Goal: Information Seeking & Learning: Learn about a topic

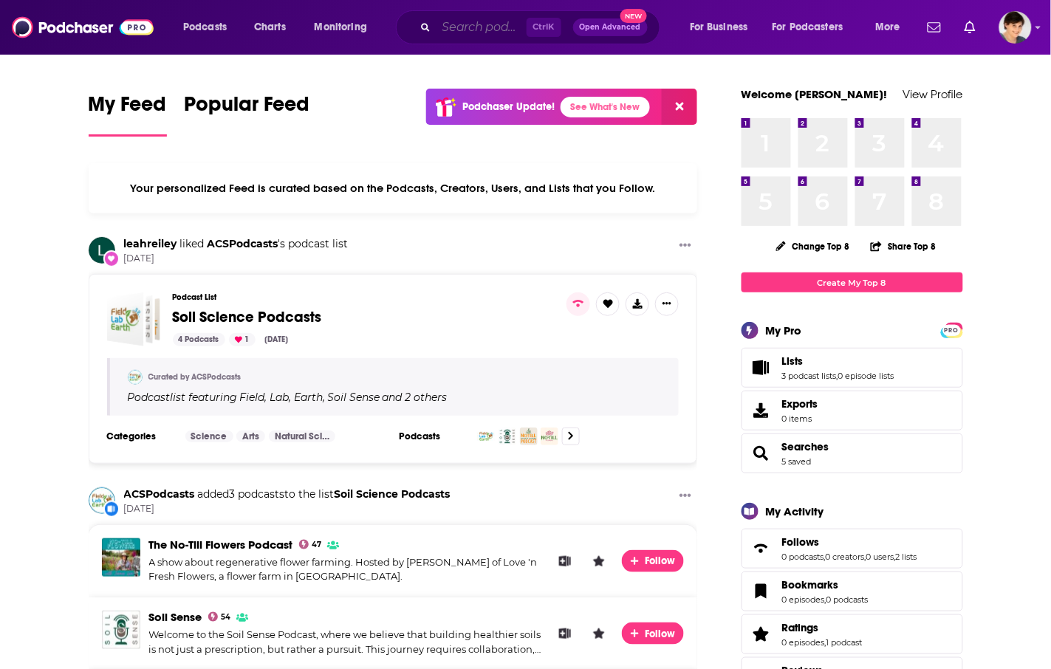
click at [500, 27] on input "Search podcasts, credits, & more..." at bounding box center [482, 28] width 90 height 24
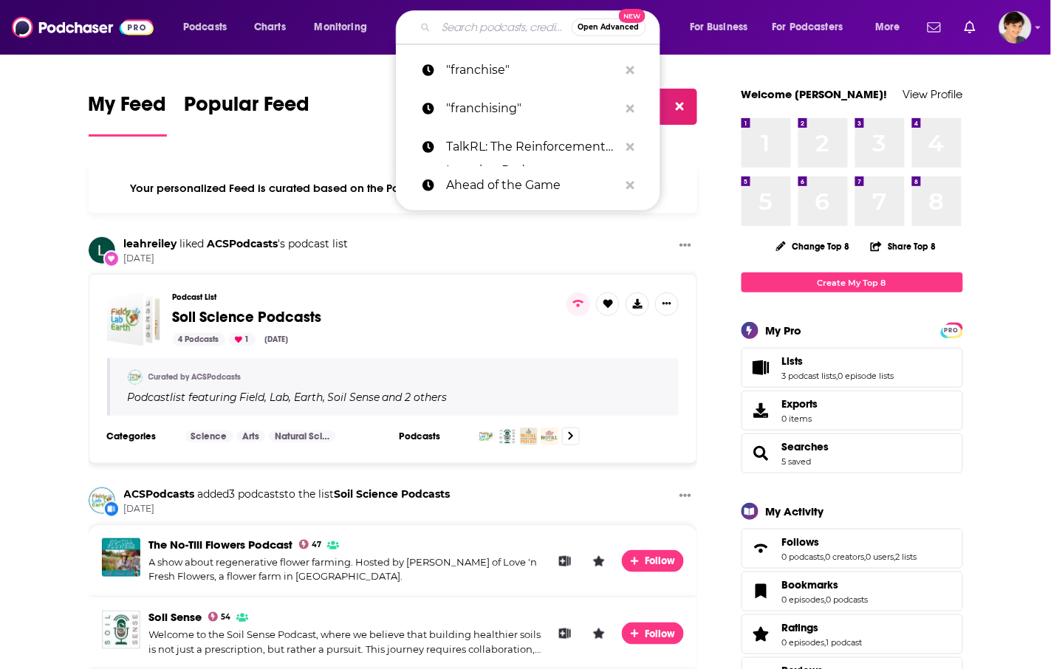
paste input "BetterHealthGuy Blogcasts"
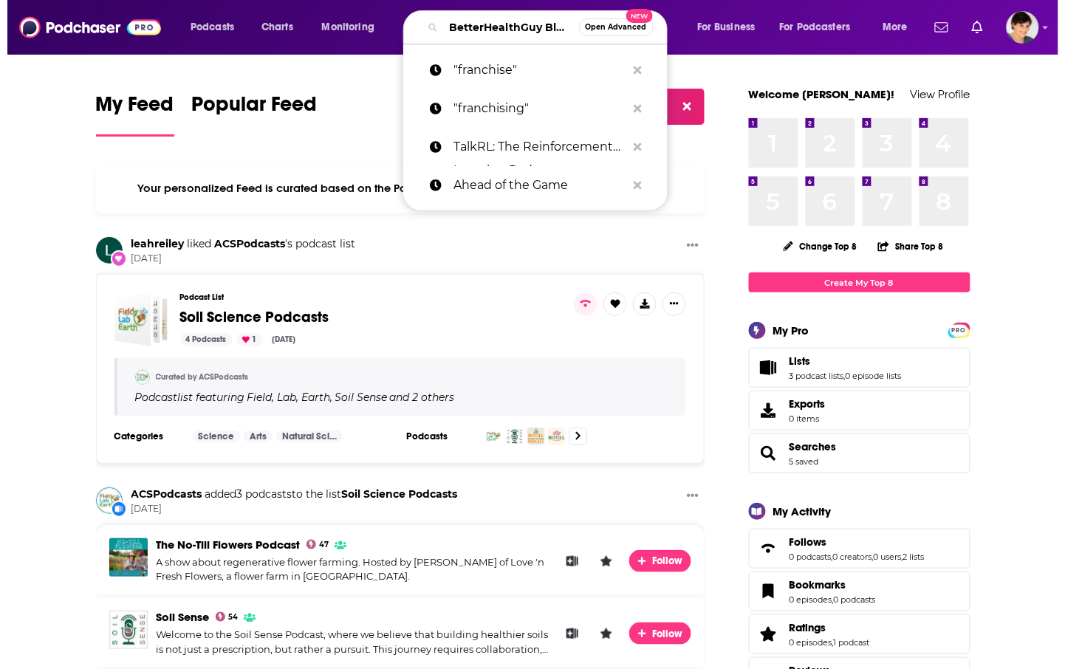
scroll to position [0, 55]
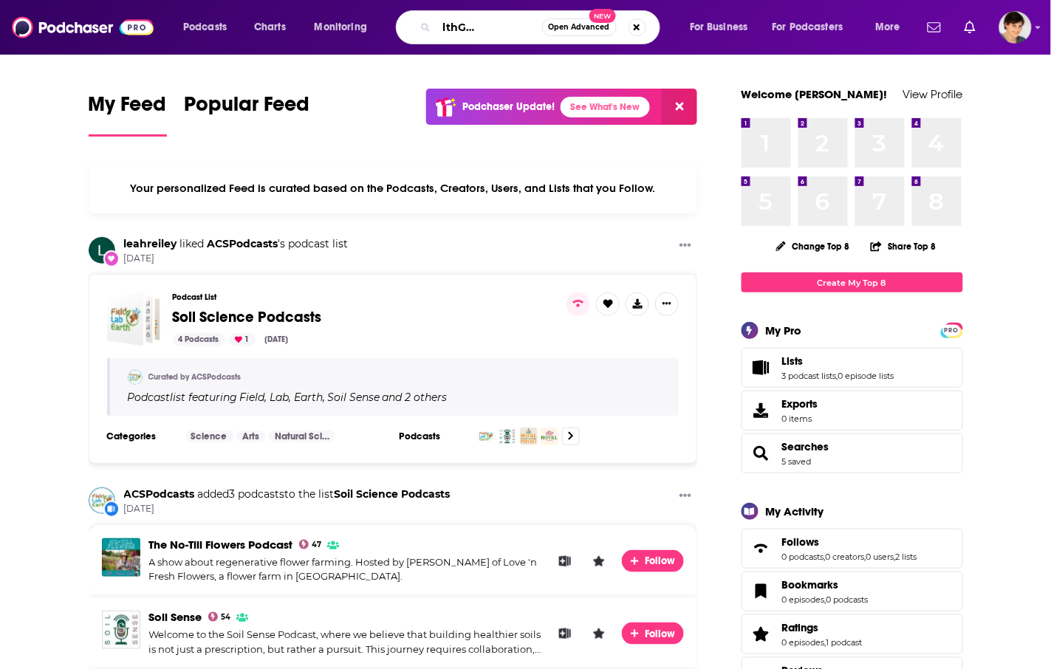
type input "BetterHealthGuy Blogcasts"
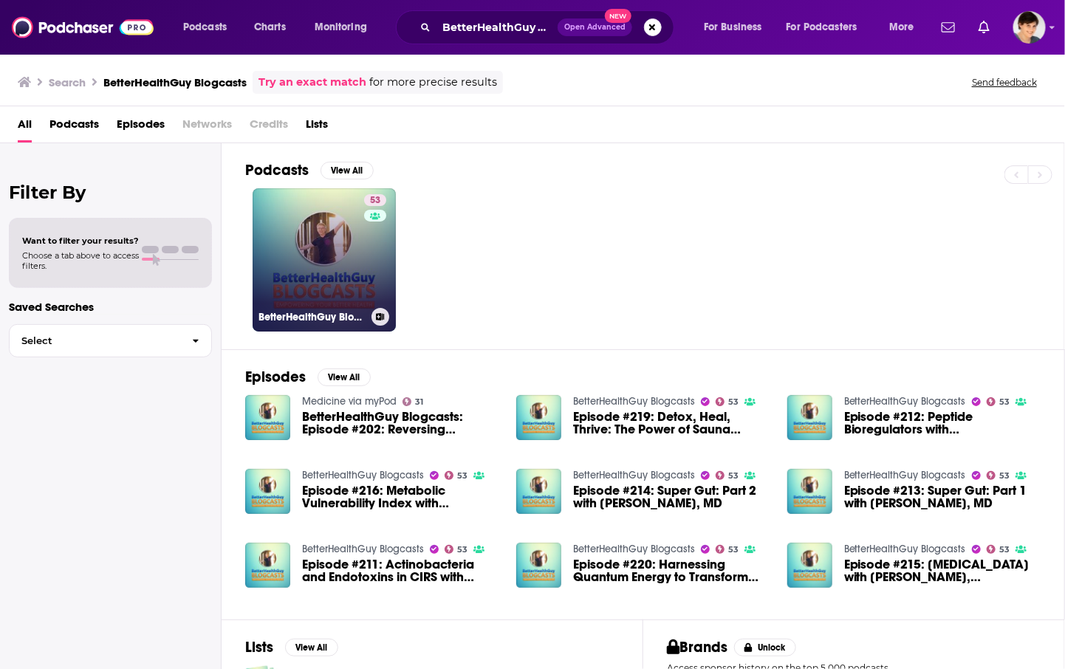
click at [318, 233] on link "53 BetterHealthGuy Blogcasts" at bounding box center [324, 259] width 143 height 143
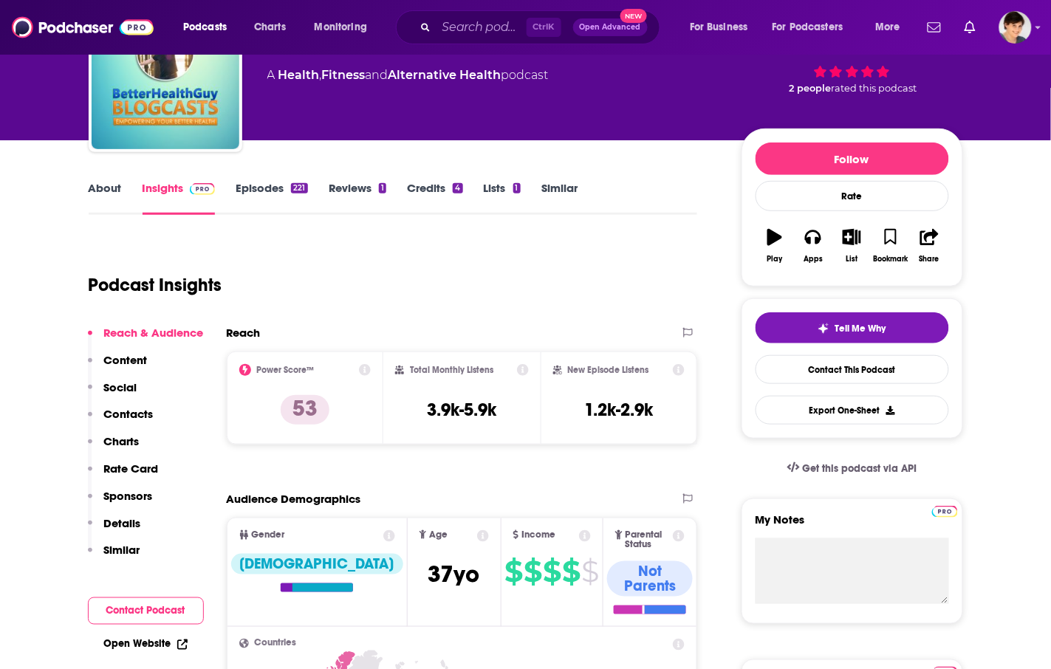
scroll to position [92, 0]
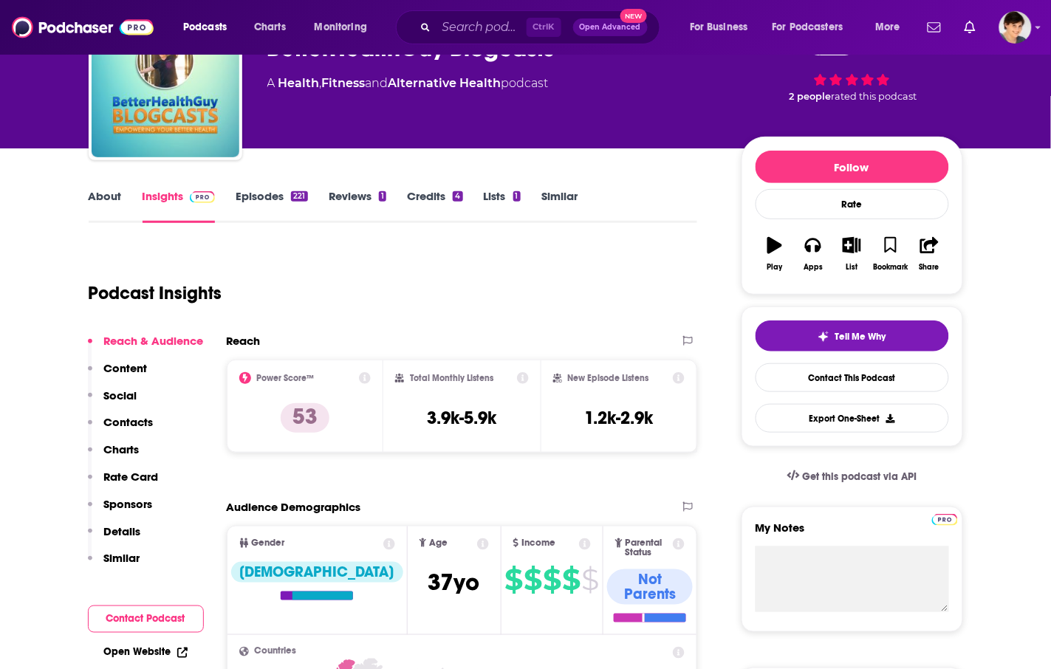
click at [101, 194] on link "About" at bounding box center [105, 206] width 33 height 34
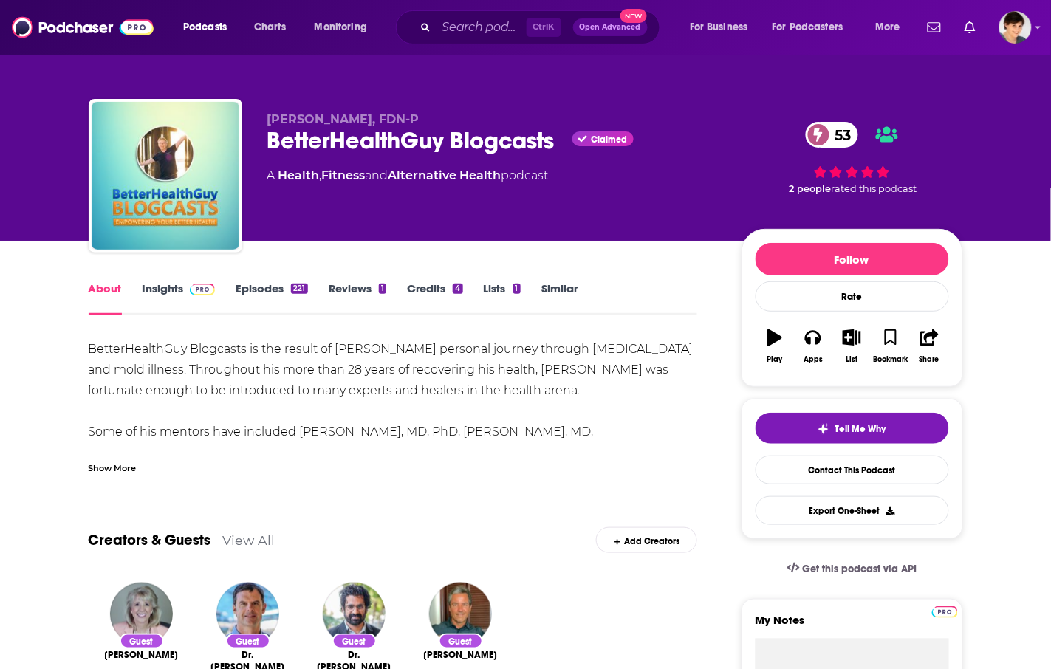
click at [117, 466] on div "Show More" at bounding box center [113, 467] width 48 height 14
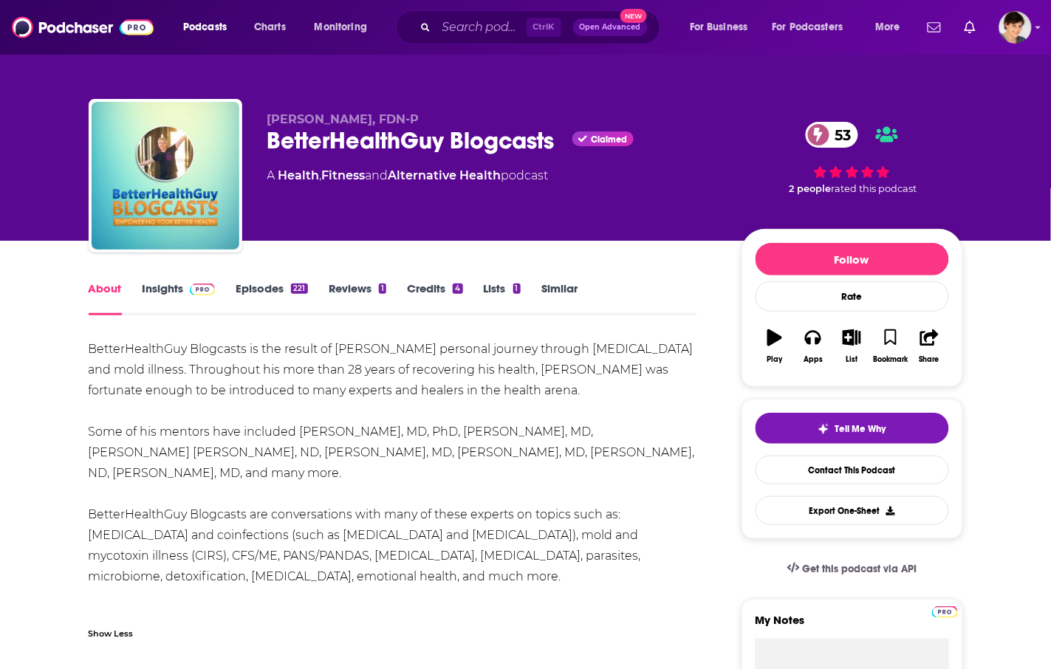
click at [352, 134] on div "BetterHealthGuy Blogcasts Claimed 53" at bounding box center [492, 140] width 451 height 29
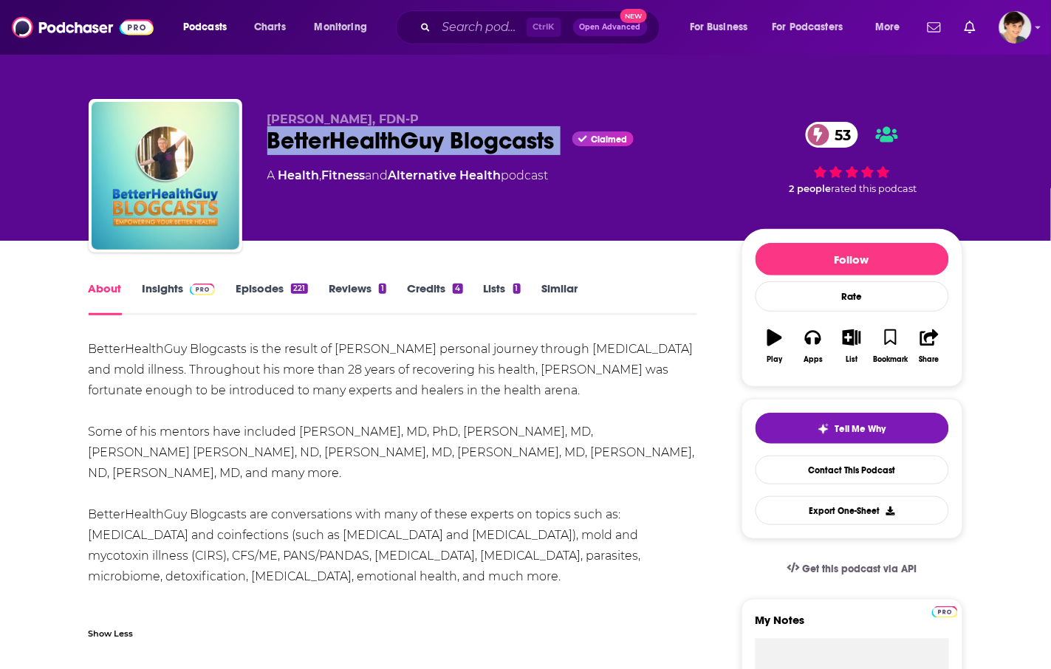
click at [352, 134] on div "BetterHealthGuy Blogcasts Claimed 53" at bounding box center [492, 140] width 451 height 29
copy div "BetterHealthGuy Blogcasts"
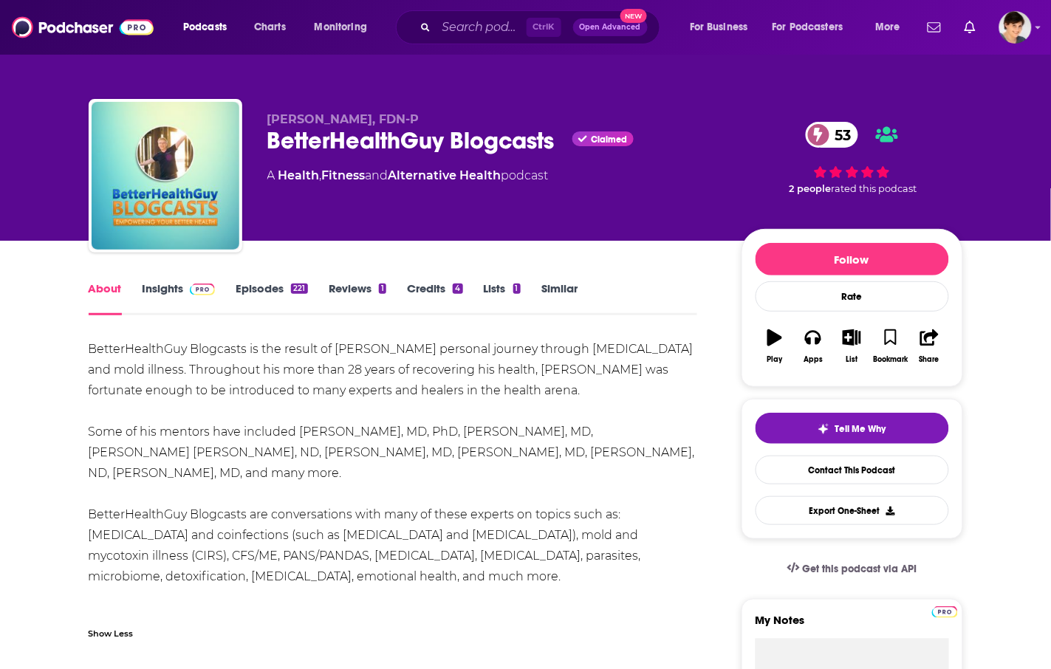
click at [545, 425] on div "BetterHealthGuy Blogcasts is the result of [PERSON_NAME] personal journey throu…" at bounding box center [394, 484] width 610 height 290
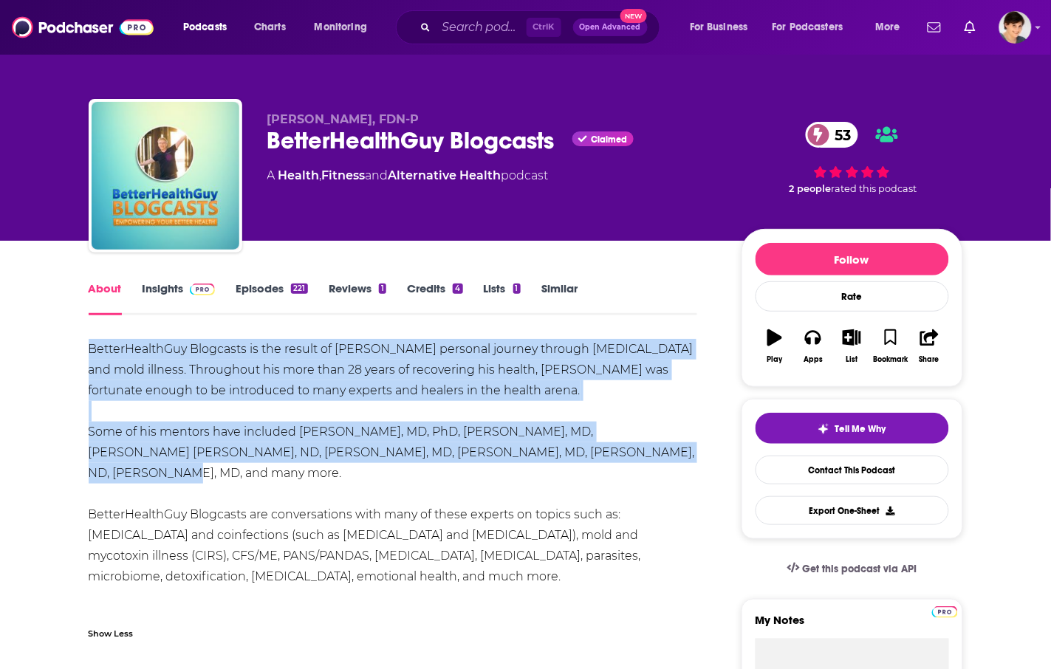
drag, startPoint x: 573, startPoint y: 451, endPoint x: 90, endPoint y: 347, distance: 493.6
click at [90, 347] on div "BetterHealthGuy Blogcasts is the result of [PERSON_NAME] personal journey throu…" at bounding box center [394, 484] width 610 height 290
copy div "BetterHealthGuy Blogcasts is the result of [PERSON_NAME] personal journey throu…"
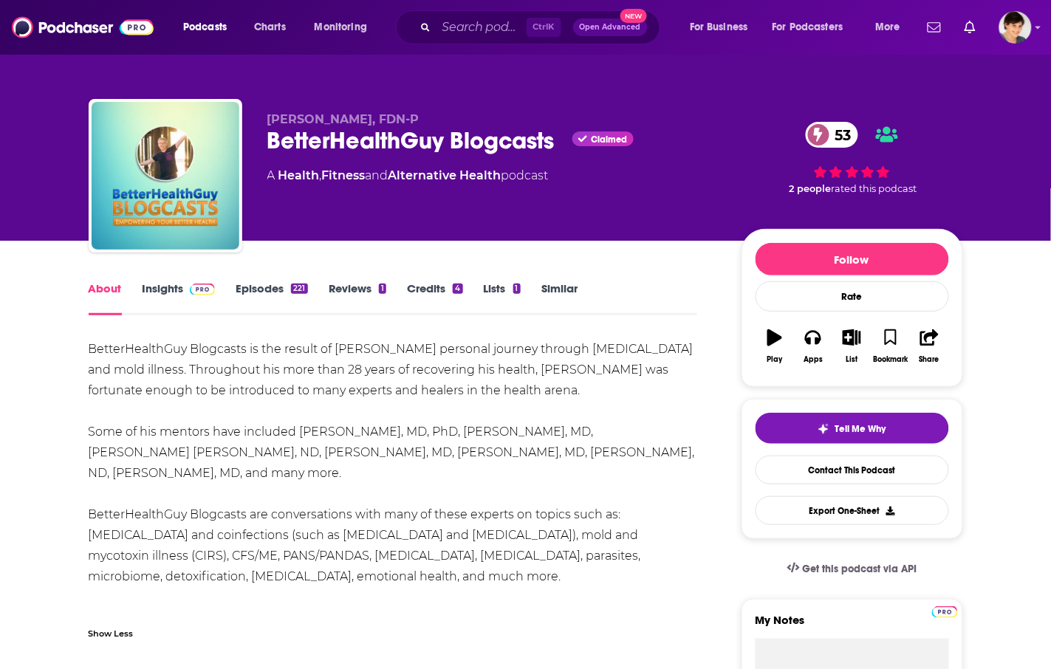
drag, startPoint x: 260, startPoint y: 118, endPoint x: 422, endPoint y: 122, distance: 161.9
click at [422, 122] on div "[PERSON_NAME], FDN-P BetterHealthGuy Blogcasts Claimed 53 A Health , Fitness an…" at bounding box center [526, 179] width 875 height 160
copy span "[PERSON_NAME], FDN-P"
drag, startPoint x: 499, startPoint y: 378, endPoint x: 448, endPoint y: 349, distance: 59.2
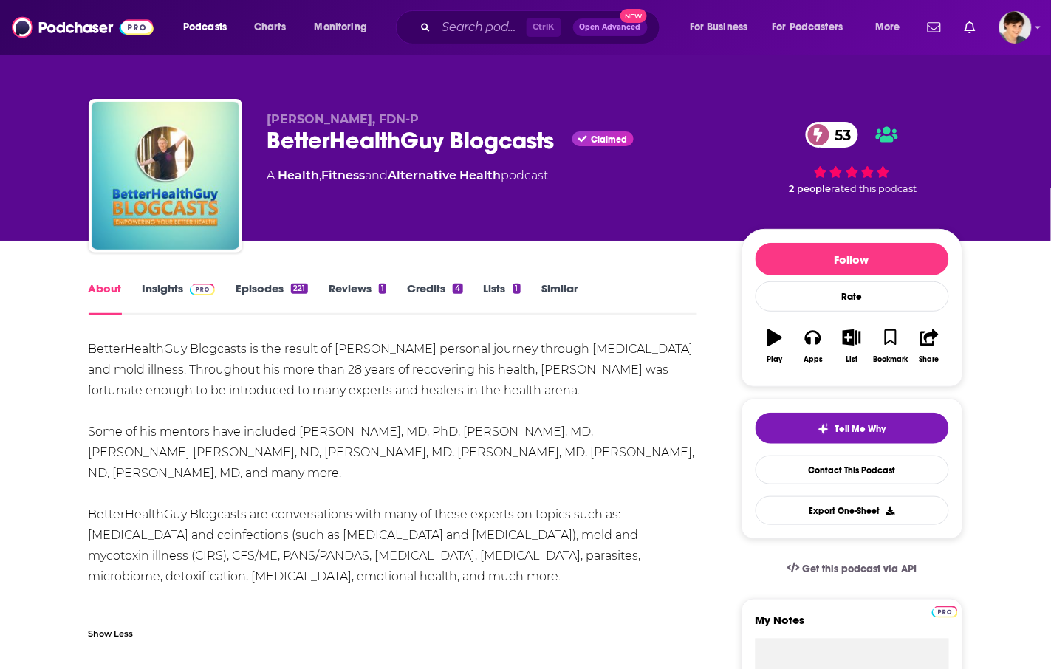
click at [500, 378] on div "BetterHealthGuy Blogcasts is the result of [PERSON_NAME] personal journey throu…" at bounding box center [394, 484] width 610 height 290
click at [148, 282] on link "Insights" at bounding box center [179, 299] width 73 height 34
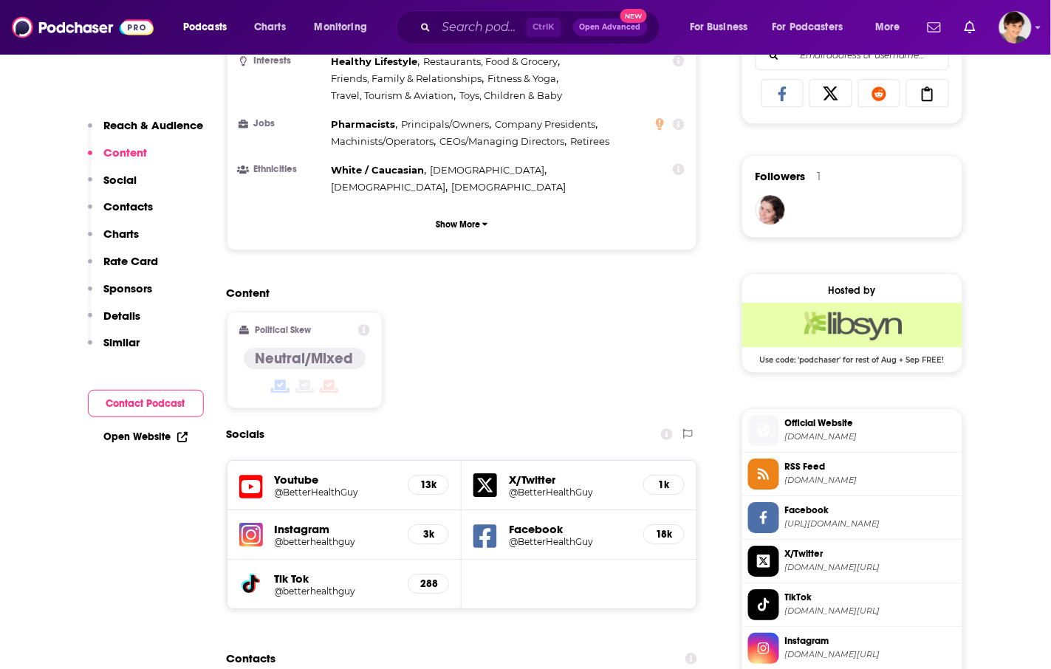
scroll to position [1016, 0]
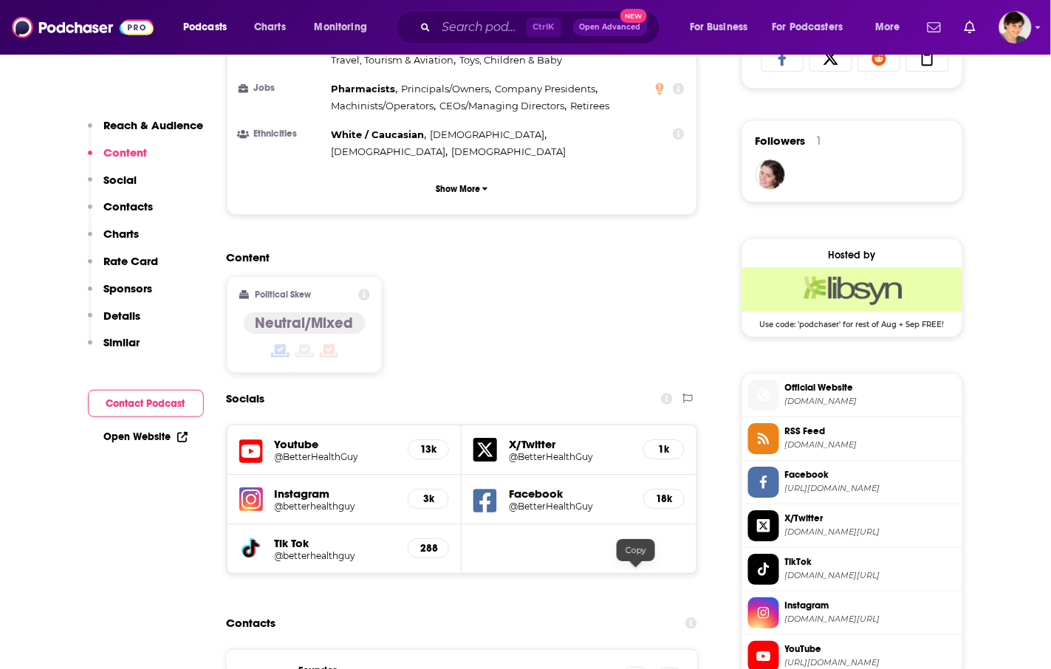
click at [635, 669] on icon at bounding box center [636, 678] width 10 height 12
click at [532, 250] on div "Content Political Skew Neutral/Mixed" at bounding box center [462, 317] width 471 height 134
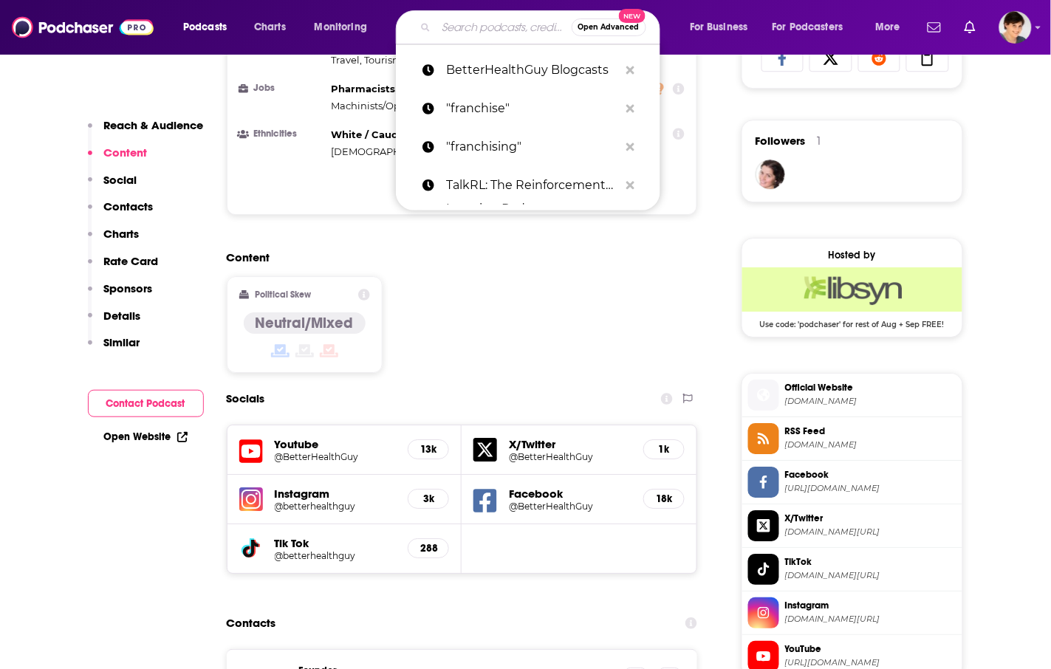
click at [468, 33] on input "Search podcasts, credits, & more..." at bounding box center [504, 28] width 135 height 24
paste input "The Skeptic Metaphysicians"
type input "The Skeptic Metaphysicians"
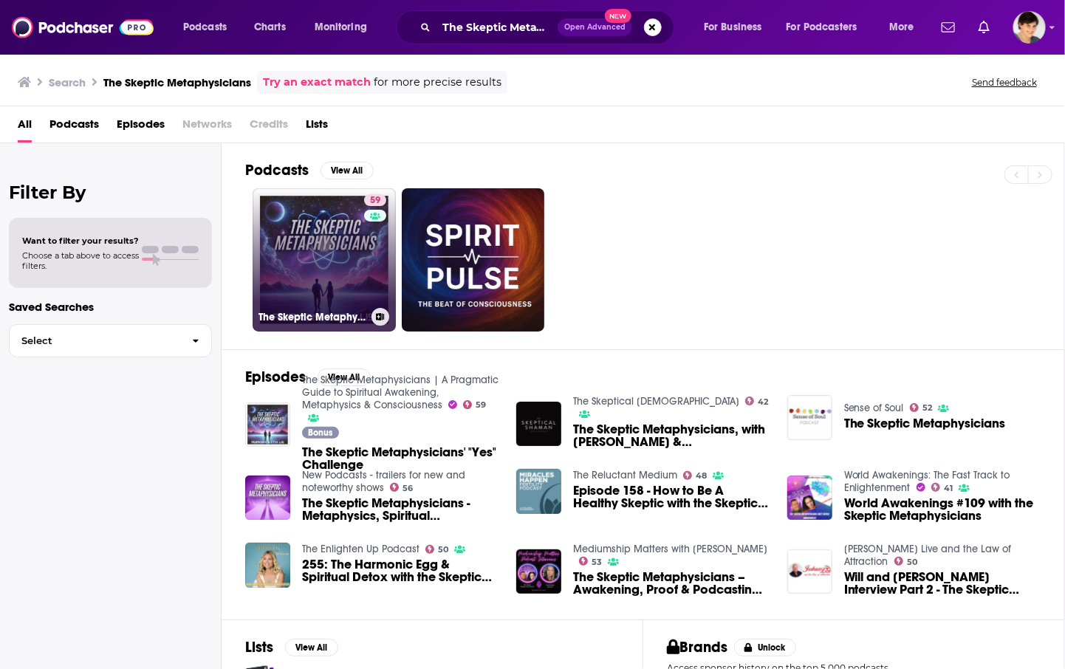
click at [351, 273] on link "59 The Skeptic Metaphysicians | A Pragmatic Guide to Spiritual Awakening, Metap…" at bounding box center [324, 259] width 143 height 143
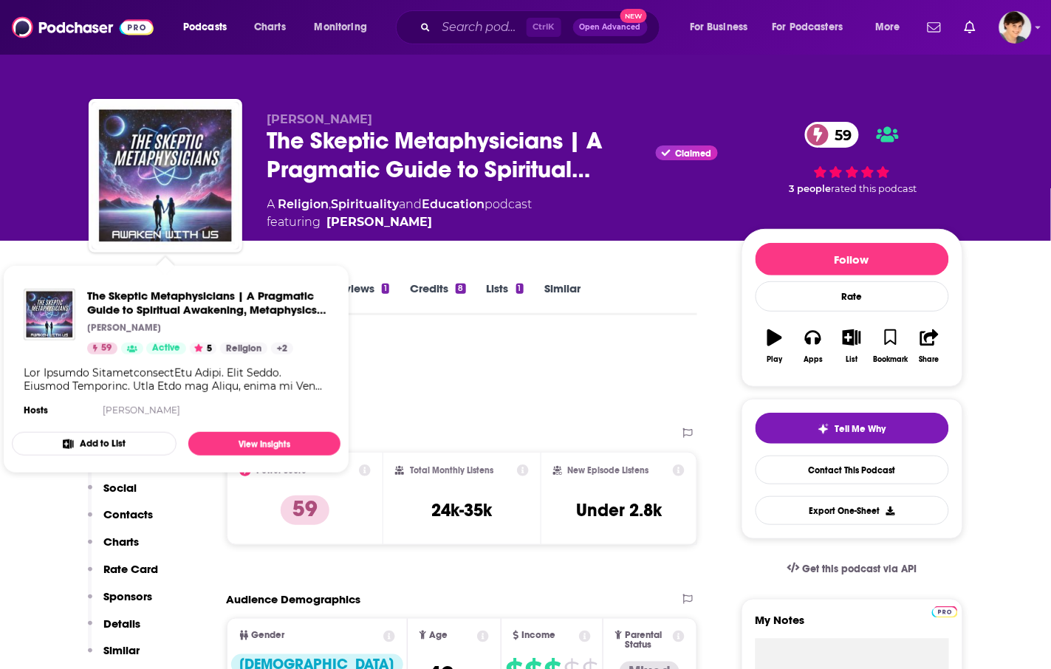
click at [464, 353] on div "Podcast Insights" at bounding box center [388, 376] width 598 height 75
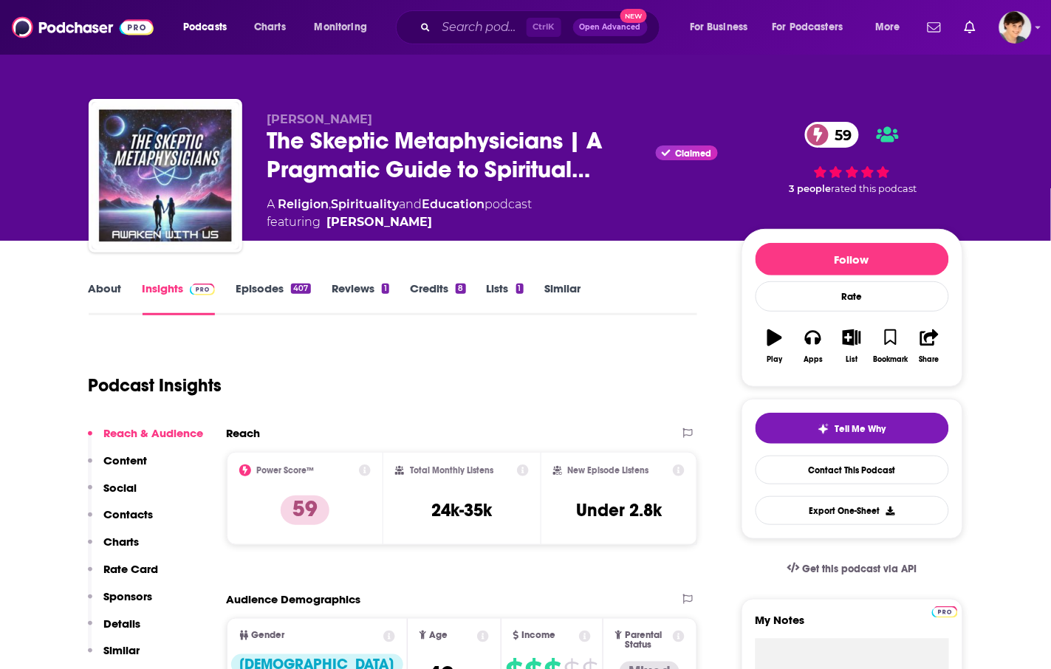
click at [93, 284] on link "About" at bounding box center [105, 299] width 33 height 34
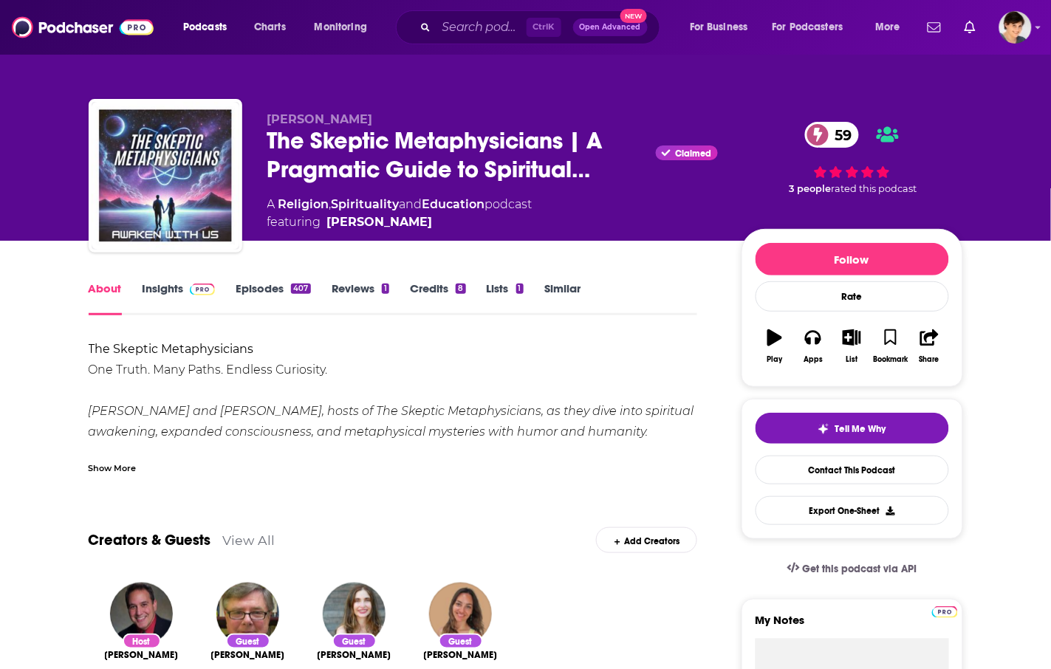
click at [133, 467] on div "Show More" at bounding box center [113, 467] width 48 height 14
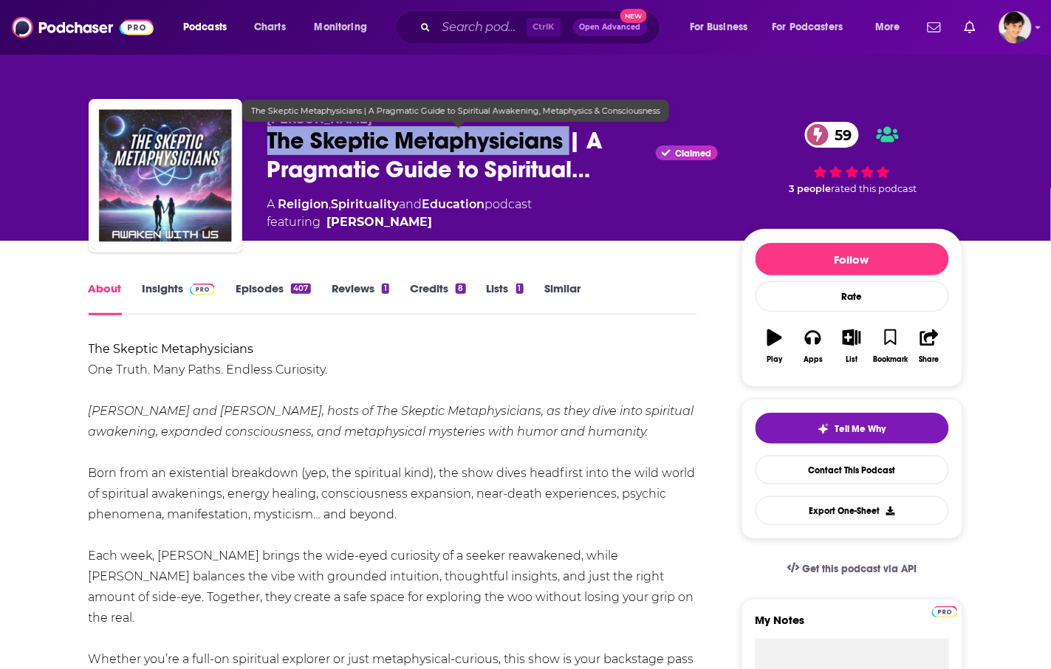
drag, startPoint x: 262, startPoint y: 141, endPoint x: 573, endPoint y: 141, distance: 310.3
click at [573, 141] on div "[PERSON_NAME] The Skeptic Metaphysicians | A Pragmatic Guide to Spiritual… Clai…" at bounding box center [526, 179] width 875 height 160
copy h1 "The Skeptic Metaphysicians"
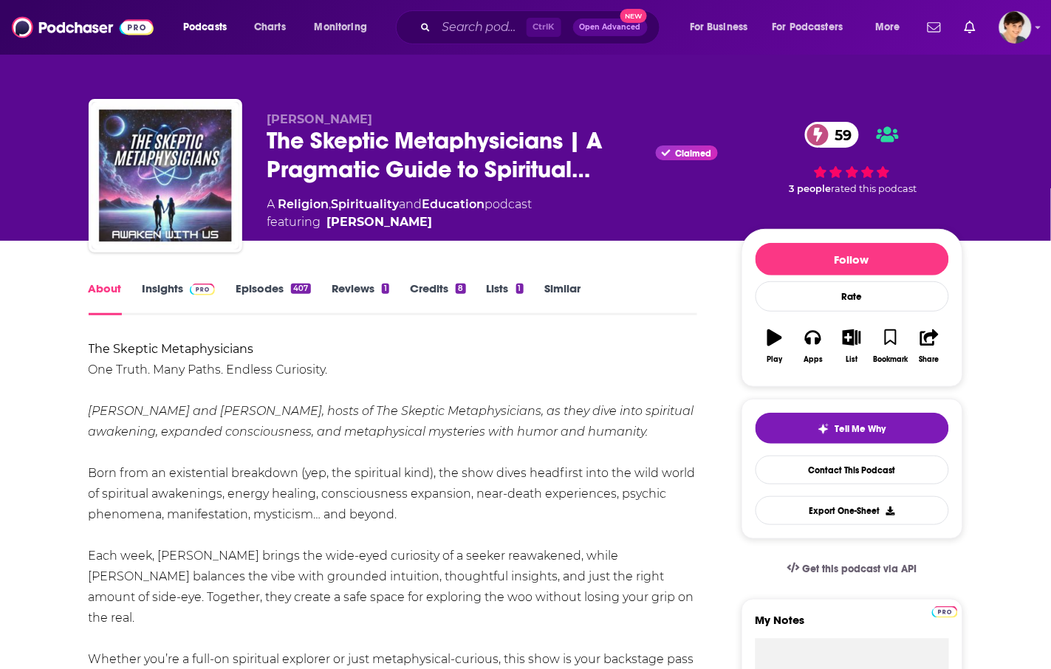
click at [468, 89] on div "[PERSON_NAME] The Skeptic Metaphysicians | A Pragmatic Guide to Spiritual… Clai…" at bounding box center [526, 161] width 897 height 160
drag, startPoint x: 370, startPoint y: 112, endPoint x: 271, endPoint y: 112, distance: 99.0
click at [271, 112] on p "[PERSON_NAME]" at bounding box center [492, 119] width 451 height 14
copy span "[PERSON_NAME]"
click at [477, 390] on div "The Skeptic Metaphysicians One Truth. Many Paths. Endless Curiosity. [PERSON_NA…" at bounding box center [394, 659] width 610 height 641
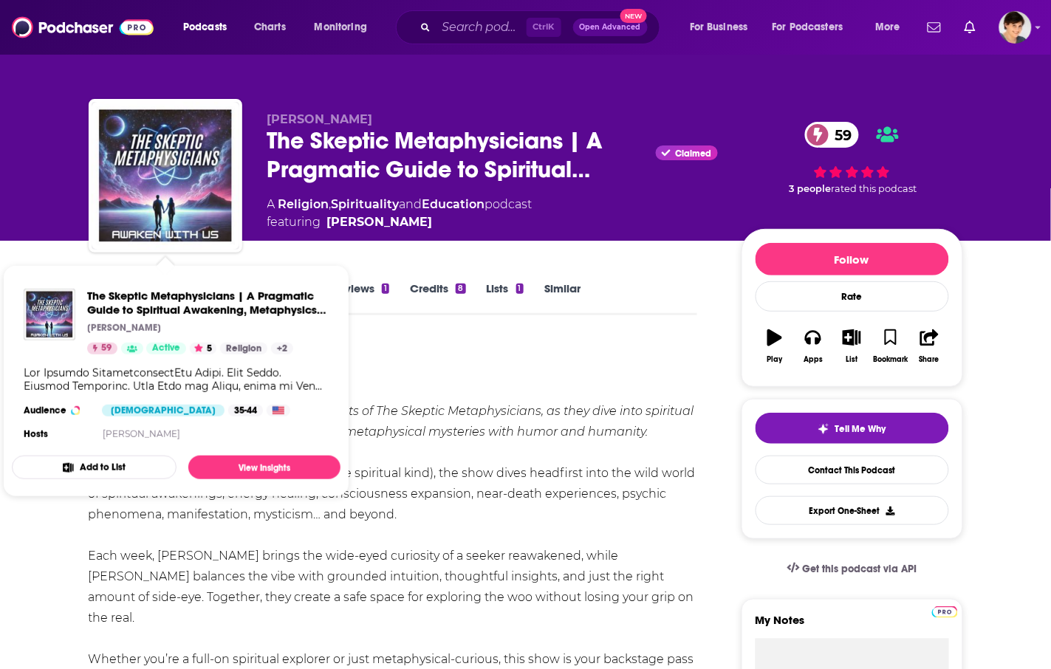
click at [467, 393] on div "The Skeptic Metaphysicians One Truth. Many Paths. Endless Curiosity. [PERSON_NA…" at bounding box center [394, 659] width 610 height 641
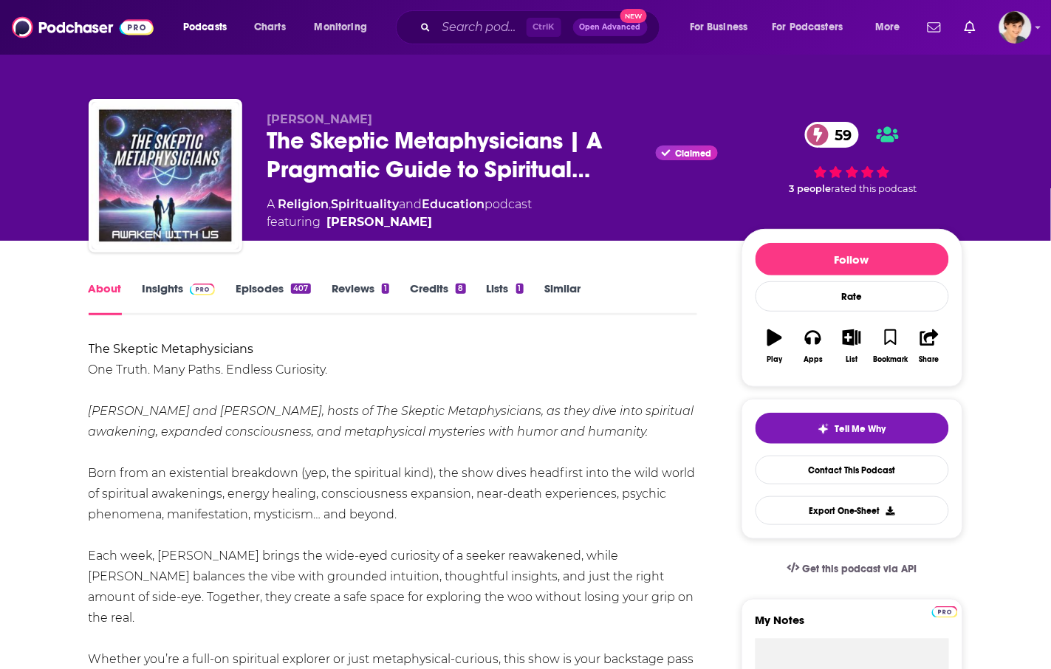
click at [123, 390] on div "The Skeptic Metaphysicians One Truth. Many Paths. Endless Curiosity. [PERSON_NA…" at bounding box center [394, 659] width 610 height 641
click at [167, 293] on link "Insights" at bounding box center [179, 299] width 73 height 34
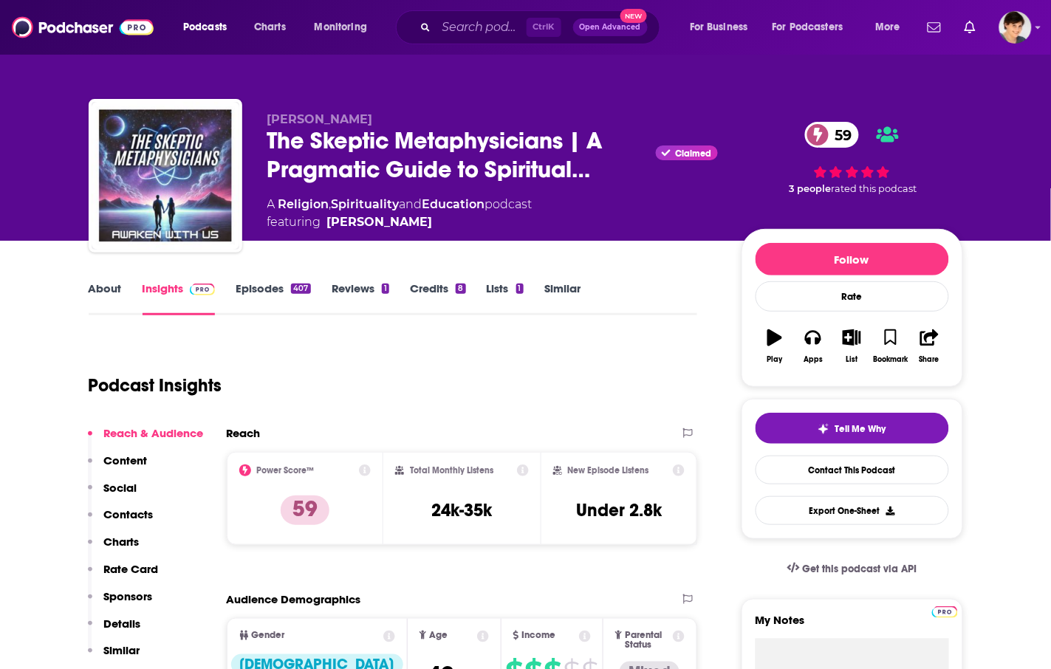
click at [98, 287] on link "About" at bounding box center [105, 299] width 33 height 34
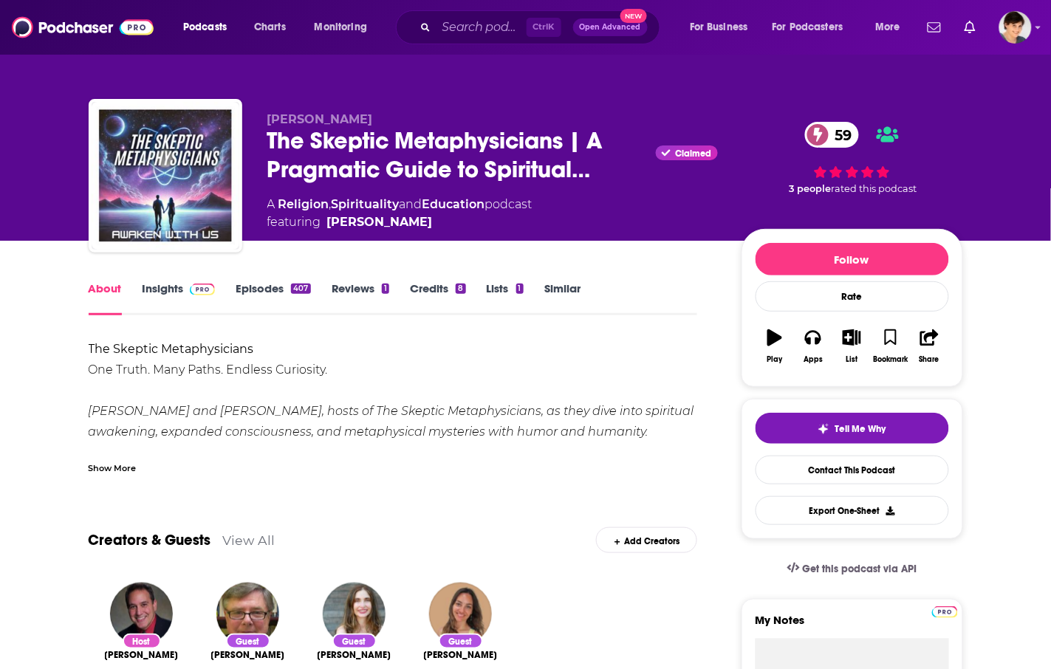
click at [421, 363] on div "The Skeptic Metaphysicians One Truth. Many Paths. Endless Curiosity. [PERSON_NA…" at bounding box center [394, 659] width 610 height 641
click at [129, 465] on div "Show More" at bounding box center [113, 467] width 48 height 14
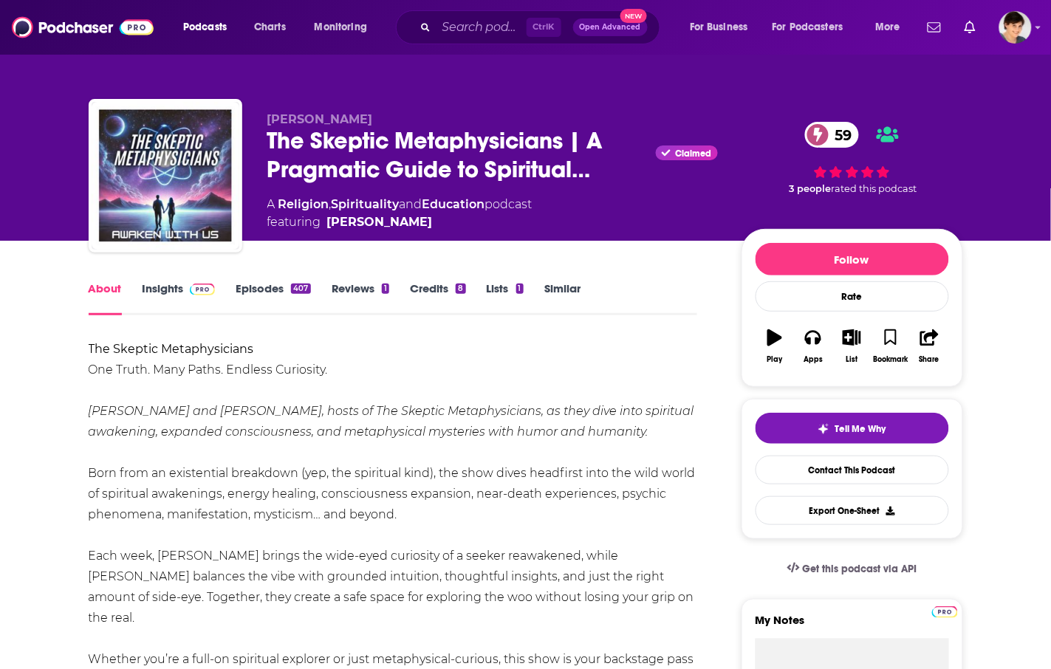
drag, startPoint x: 431, startPoint y: 515, endPoint x: 86, endPoint y: 412, distance: 359.5
copy div "[PERSON_NAME] and [PERSON_NAME], hosts of The Skeptic Metaphysicians, as they d…"
click at [477, 368] on div "The Skeptic Metaphysicians One Truth. Many Paths. Endless Curiosity. [PERSON_NA…" at bounding box center [394, 659] width 610 height 641
click at [501, 382] on div "The Skeptic Metaphysicians One Truth. Many Paths. Endless Curiosity. [PERSON_NA…" at bounding box center [394, 659] width 610 height 641
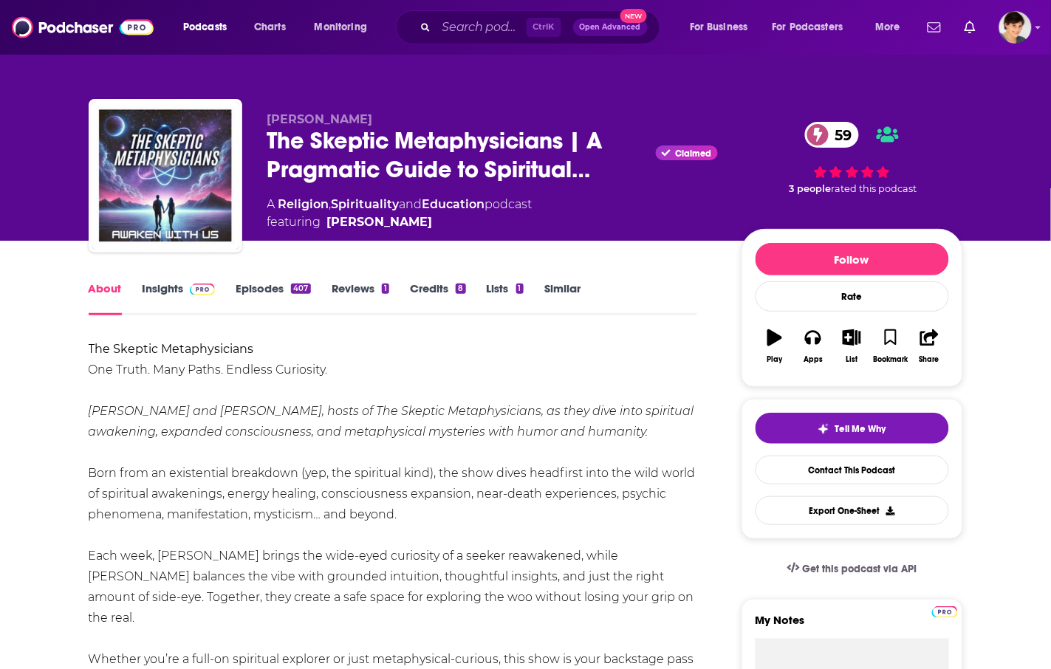
click at [148, 288] on link "Insights" at bounding box center [179, 299] width 73 height 34
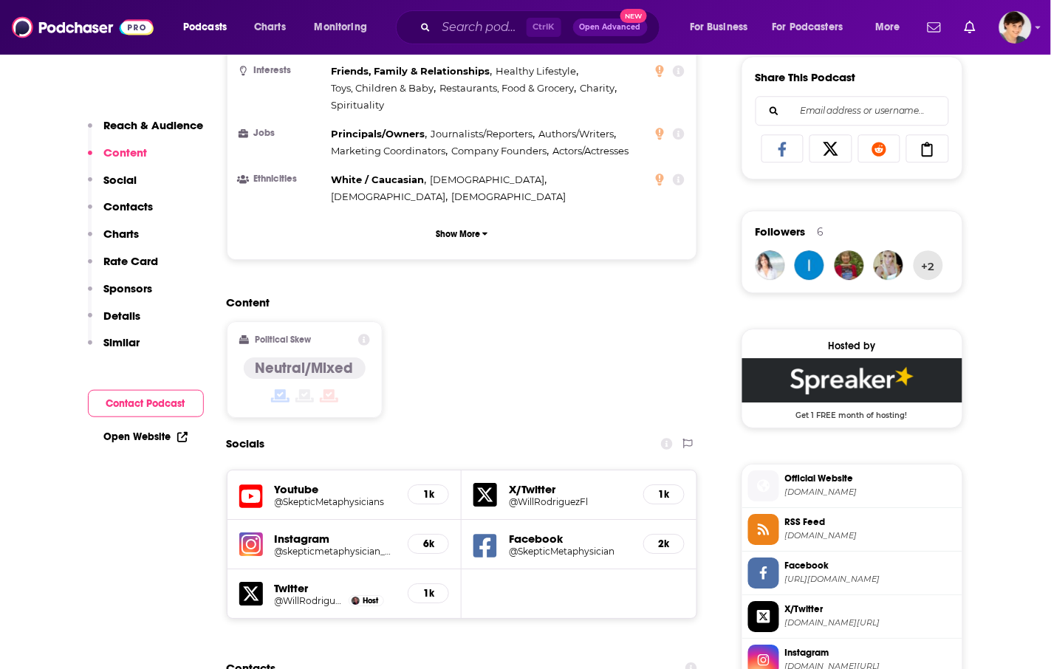
scroll to position [1201, 0]
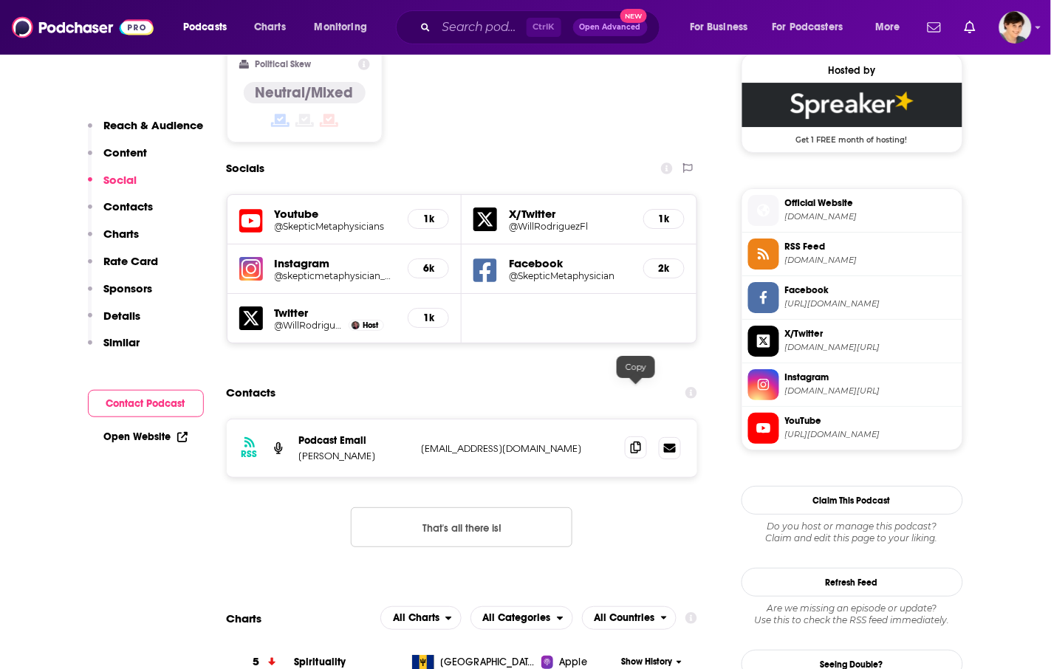
click at [633, 442] on icon at bounding box center [636, 448] width 10 height 12
click at [501, 80] on div "Content Political Skew Neutral/Mixed" at bounding box center [462, 87] width 471 height 134
click at [437, 26] on div "Ctrl K Open Advanced New" at bounding box center [528, 27] width 265 height 34
click at [465, 23] on input "Search podcasts, credits, & more..." at bounding box center [482, 28] width 90 height 24
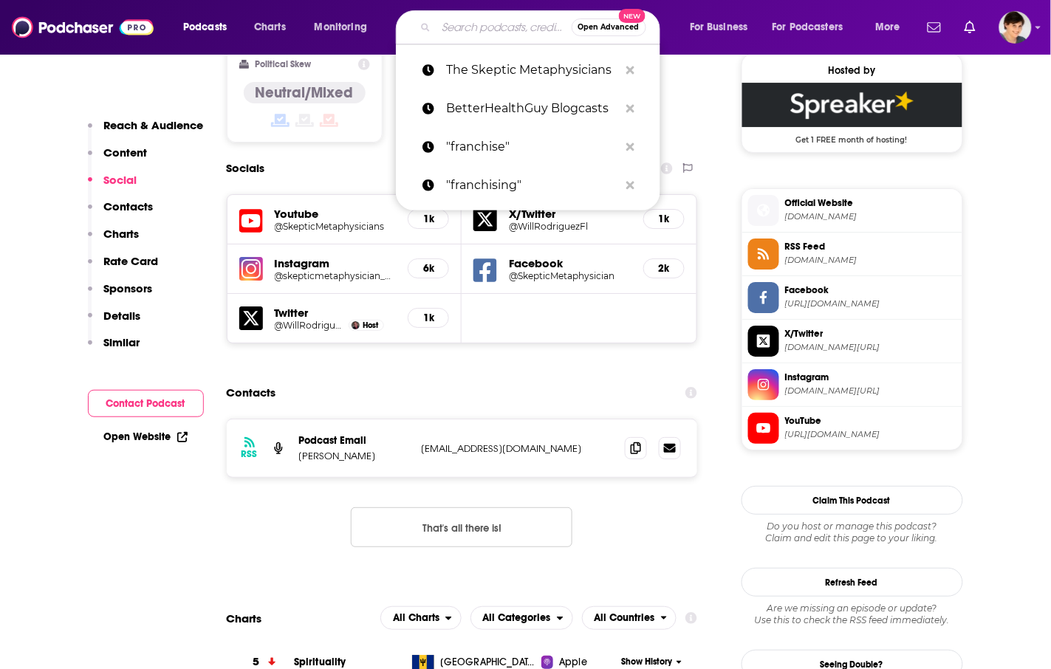
click at [502, 24] on input "Search podcasts, credits, & more..." at bounding box center [504, 28] width 135 height 24
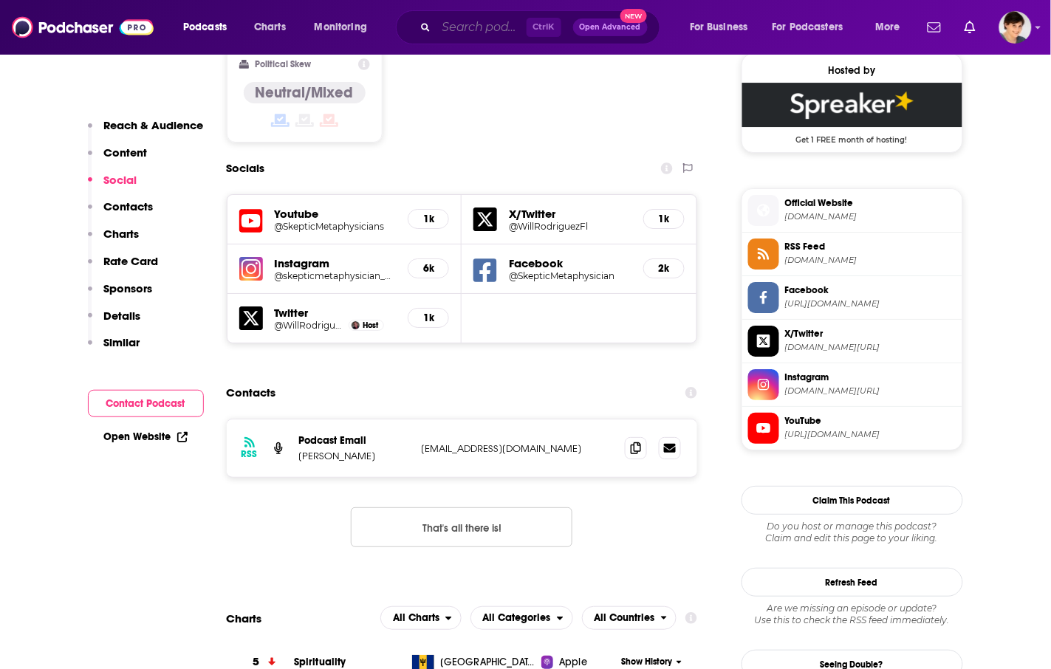
click at [502, 27] on input "Search podcasts, credits, & more..." at bounding box center [482, 28] width 90 height 24
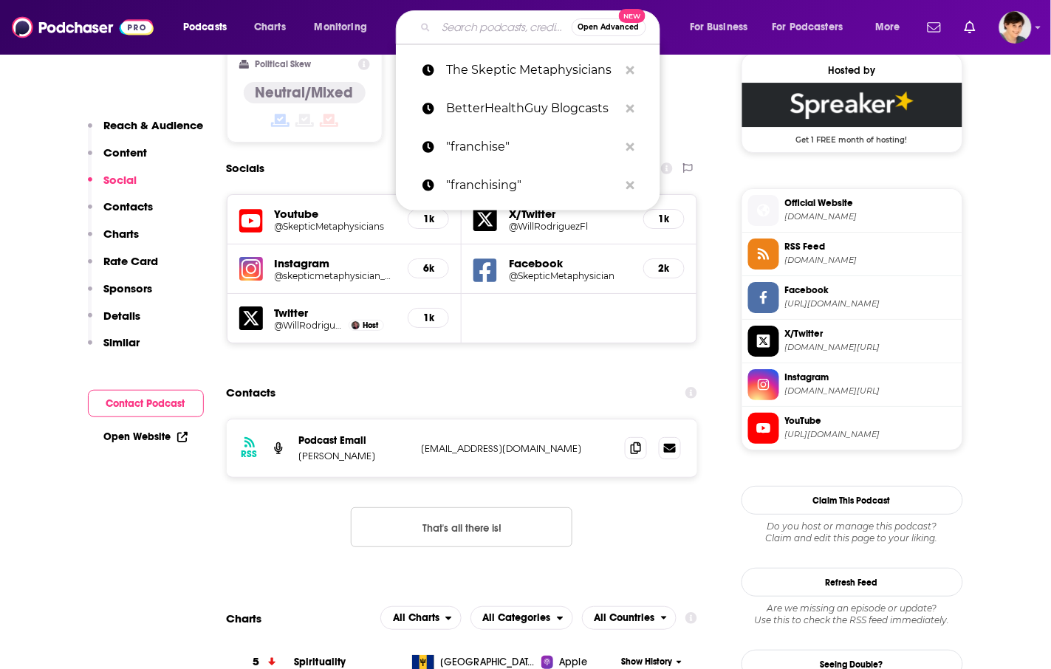
paste input "Life, Death & The Space Between with Dr. [PERSON_NAME]"
type input "Life, Death & The Space Between with Dr. [PERSON_NAME]"
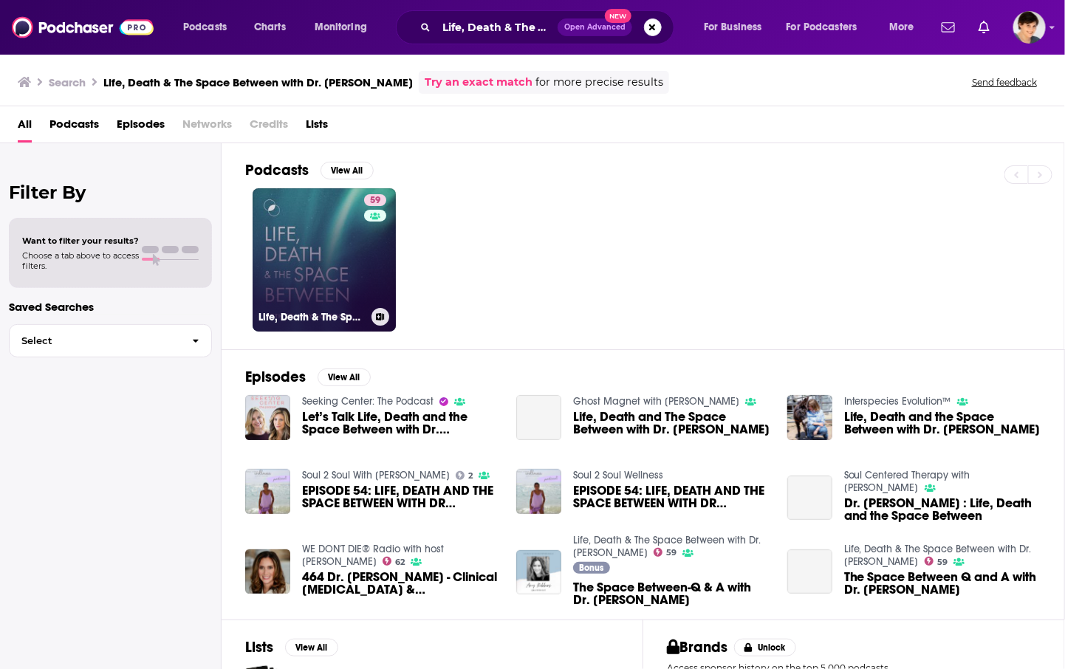
click at [293, 255] on link "59 Life, Death & The Space Between with Dr. [PERSON_NAME]" at bounding box center [324, 259] width 143 height 143
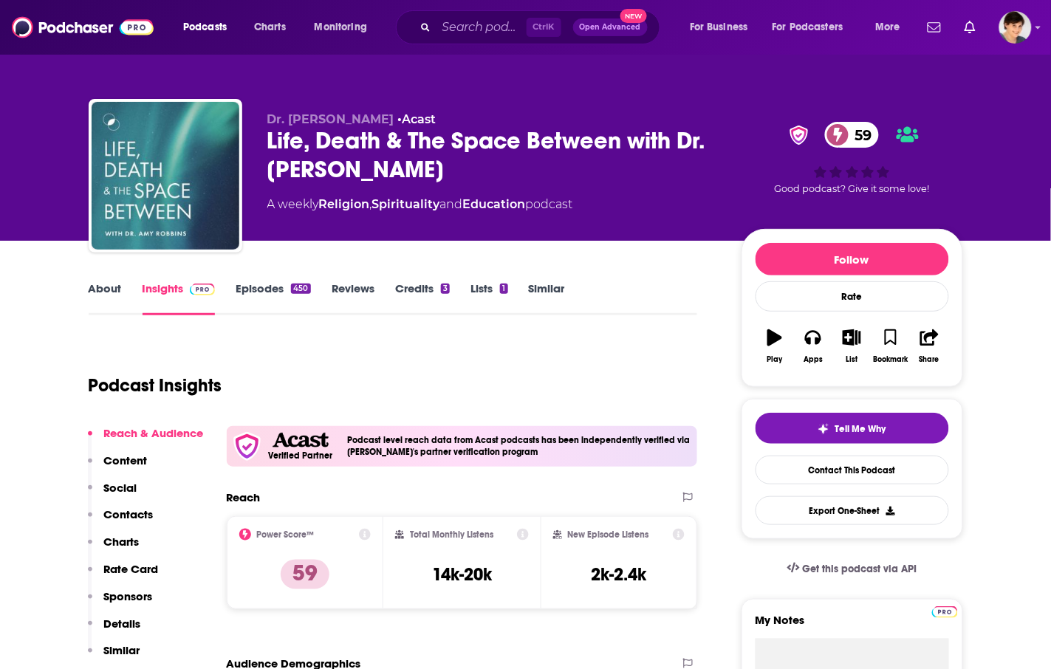
click at [103, 283] on link "About" at bounding box center [105, 299] width 33 height 34
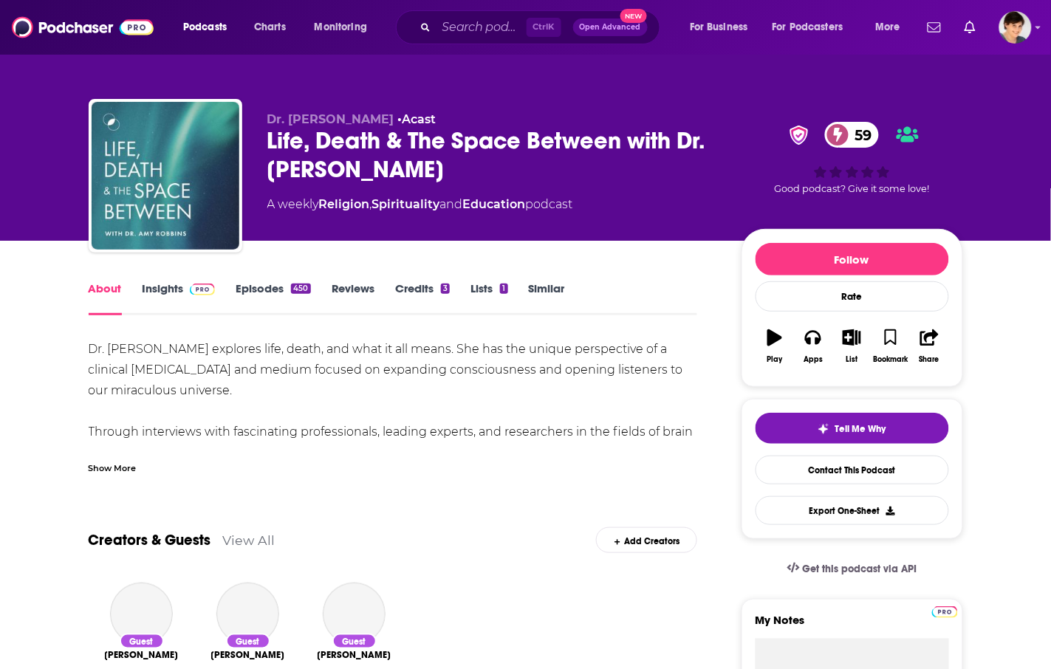
click at [403, 159] on div "Life, Death & The Space Between with Dr. [PERSON_NAME] 59" at bounding box center [492, 155] width 451 height 58
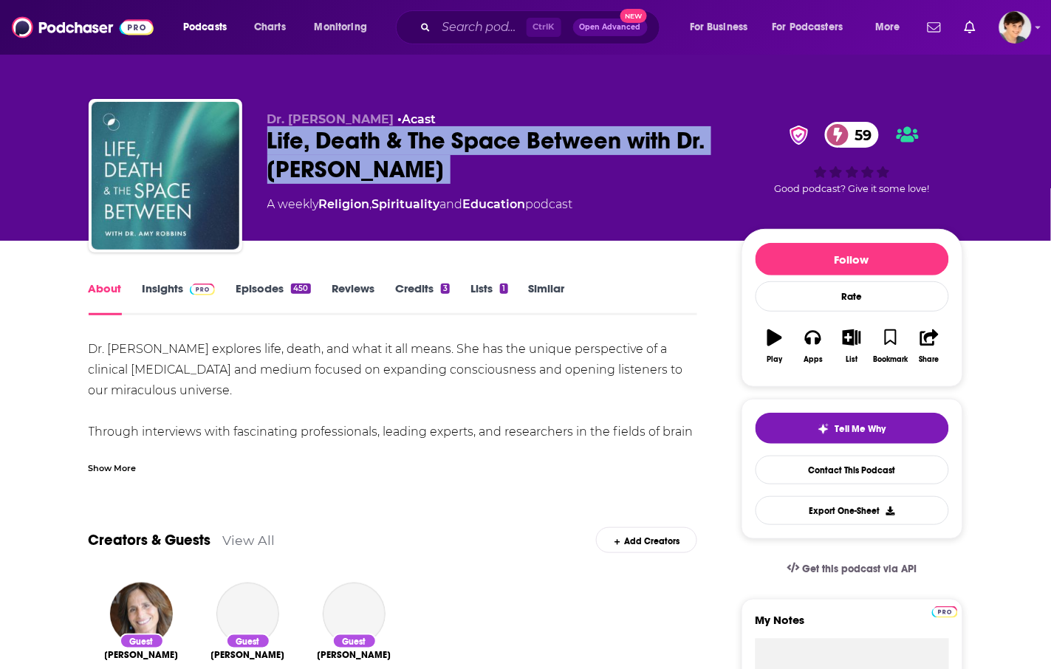
click at [403, 159] on div "Life, Death & The Space Between with Dr. [PERSON_NAME] 59" at bounding box center [492, 155] width 451 height 58
copy div "Life, Death & The Space Between with Dr. [PERSON_NAME] 59"
click at [522, 175] on div "Life, Death & The Space Between with Dr. [PERSON_NAME] 59" at bounding box center [492, 155] width 451 height 58
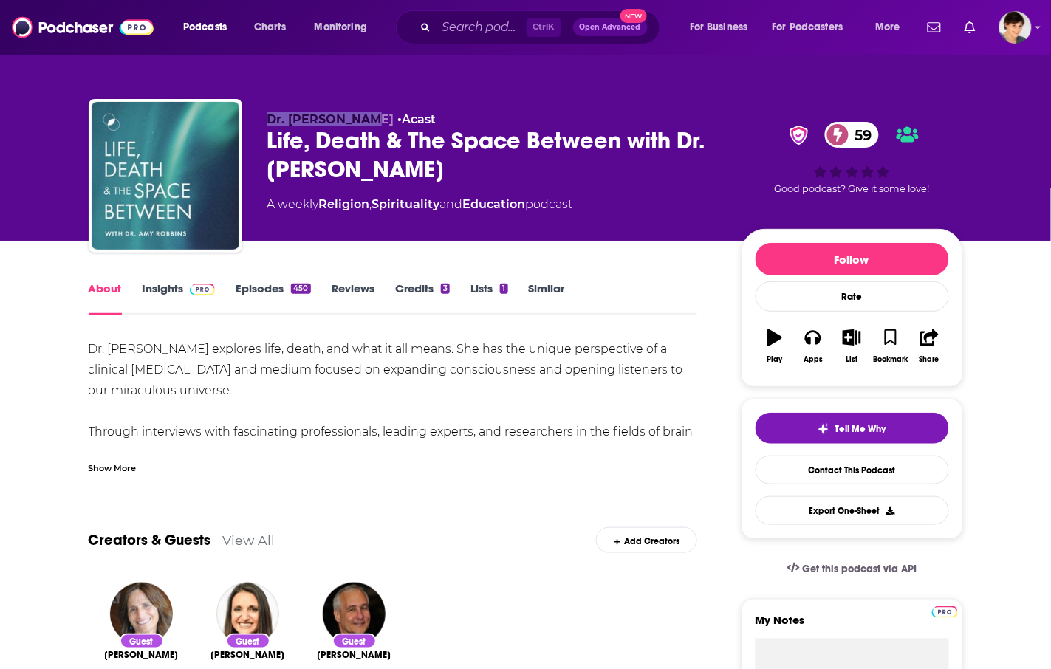
drag, startPoint x: 265, startPoint y: 119, endPoint x: 368, endPoint y: 119, distance: 103.4
click at [368, 119] on div "Dr. [PERSON_NAME] • Acast Life, Death & The Space Between with Dr. [PERSON_NAME…" at bounding box center [526, 179] width 875 height 160
copy span "Dr. [PERSON_NAME]"
click at [484, 360] on div "Dr. [PERSON_NAME] explores life, death, and what it all means. She has the uniq…" at bounding box center [394, 473] width 610 height 269
click at [148, 293] on link "Insights" at bounding box center [179, 299] width 73 height 34
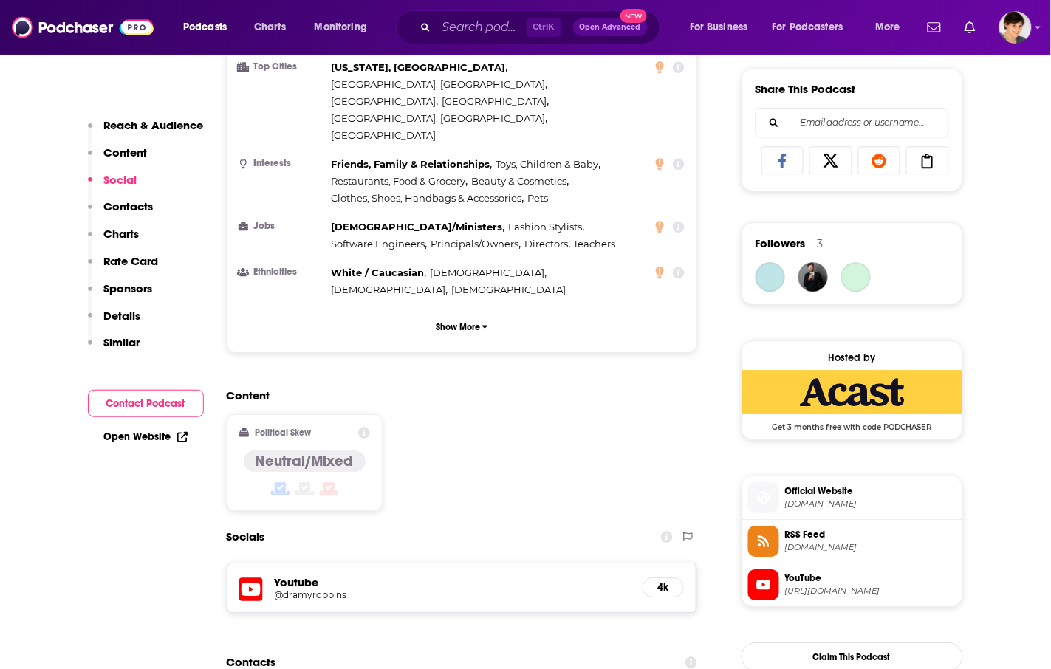
scroll to position [1201, 0]
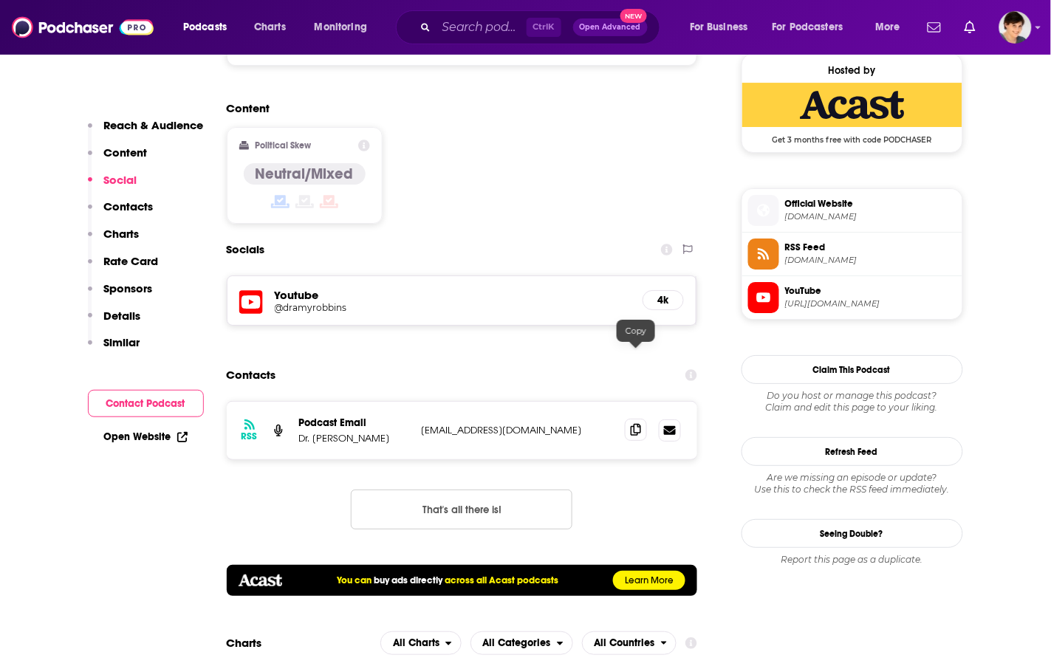
click at [628, 419] on span at bounding box center [636, 430] width 22 height 22
click at [488, 107] on div "Content Political Skew Neutral/Mixed" at bounding box center [462, 168] width 471 height 134
click at [451, 35] on input "Search podcasts, credits, & more..." at bounding box center [482, 28] width 90 height 24
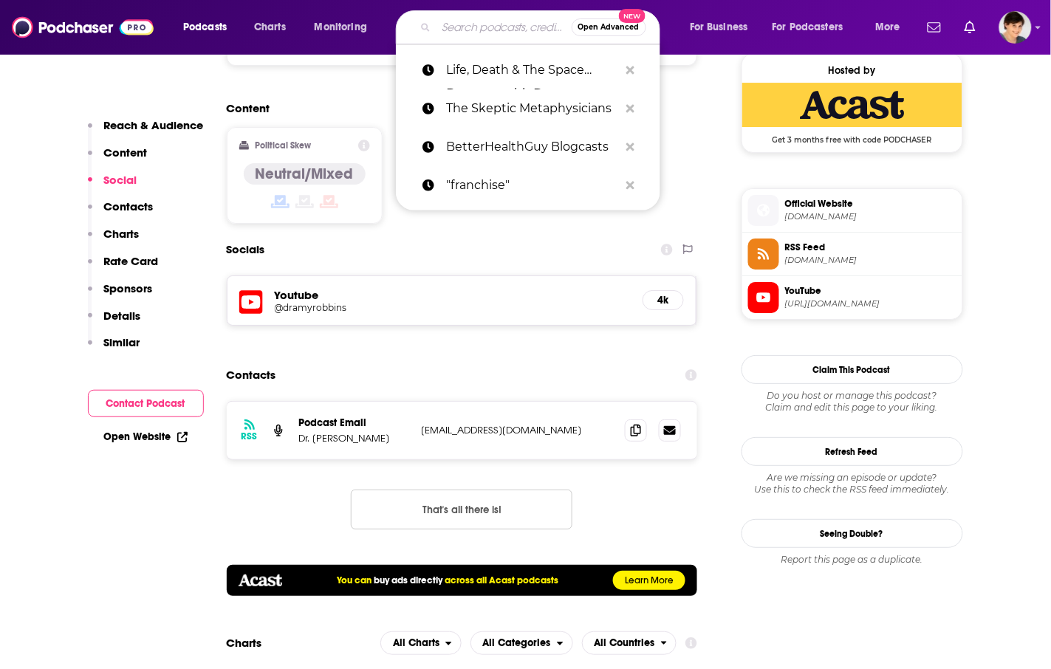
paste input "Biohack-it"
type input "Biohack-it"
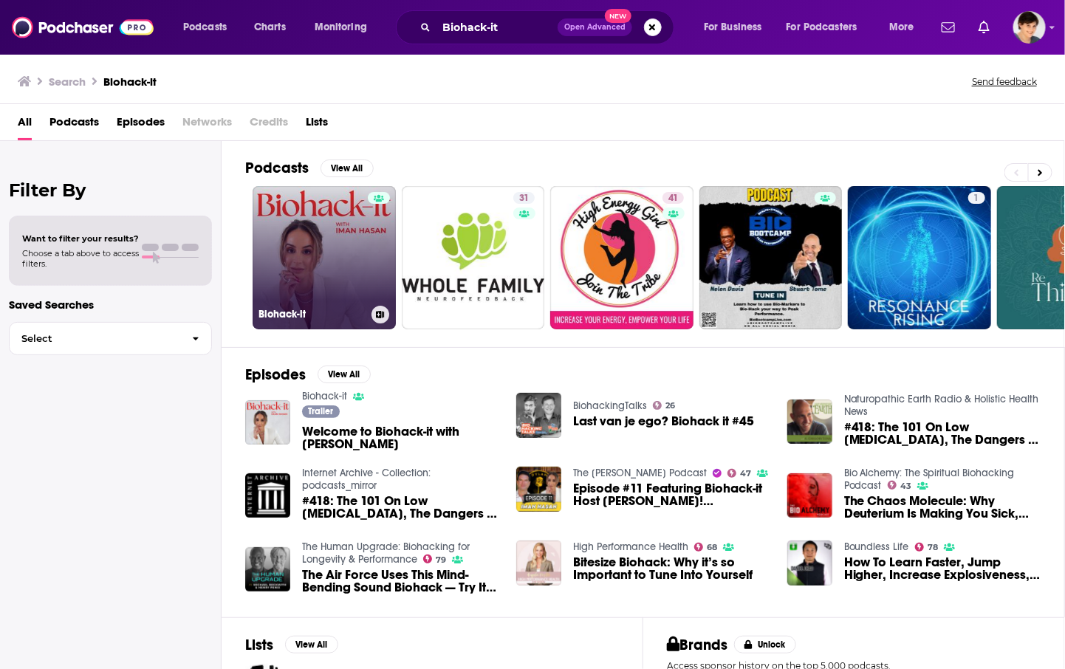
click at [283, 236] on link "Biohack-it" at bounding box center [324, 257] width 143 height 143
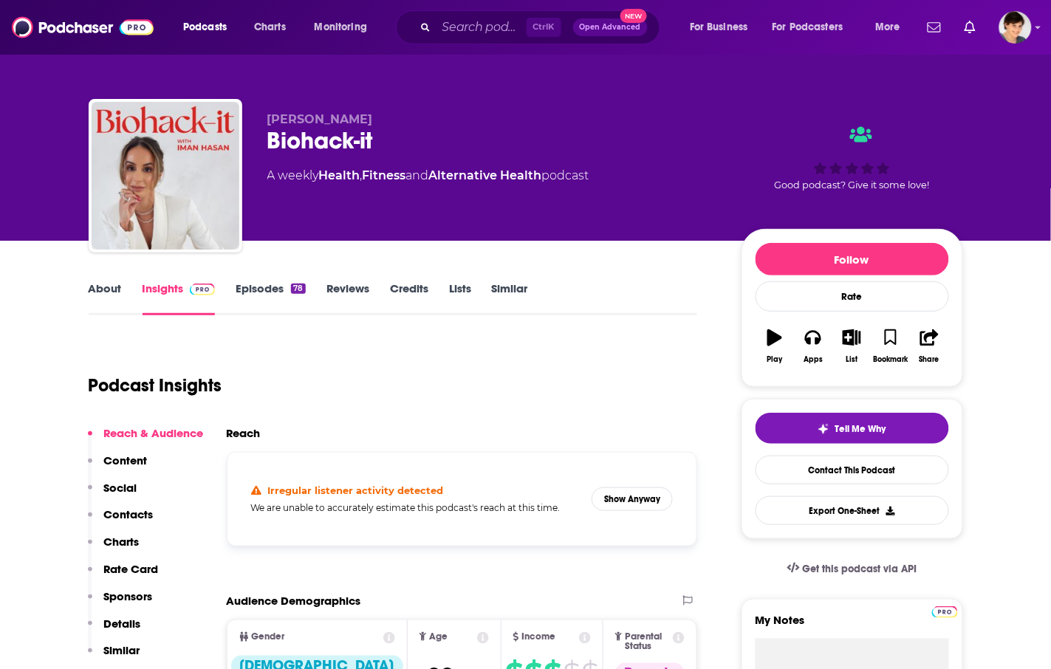
click at [119, 288] on link "About" at bounding box center [105, 299] width 33 height 34
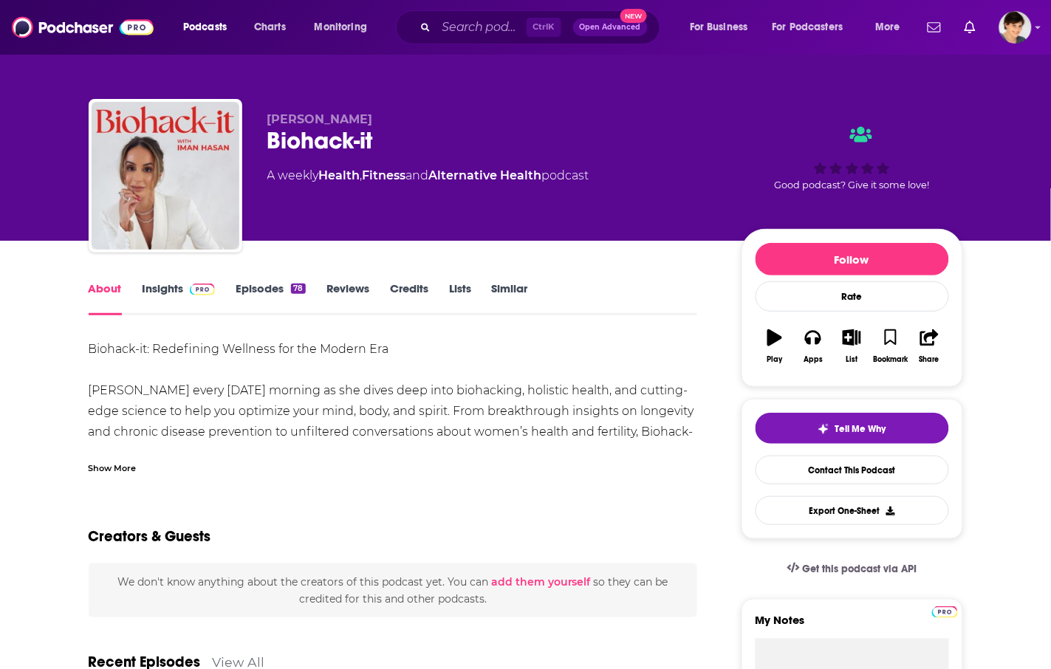
click at [123, 471] on div "Show More" at bounding box center [113, 467] width 48 height 14
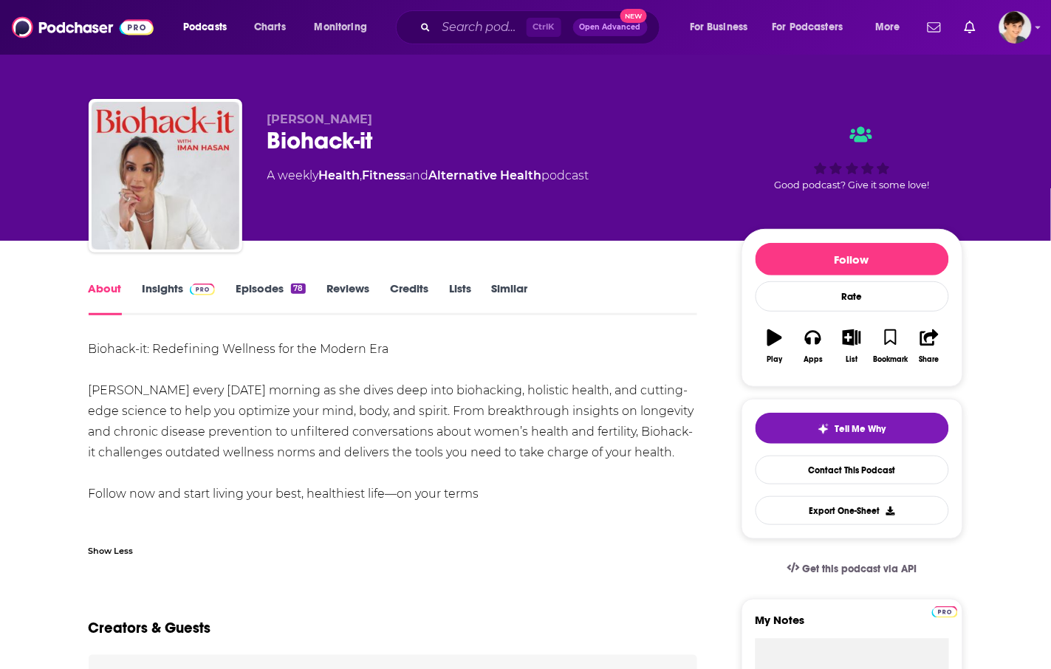
click at [112, 547] on div "Show Less" at bounding box center [111, 550] width 45 height 14
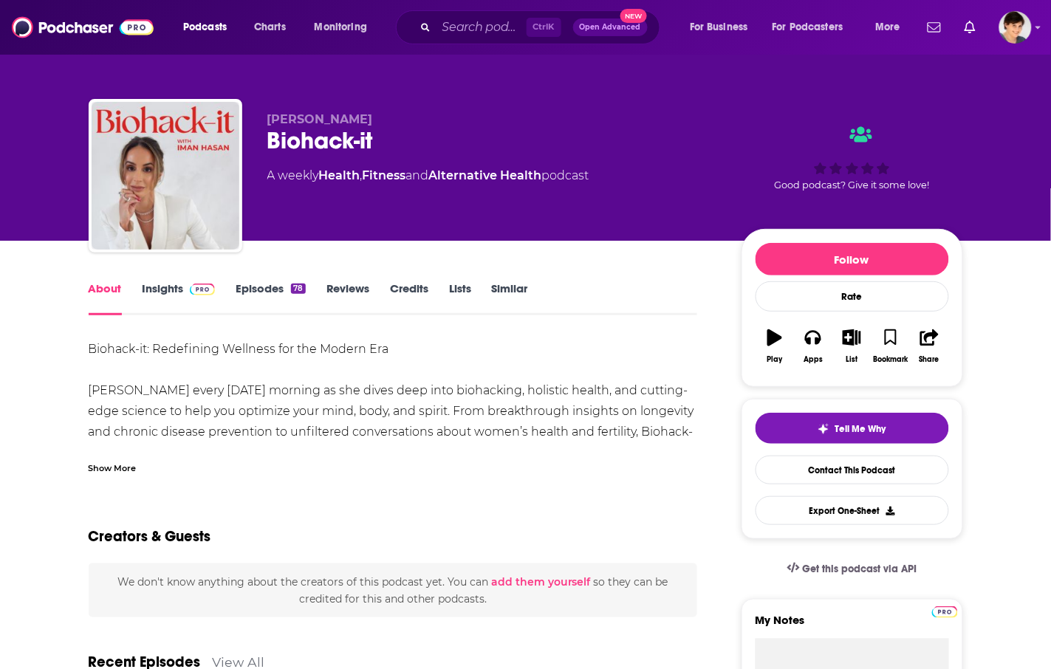
click at [94, 460] on div "Show More" at bounding box center [113, 467] width 48 height 14
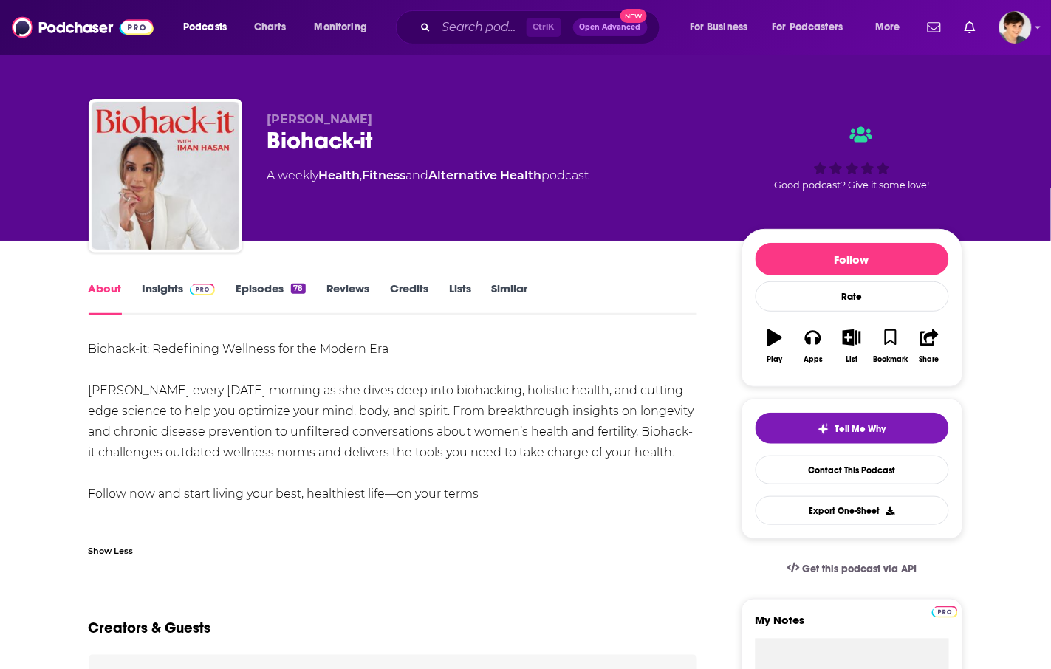
drag, startPoint x: 151, startPoint y: 469, endPoint x: 92, endPoint y: 352, distance: 131.5
click at [92, 352] on div "Biohack-it: Redefining Wellness for the Modern Era Join [PERSON_NAME] every [DA…" at bounding box center [394, 422] width 610 height 166
copy div "Biohack-it: Redefining Wellness for the Modern Era Join [PERSON_NAME] every [DA…"
click at [458, 226] on div "[PERSON_NAME] Biohack-it A weekly Health , Fitness and Alternative Health podca…" at bounding box center [492, 171] width 451 height 118
click at [308, 133] on div "Biohack-it" at bounding box center [492, 140] width 451 height 29
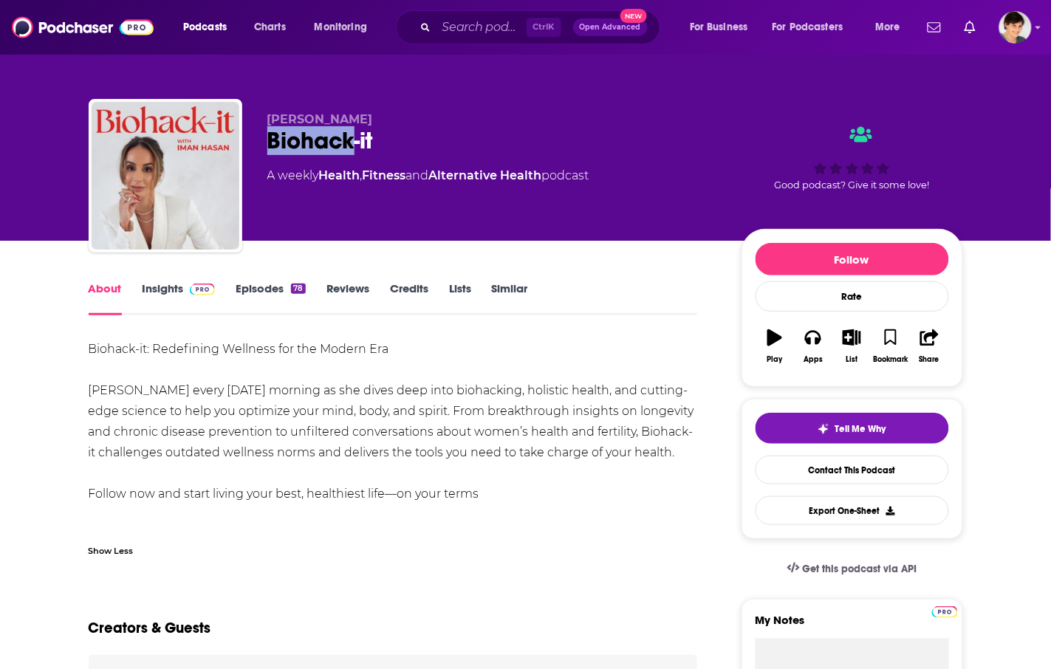
click at [308, 133] on div "Biohack-it" at bounding box center [492, 140] width 451 height 29
copy div "Biohack-it"
click at [320, 115] on span "[PERSON_NAME]" at bounding box center [320, 119] width 106 height 14
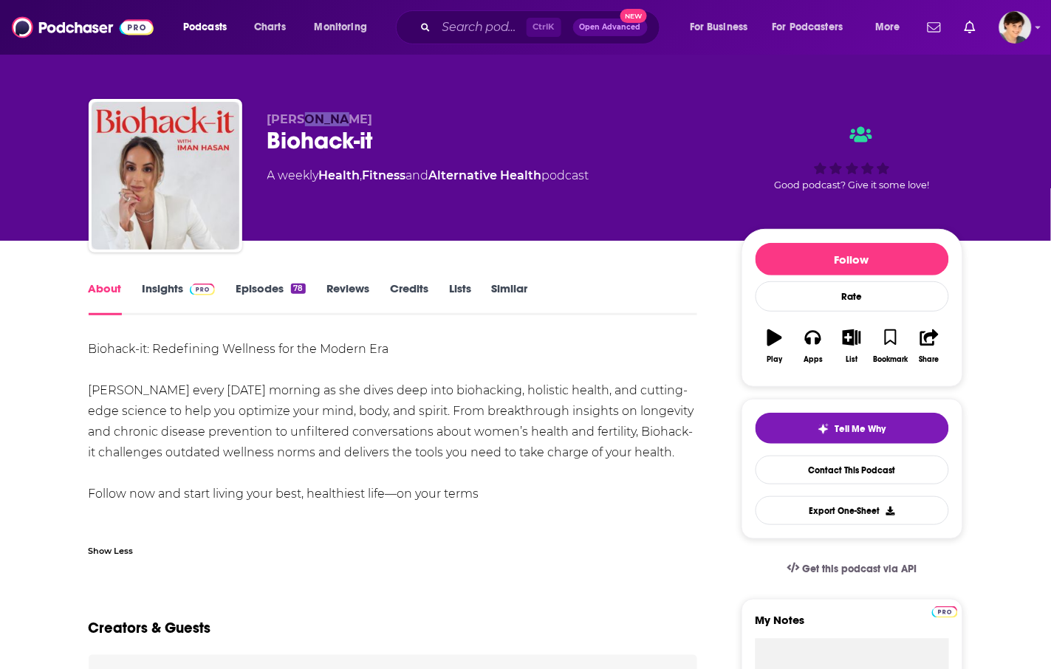
click at [320, 115] on span "[PERSON_NAME]" at bounding box center [320, 119] width 106 height 14
click at [504, 339] on div "Biohack-it: Redefining Wellness for the Modern Era Join [PERSON_NAME] every [DA…" at bounding box center [394, 422] width 610 height 166
click at [156, 283] on link "Insights" at bounding box center [179, 299] width 73 height 34
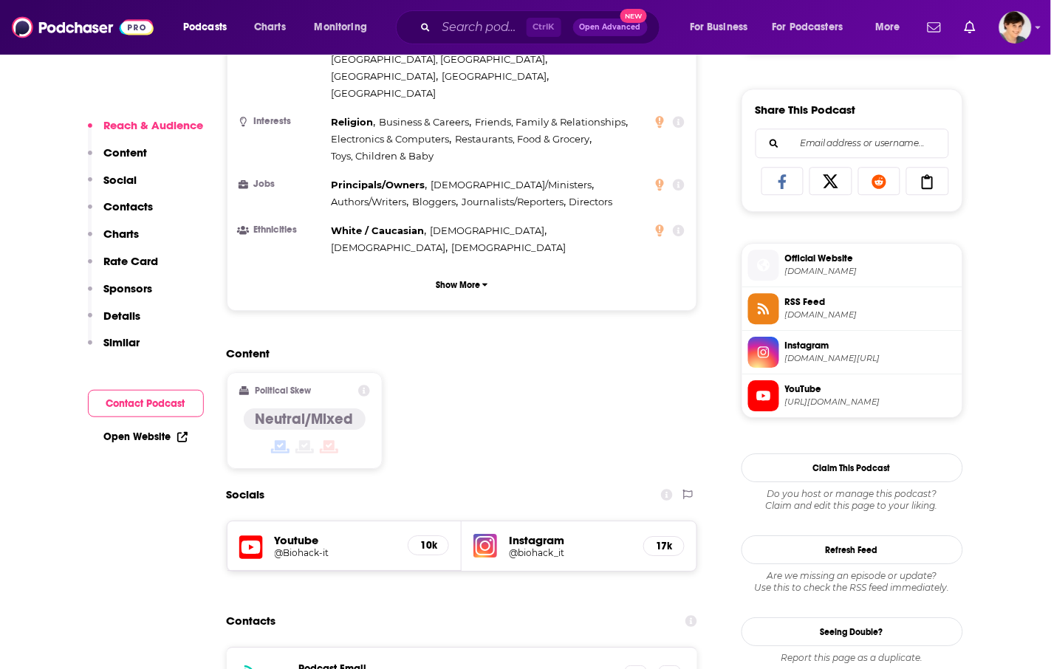
scroll to position [1108, 0]
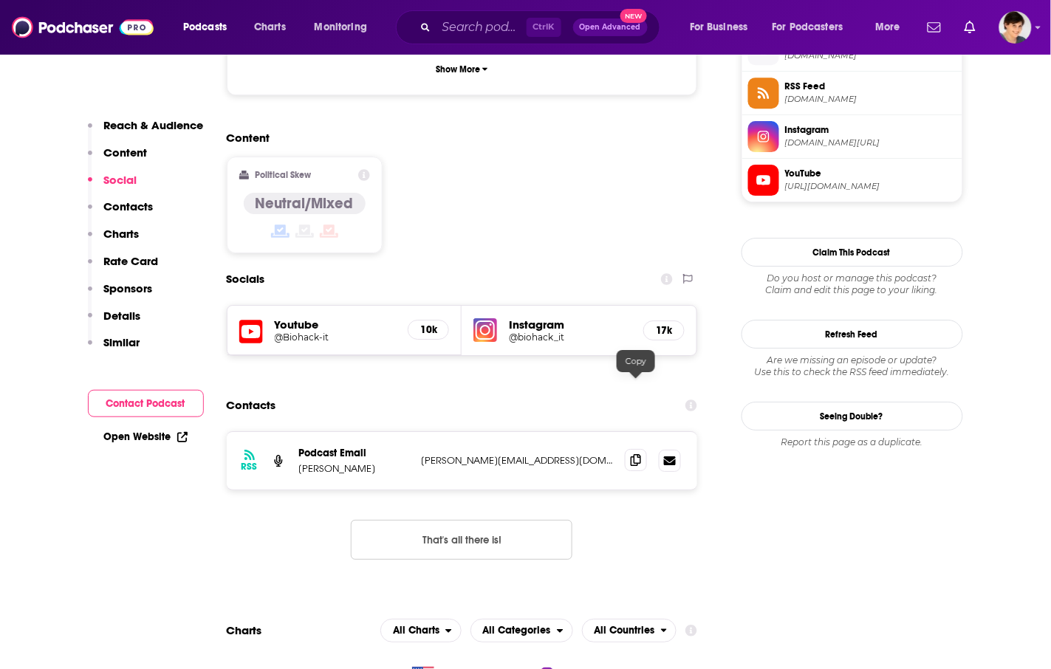
click at [637, 454] on icon at bounding box center [636, 460] width 10 height 12
click at [650, 463] on div "RSS Podcast Email Iman Hasan [EMAIL_ADDRESS][DOMAIN_NAME] [PERSON_NAME][EMAIL_A…" at bounding box center [462, 507] width 471 height 152
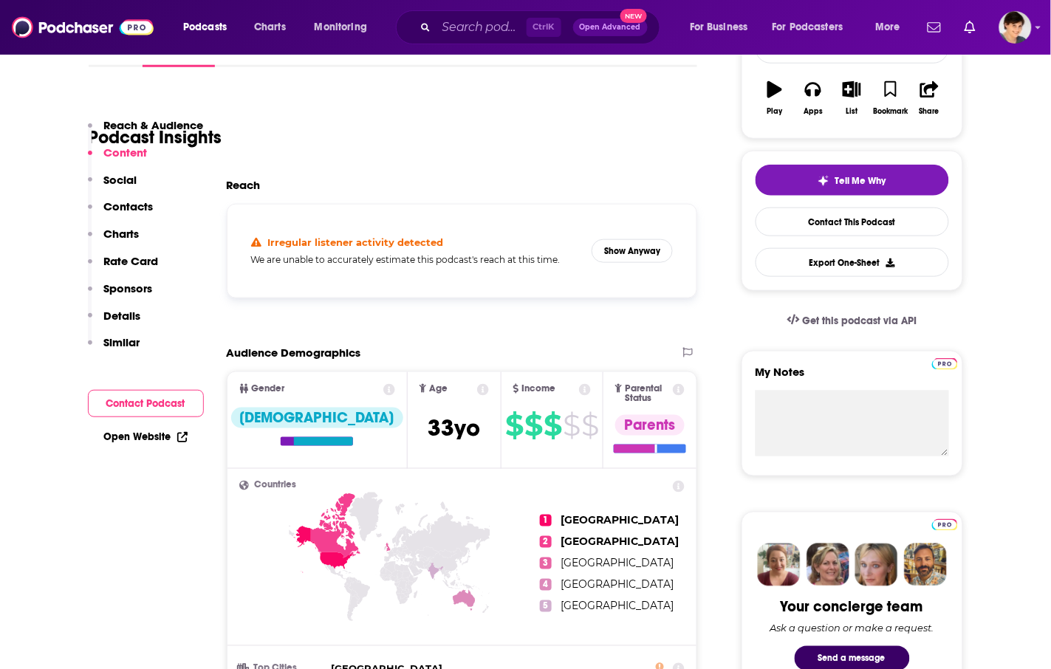
scroll to position [92, 0]
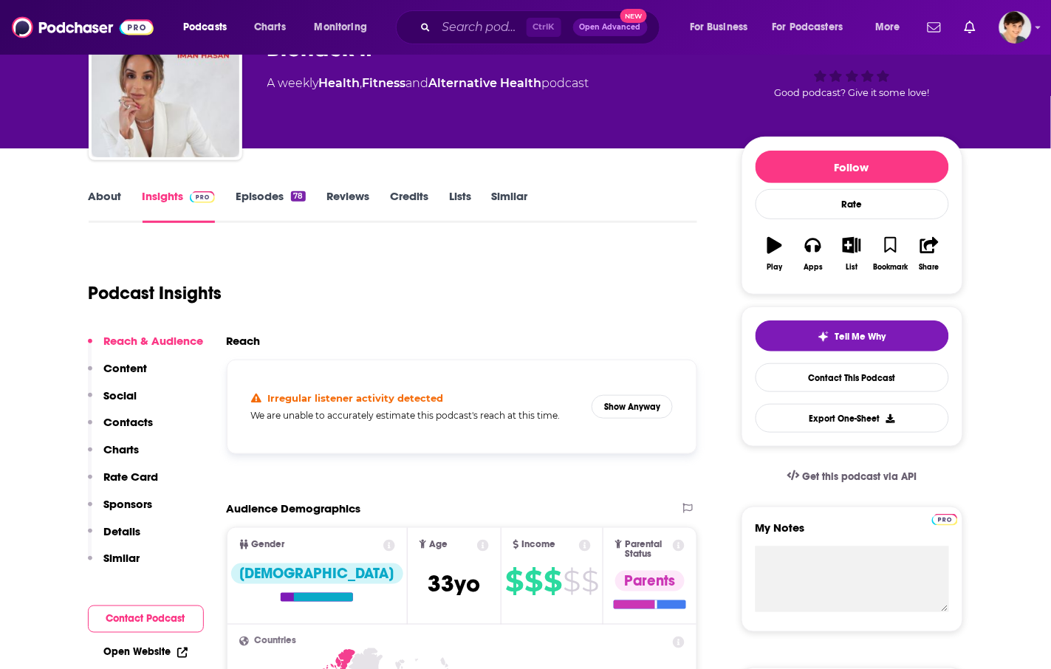
click at [246, 200] on link "Episodes 78" at bounding box center [270, 206] width 69 height 34
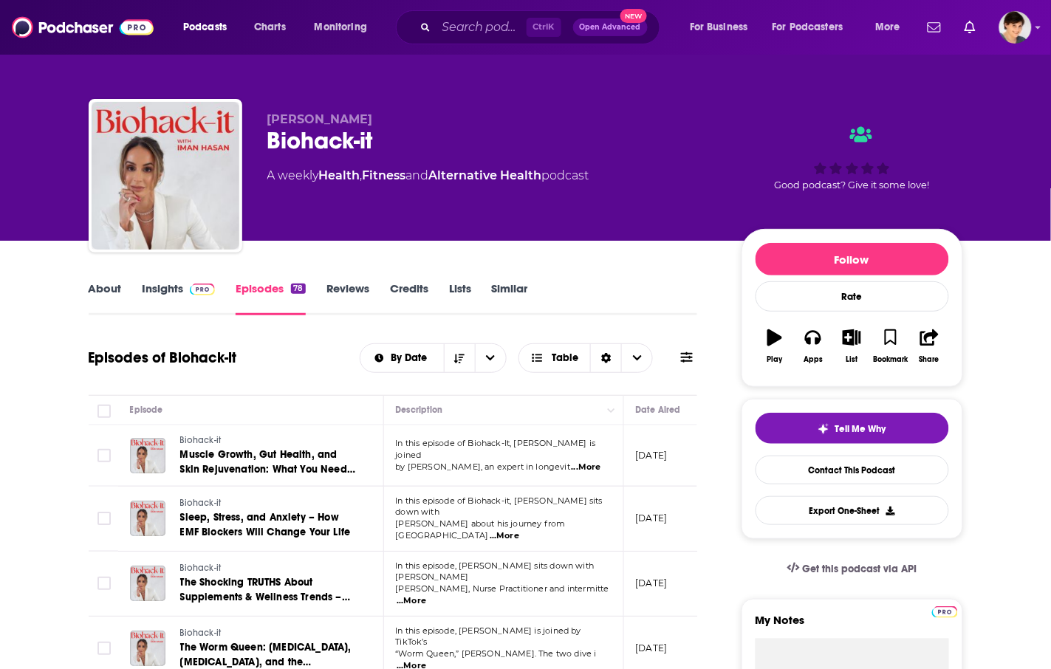
click at [717, 128] on div "Biohack-it" at bounding box center [492, 140] width 451 height 29
click at [430, 21] on div "Ctrl K Open Advanced New" at bounding box center [528, 27] width 265 height 34
click at [456, 26] on input "Search podcasts, credits, & more..." at bounding box center [482, 28] width 90 height 24
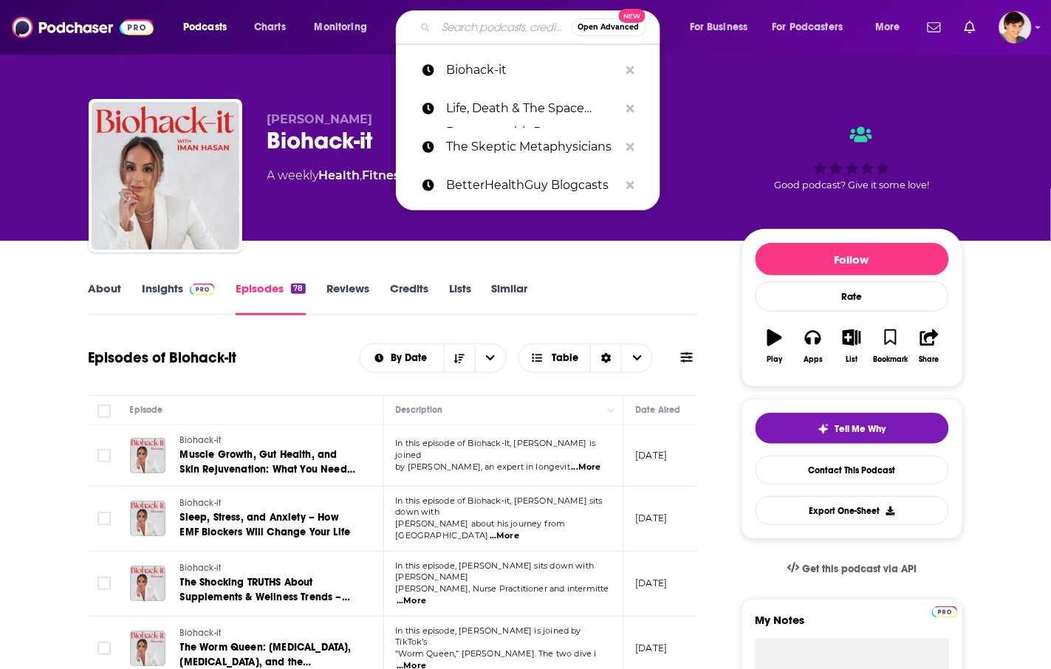
paste input "Law of Attraction Radio Network"
type input "Law of Attraction Radio Network"
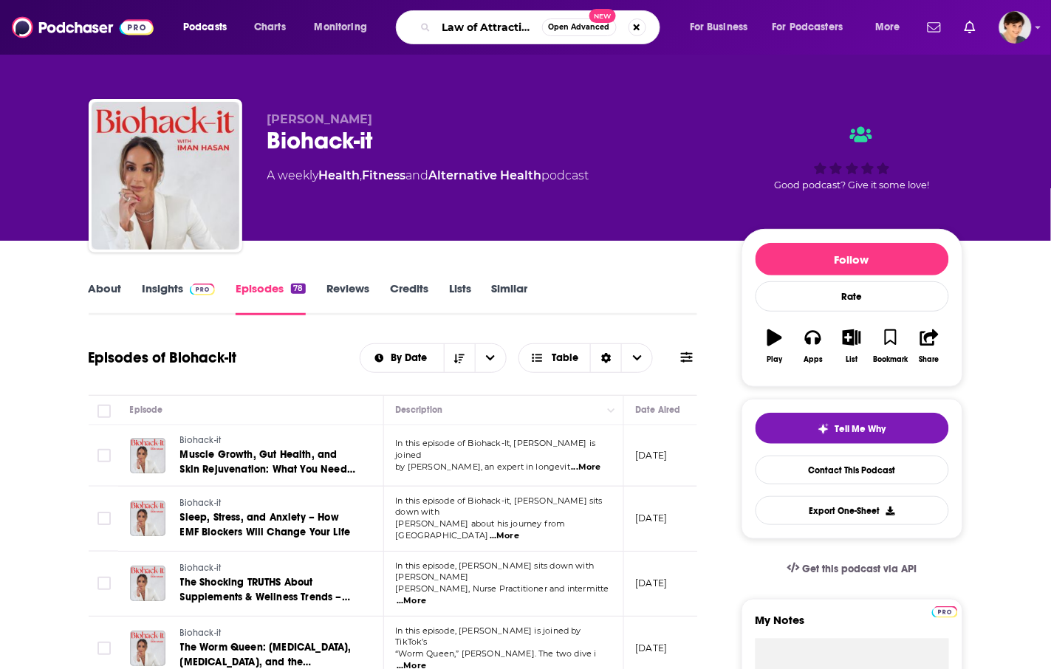
scroll to position [0, 86]
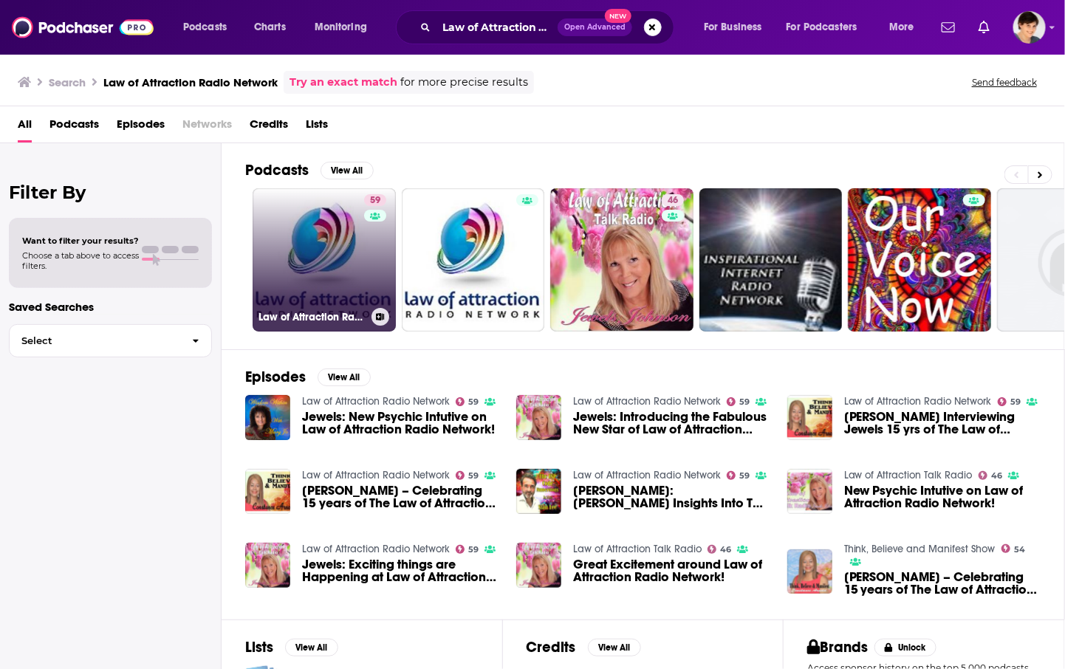
click at [308, 279] on link "59 Law of Attraction Radio Network" at bounding box center [324, 259] width 143 height 143
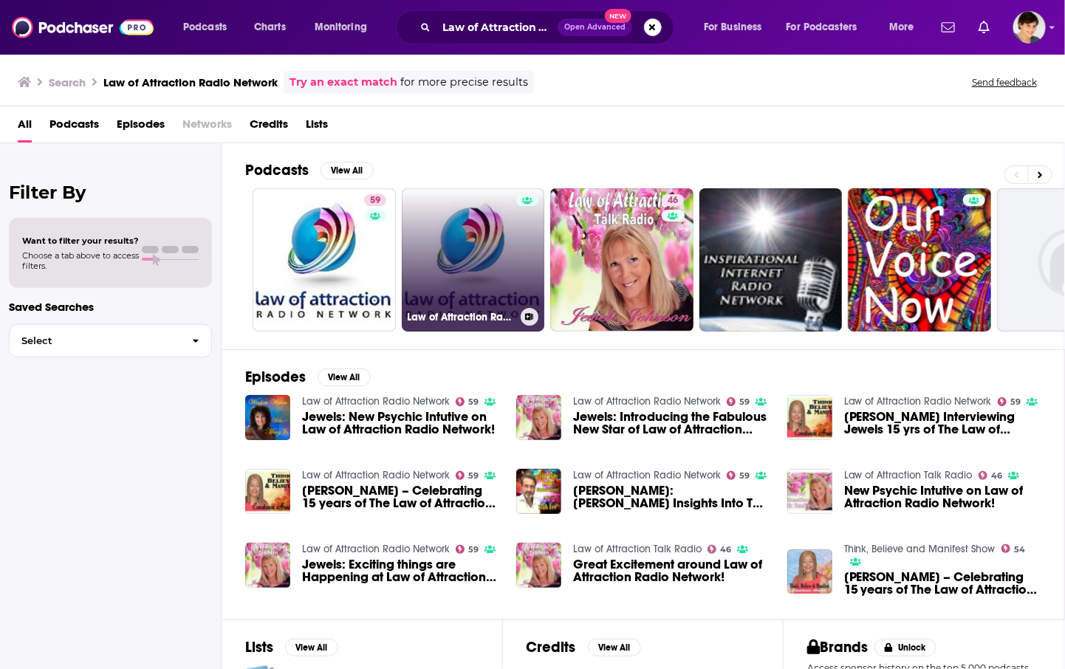
click at [463, 282] on link "Law of Attraction Radio Network" at bounding box center [473, 259] width 143 height 143
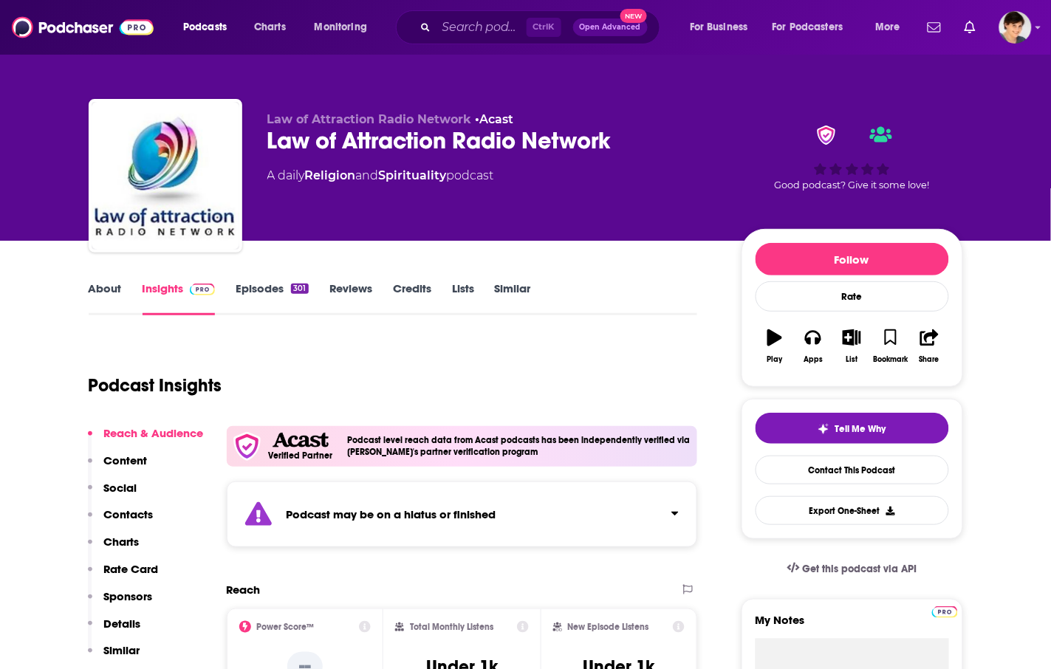
click at [256, 290] on link "Episodes 301" at bounding box center [272, 299] width 72 height 34
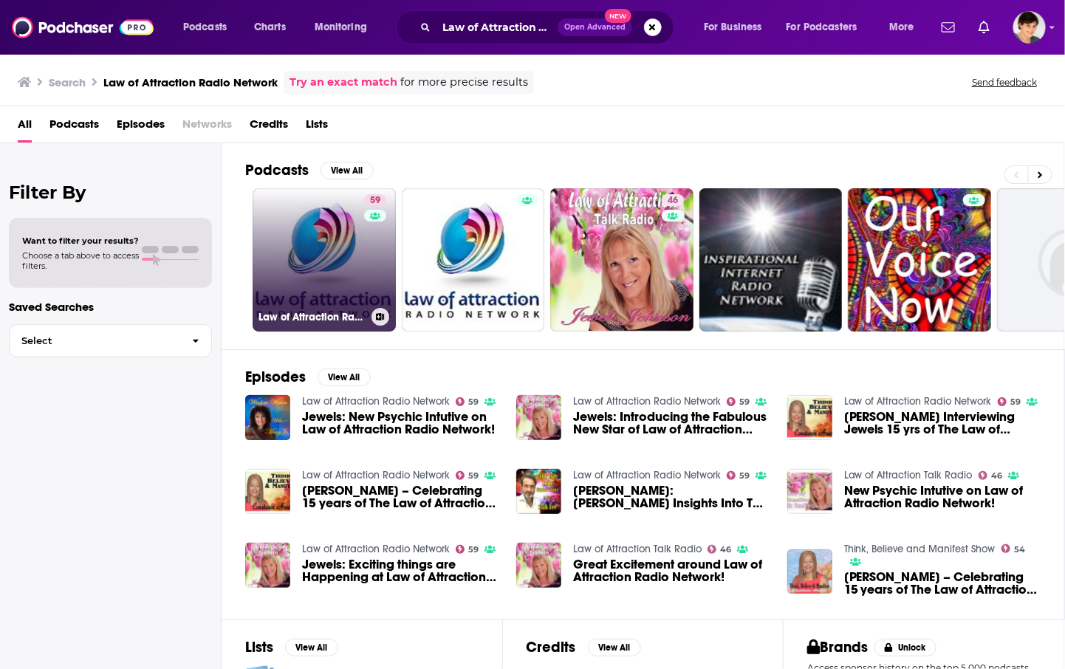
click at [286, 299] on link "59 Law of Attraction Radio Network" at bounding box center [324, 259] width 143 height 143
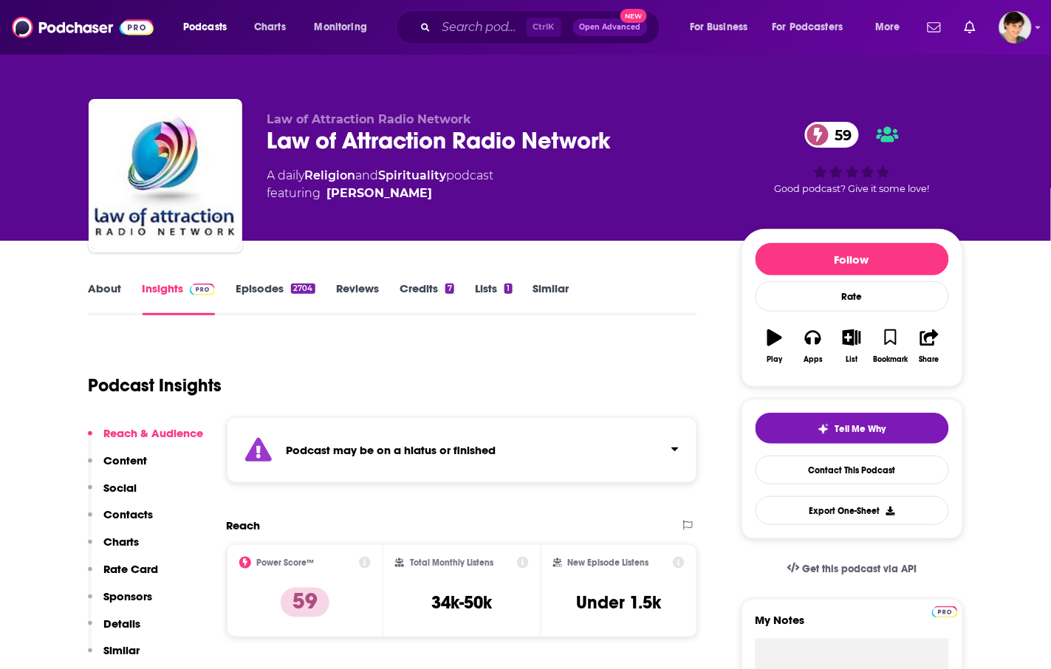
click at [264, 293] on link "Episodes 2704" at bounding box center [275, 299] width 79 height 34
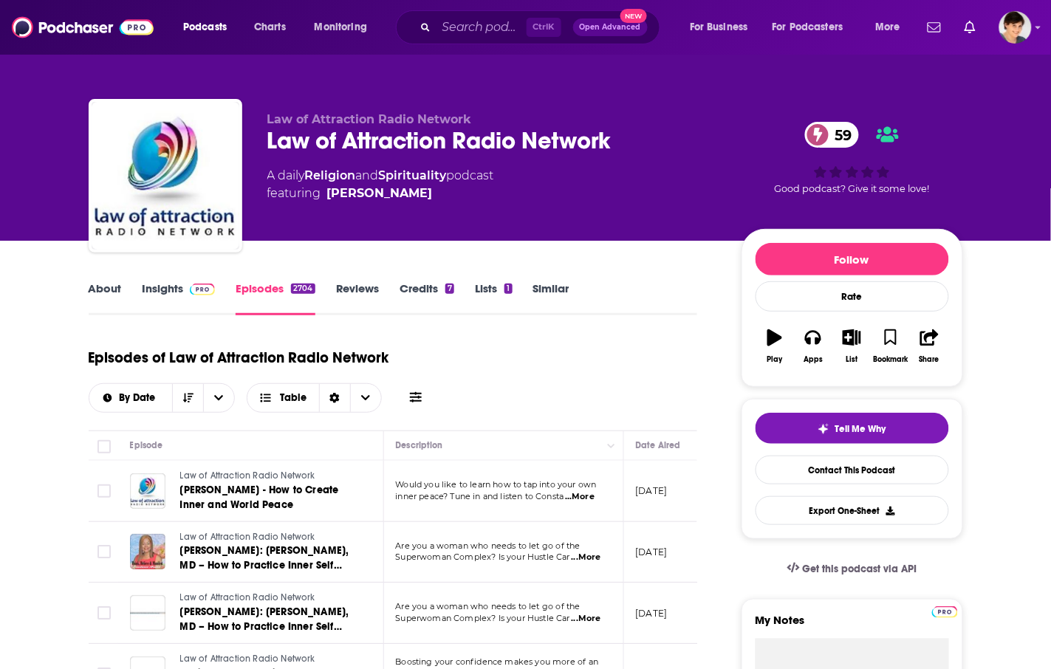
click at [754, 96] on div "Law of Attraction Radio Network Law of Attraction Radio Network 59 A daily Reli…" at bounding box center [526, 161] width 897 height 160
click at [501, 30] on input "Search podcasts, credits, & more..." at bounding box center [482, 28] width 90 height 24
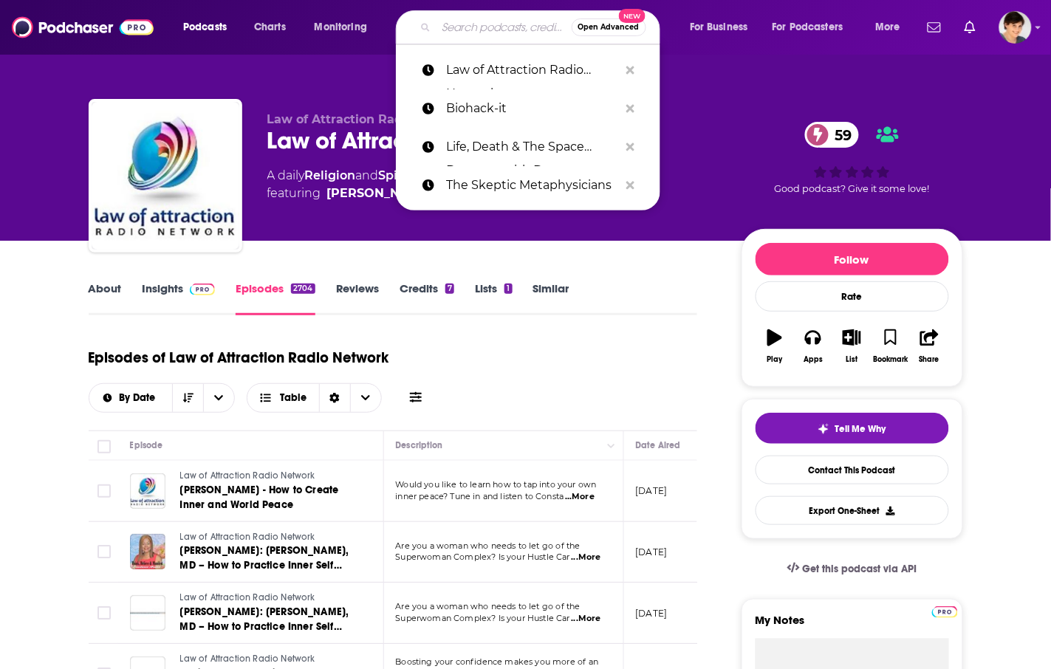
paste input "The NeuroReset Podcast"
type input "The NeuroReset Podcast"
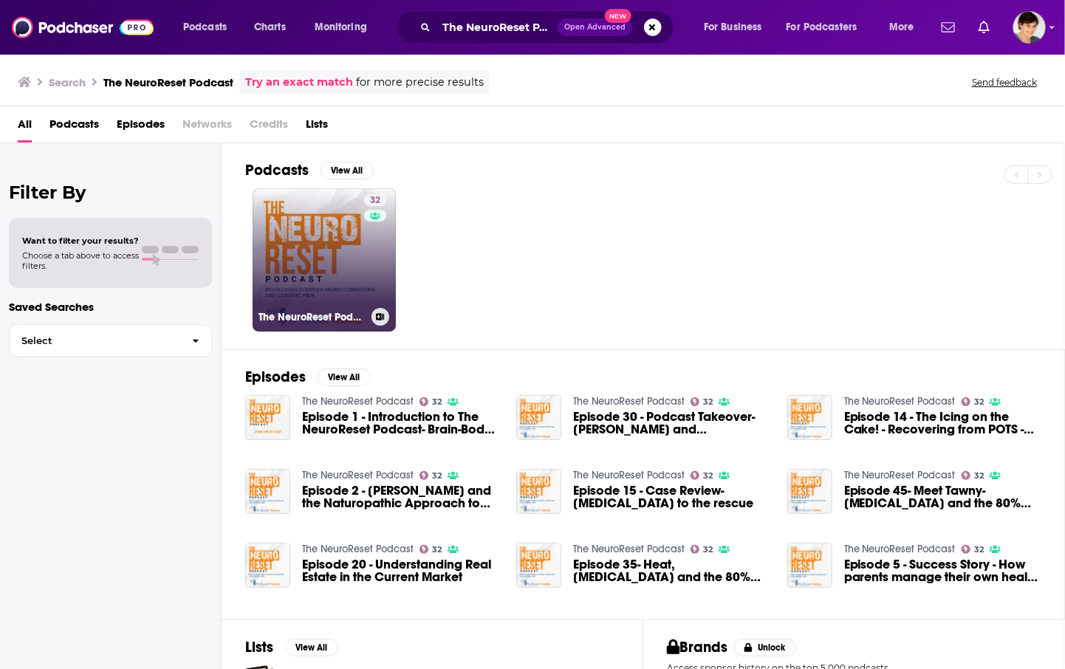
click at [293, 270] on link "32 The NeuroReset Podcast" at bounding box center [324, 259] width 143 height 143
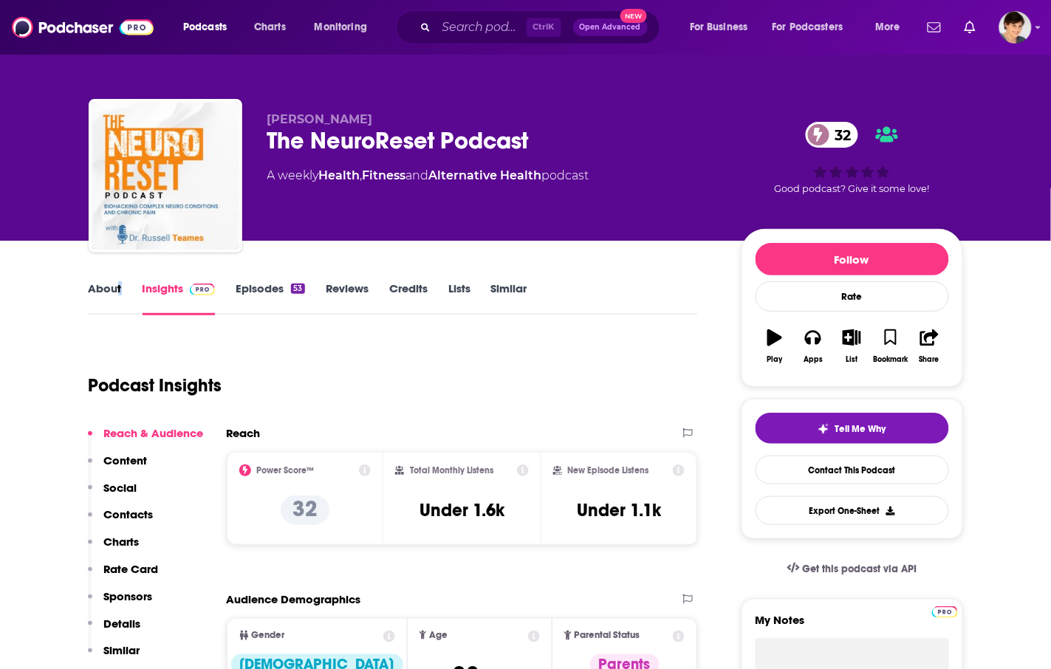
click at [119, 279] on div "About Insights Episodes 53 Reviews Credits Lists Similar" at bounding box center [394, 297] width 610 height 36
click at [108, 293] on link "About" at bounding box center [105, 299] width 33 height 34
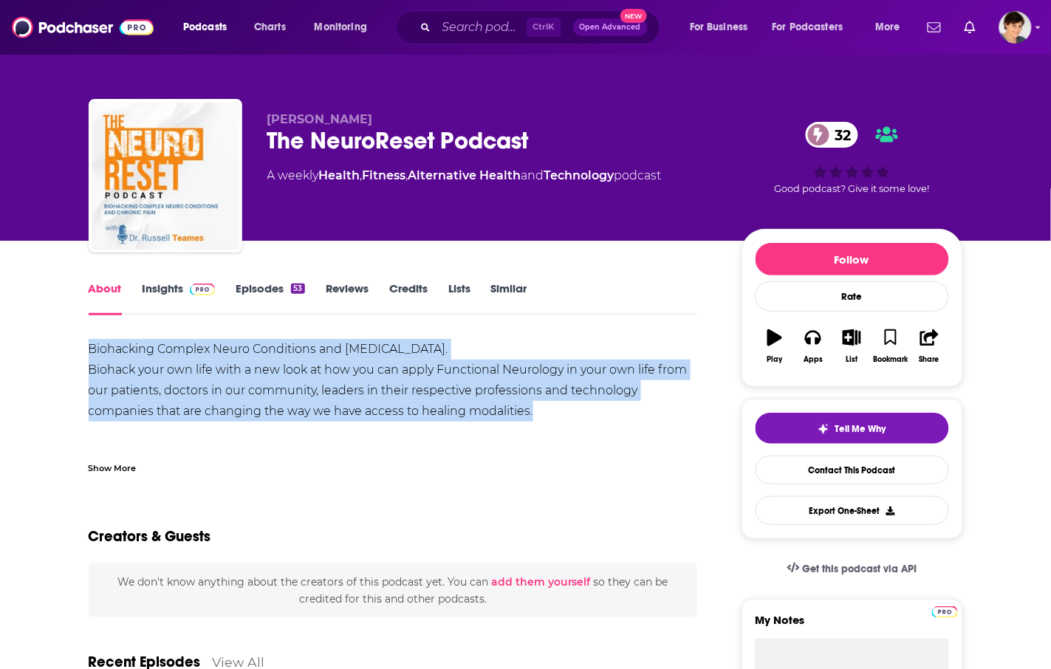
drag, startPoint x: 564, startPoint y: 416, endPoint x: 83, endPoint y: 344, distance: 485.6
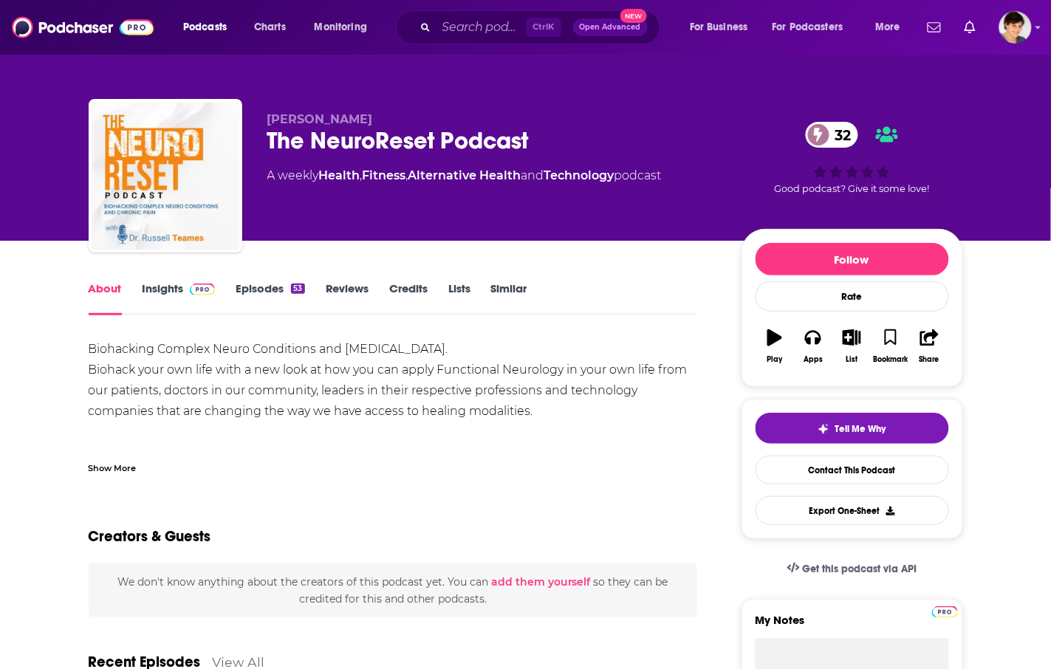
click at [429, 138] on div "The NeuroReset Podcast 32" at bounding box center [492, 140] width 451 height 29
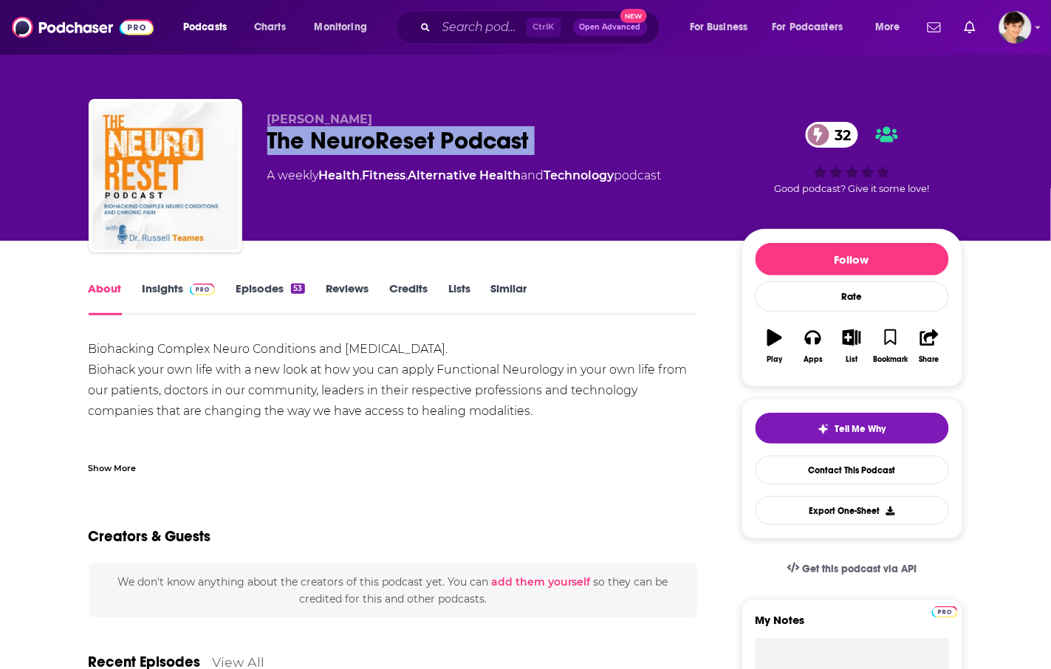
click at [429, 138] on div "The NeuroReset Podcast 32" at bounding box center [492, 140] width 451 height 29
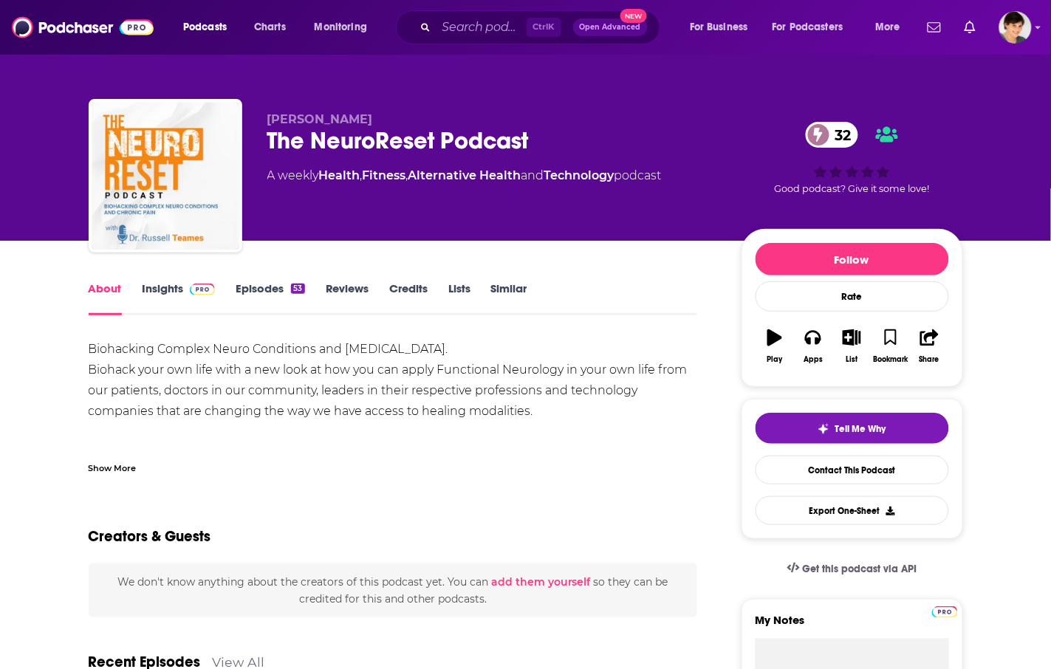
click at [533, 361] on div "Biohacking Complex Neuro Conditions and [MEDICAL_DATA]. Biohack your own life w…" at bounding box center [394, 453] width 610 height 228
click at [477, 353] on div "Biohacking Complex Neuro Conditions and [MEDICAL_DATA]. Biohack your own life w…" at bounding box center [394, 453] width 610 height 228
click at [351, 120] on span "[PERSON_NAME]" at bounding box center [320, 119] width 106 height 14
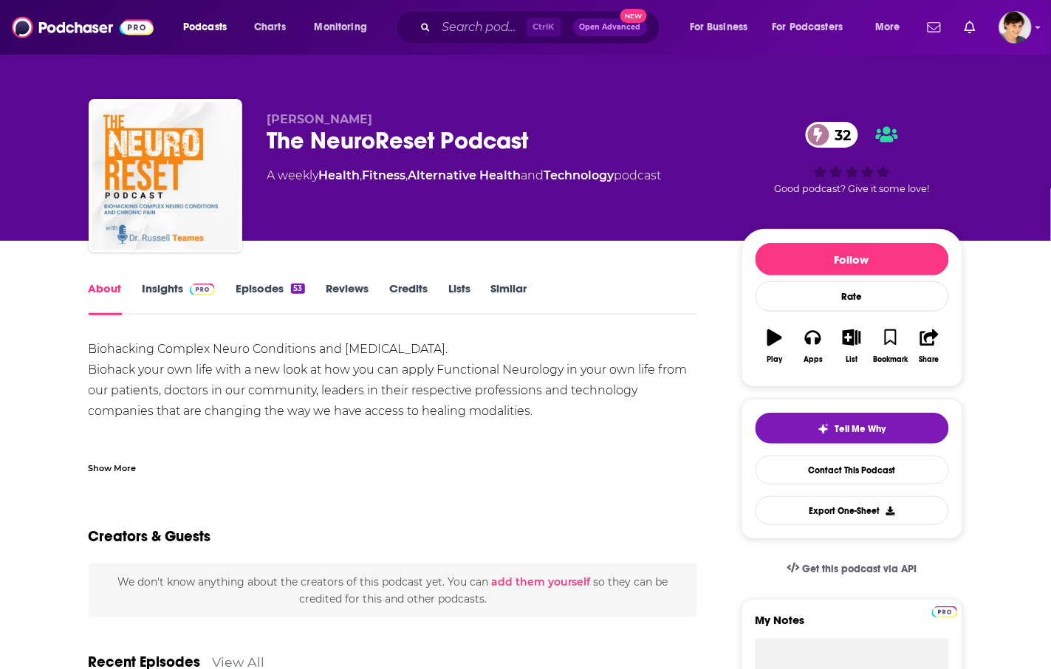
click at [604, 469] on div "Show More" at bounding box center [394, 462] width 610 height 25
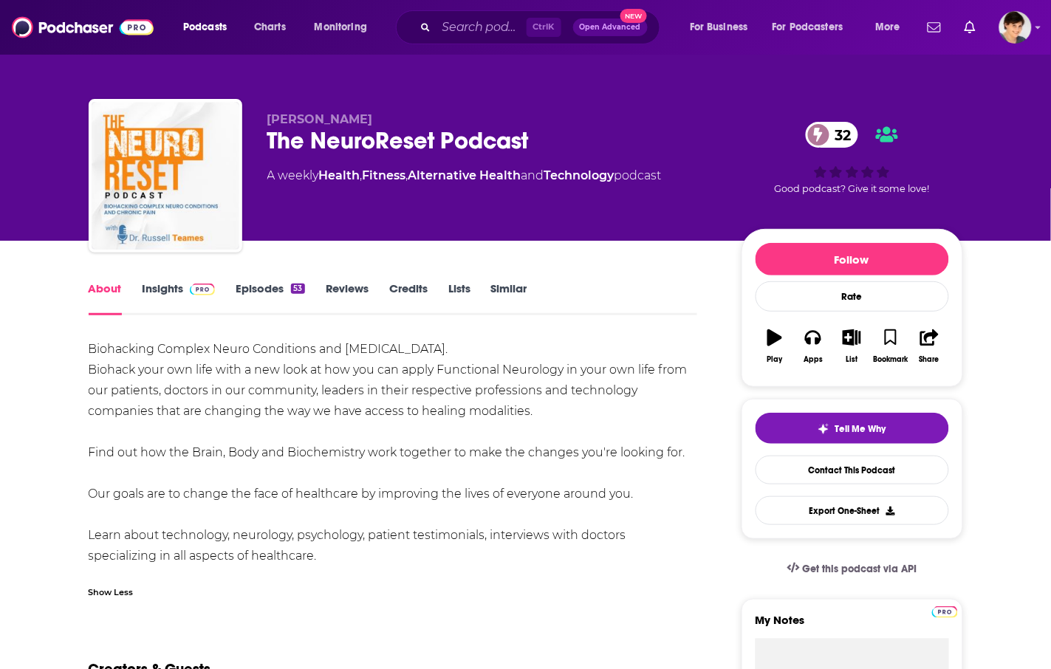
click at [143, 290] on link "Insights" at bounding box center [179, 299] width 73 height 34
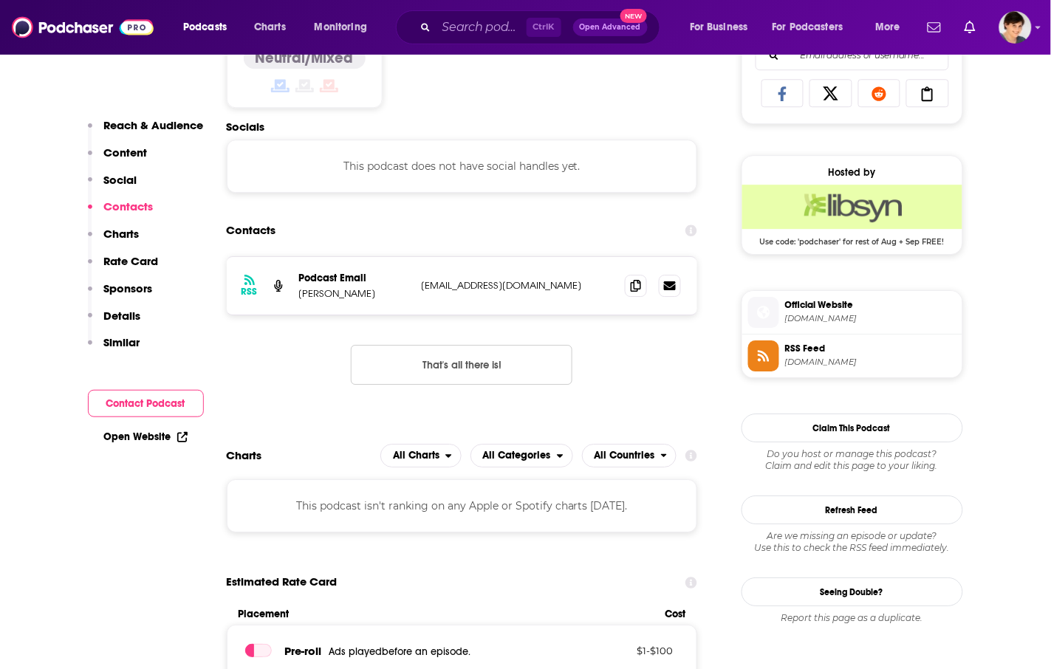
scroll to position [1016, 0]
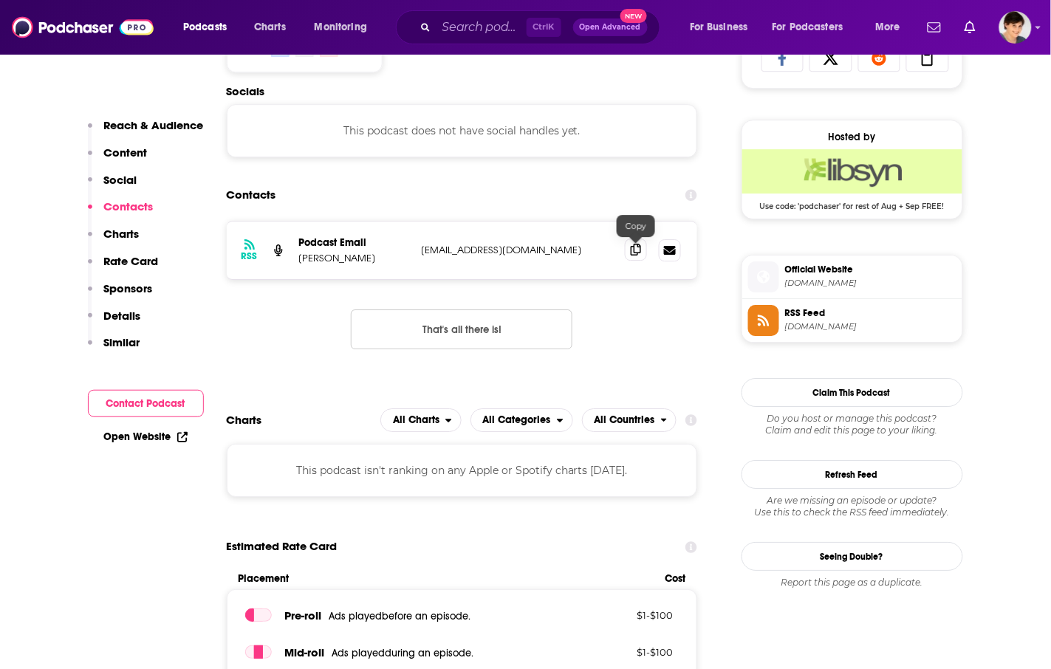
click at [630, 248] on span at bounding box center [636, 250] width 22 height 22
click at [552, 82] on div "Content Political Skew Neutral/Mixed" at bounding box center [462, 17] width 471 height 134
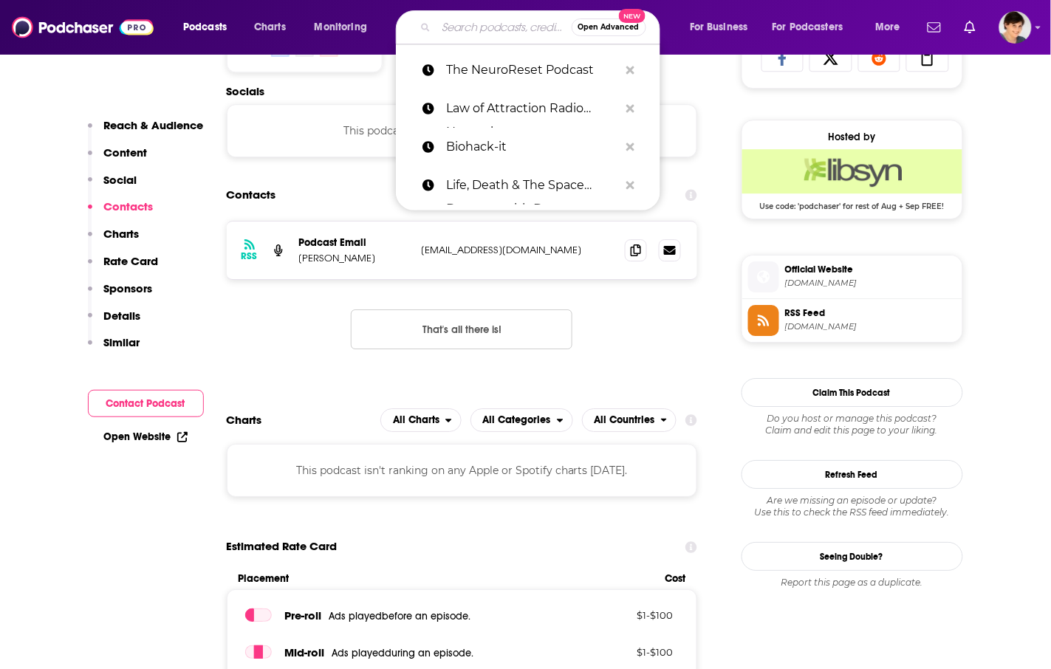
click at [481, 22] on input "Search podcasts, credits, & more..." at bounding box center [504, 28] width 135 height 24
paste input "UNDO with [PERSON_NAME]"
type input "UNDO with [PERSON_NAME]"
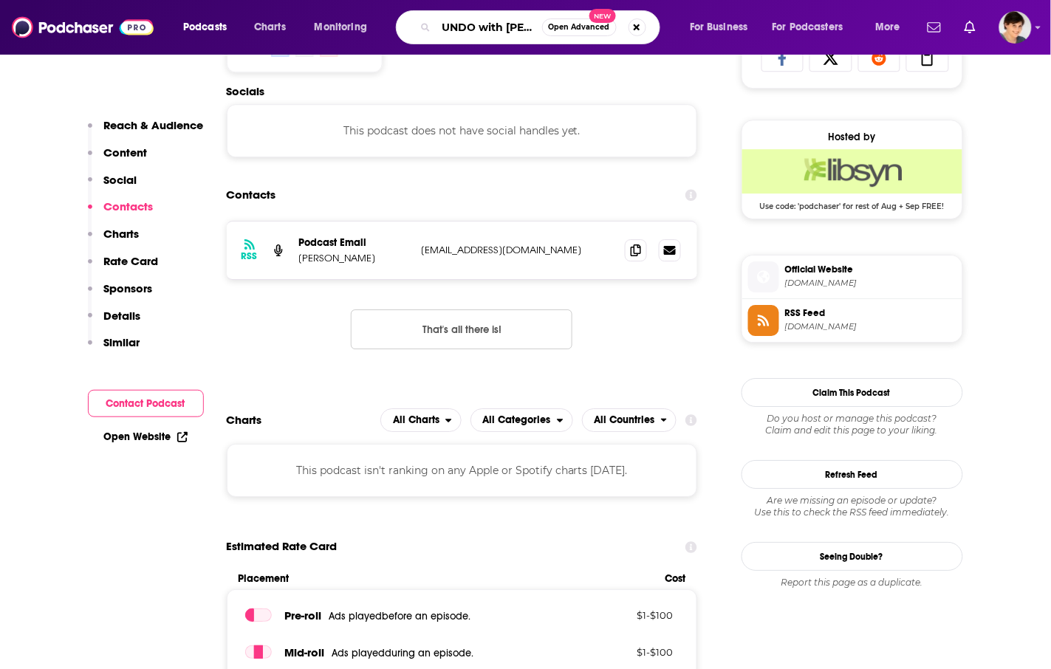
scroll to position [0, 35]
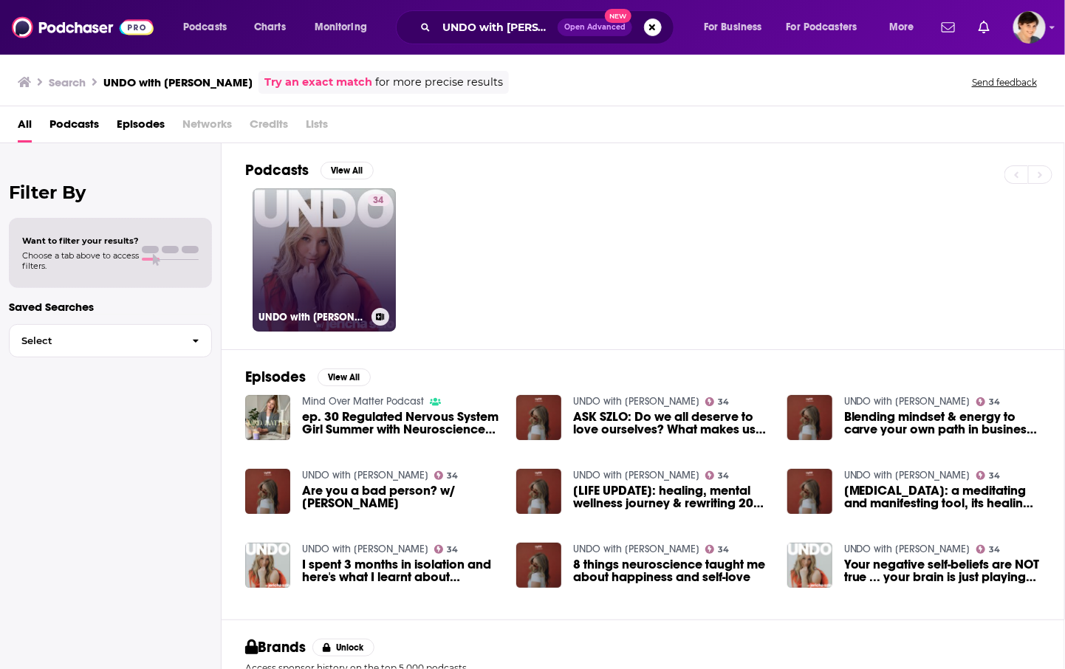
click at [314, 286] on link "34 UNDO with [PERSON_NAME]" at bounding box center [324, 259] width 143 height 143
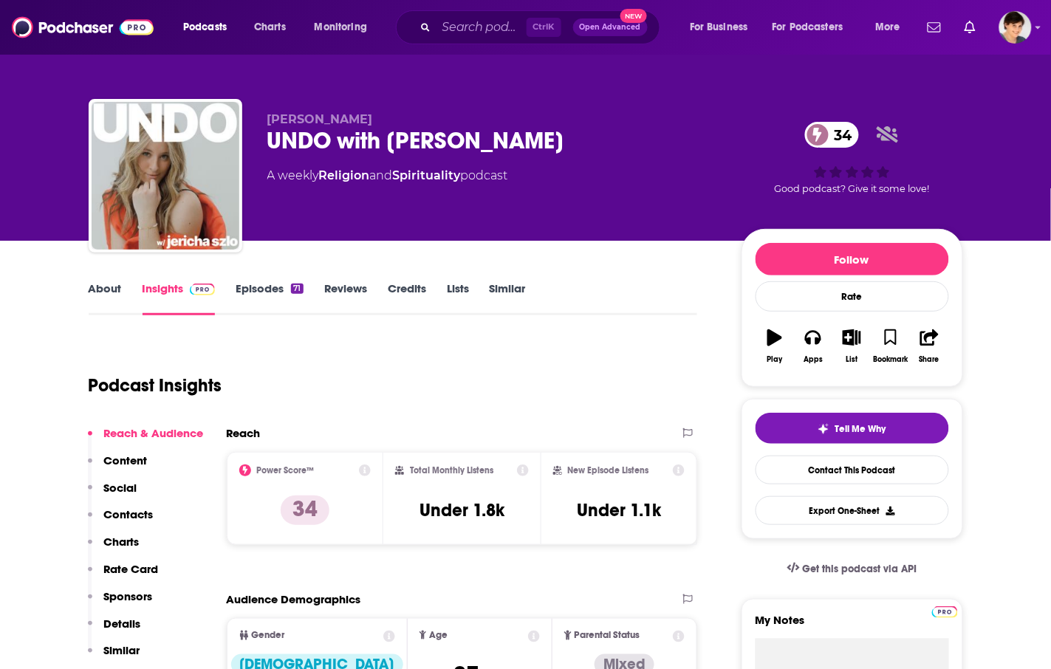
click at [111, 288] on link "About" at bounding box center [105, 299] width 33 height 34
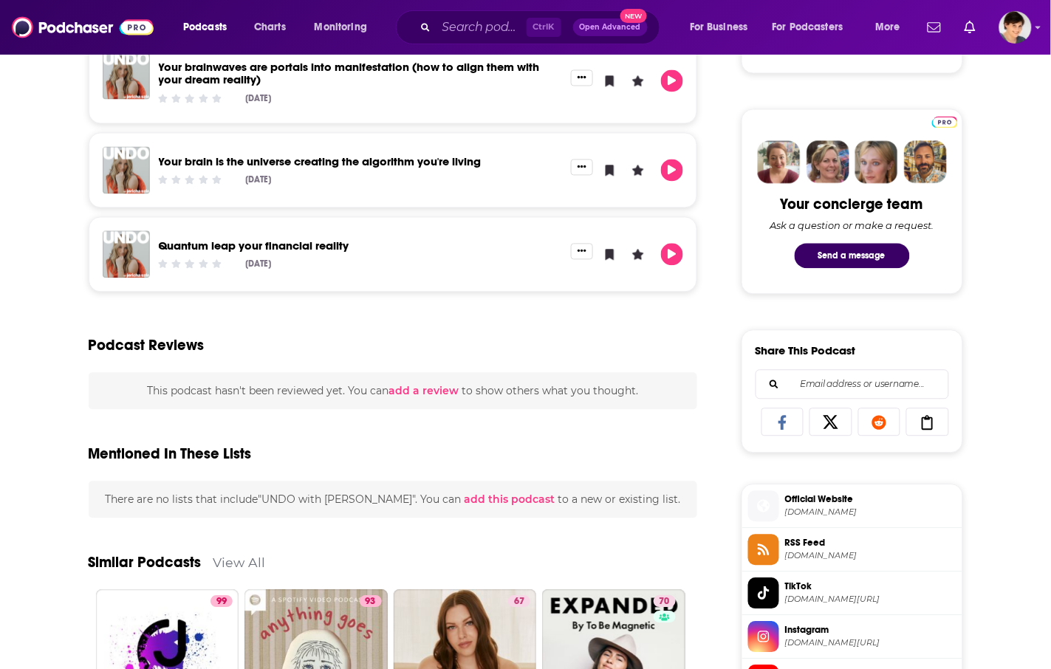
scroll to position [739, 0]
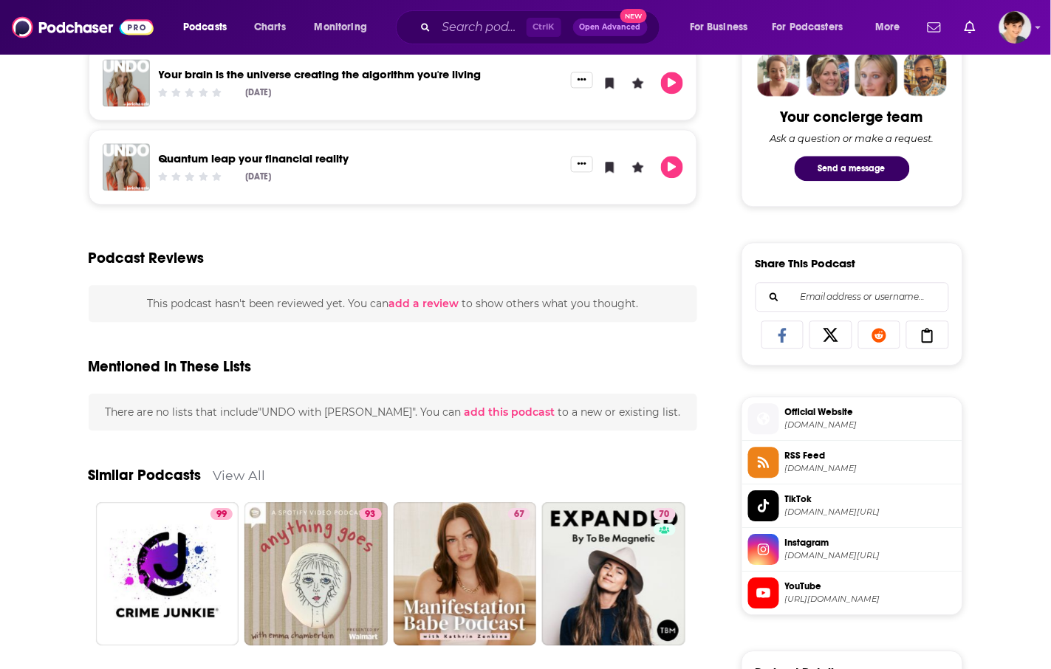
click at [728, 79] on div "About Insights Episodes 71 Reviews Credits Lists Similar Awakening you —through…" at bounding box center [403, 340] width 677 height 1600
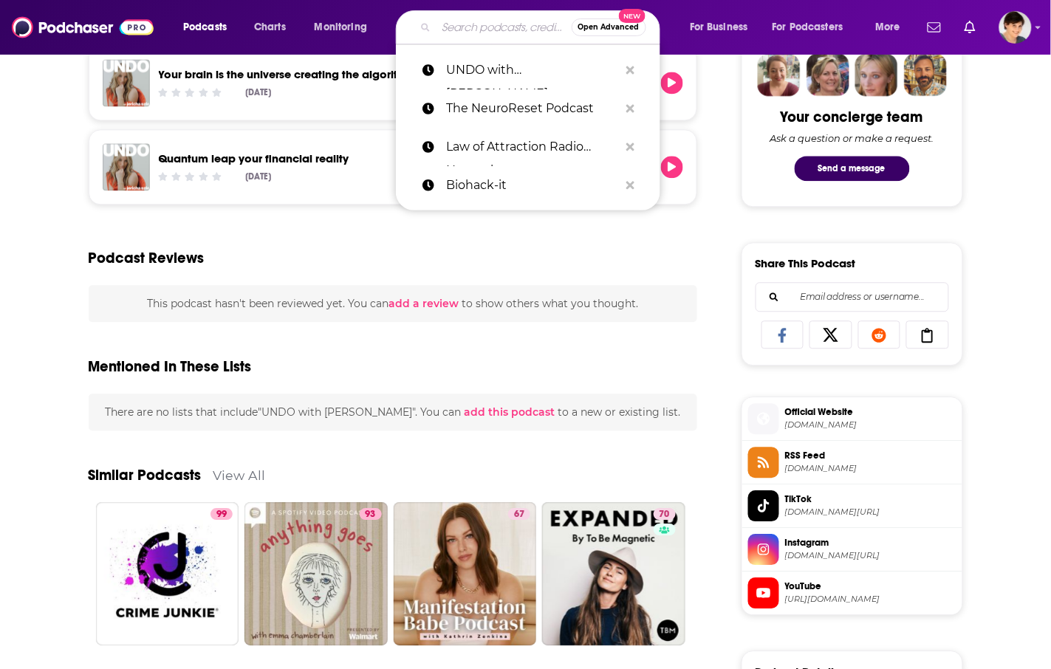
click at [488, 28] on input "Search podcasts, credits, & more..." at bounding box center [504, 28] width 135 height 24
paste input "Wellness Reality Check"
type input "Wellness Reality Check"
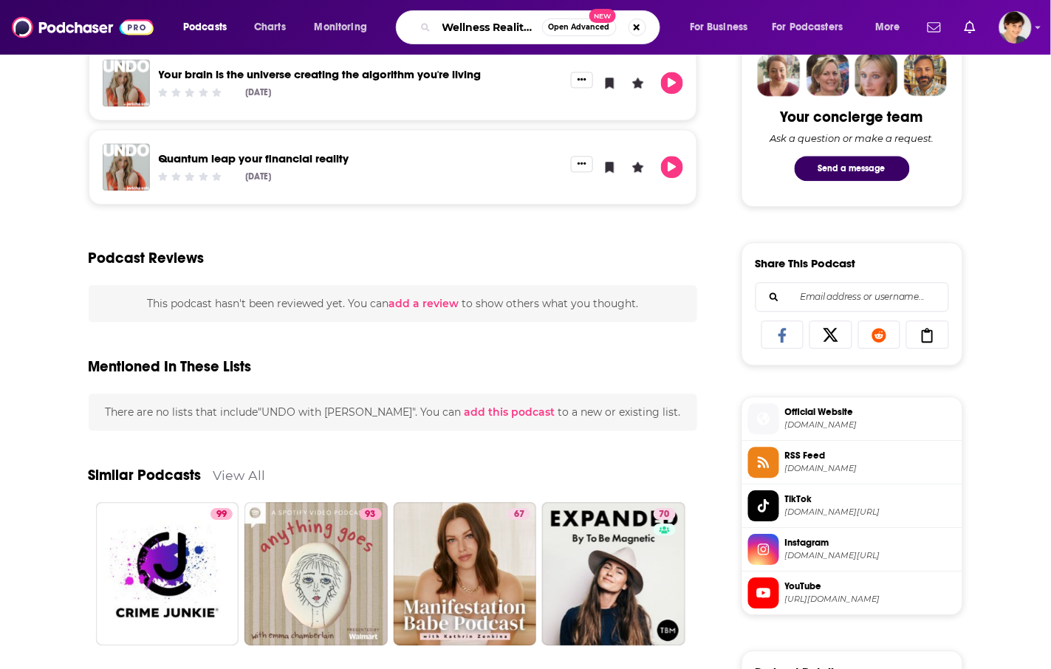
scroll to position [0, 34]
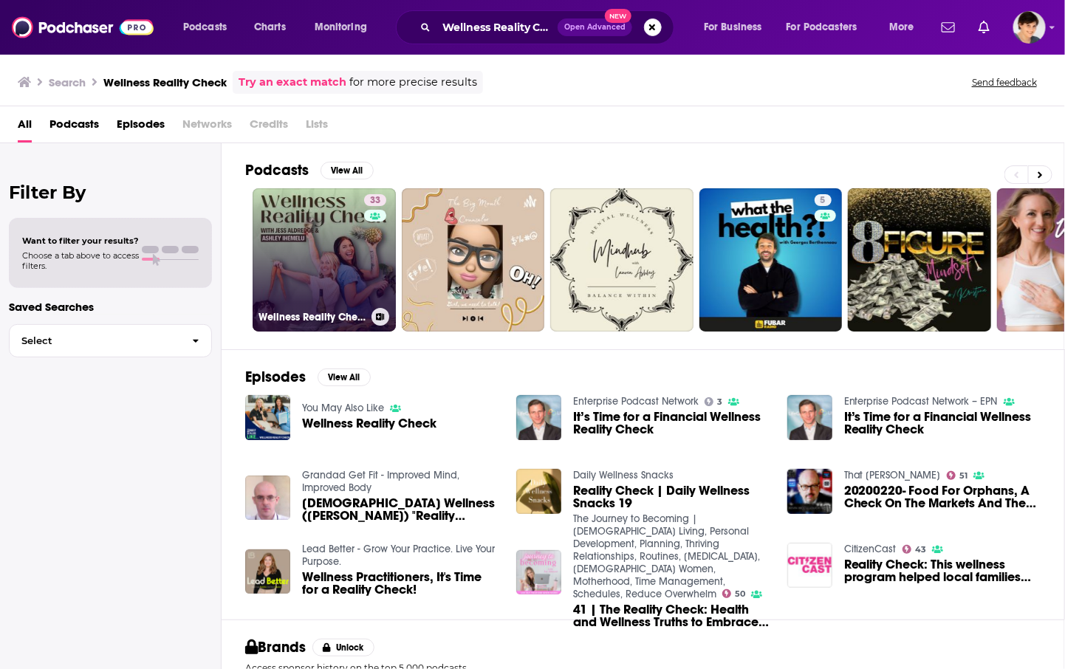
click at [310, 248] on link "33 Wellness Reality Check" at bounding box center [324, 259] width 143 height 143
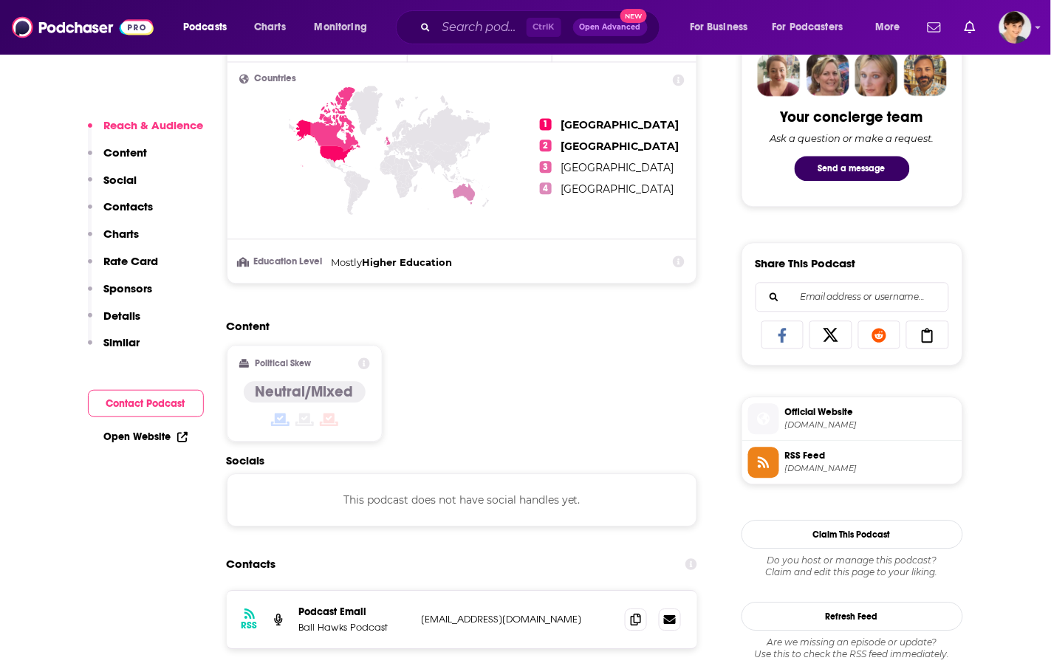
scroll to position [92, 0]
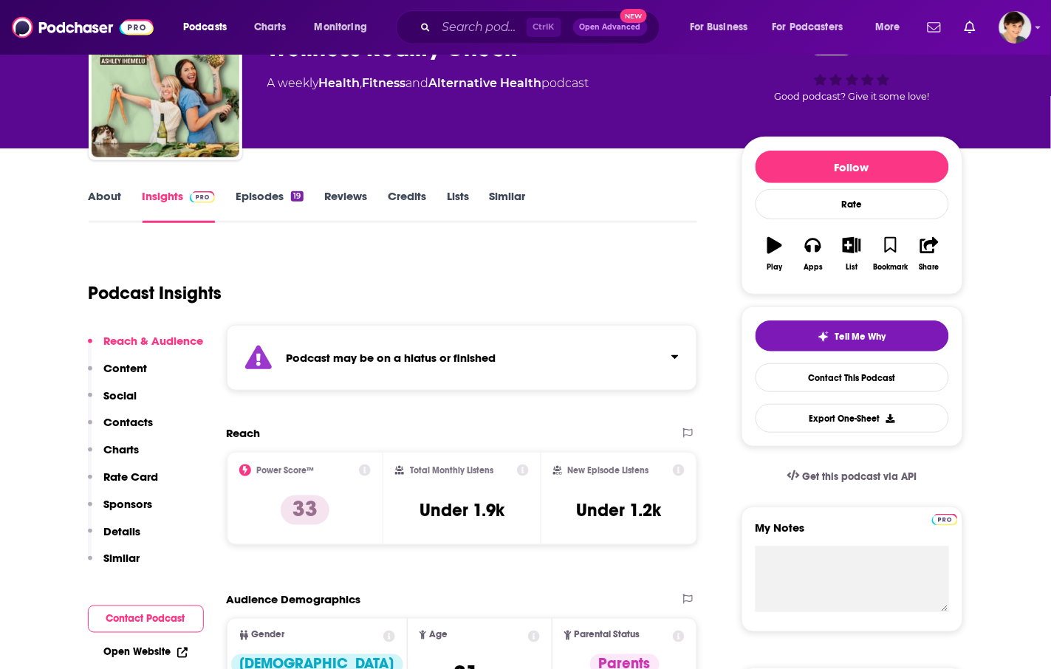
click at [262, 199] on link "Episodes 19" at bounding box center [269, 206] width 67 height 34
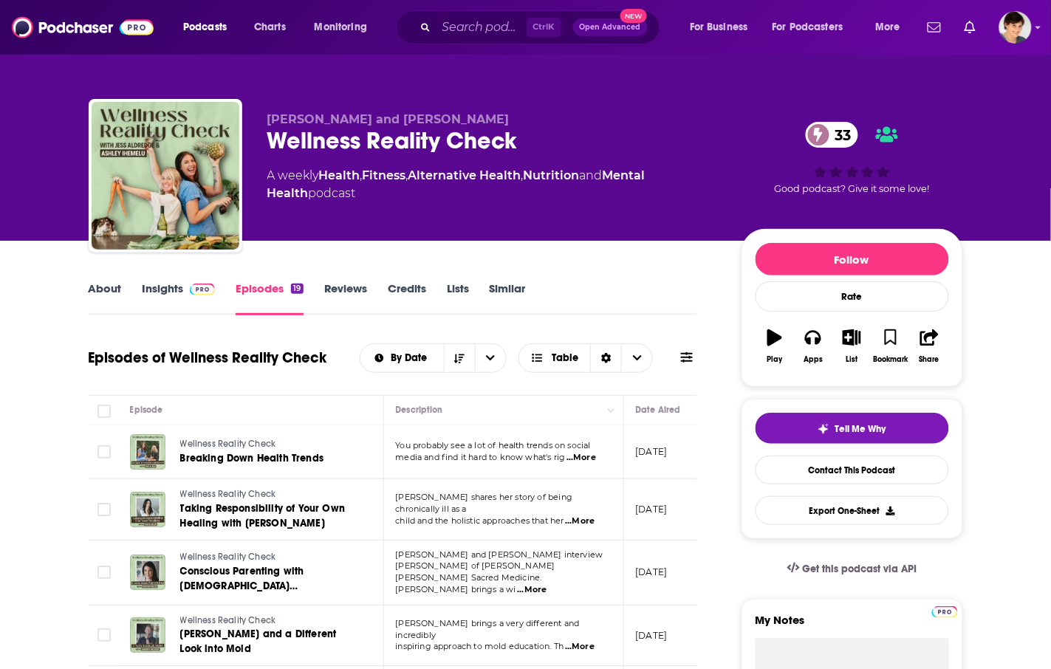
click at [100, 286] on link "About" at bounding box center [105, 299] width 33 height 34
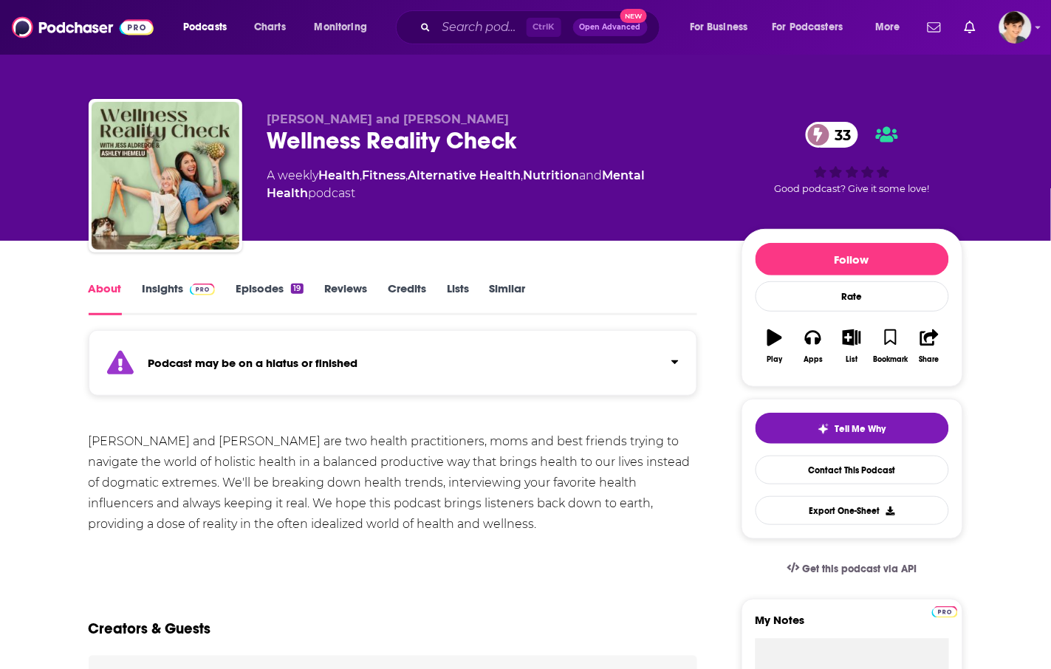
click at [366, 135] on div "Wellness Reality Check 33" at bounding box center [492, 140] width 451 height 29
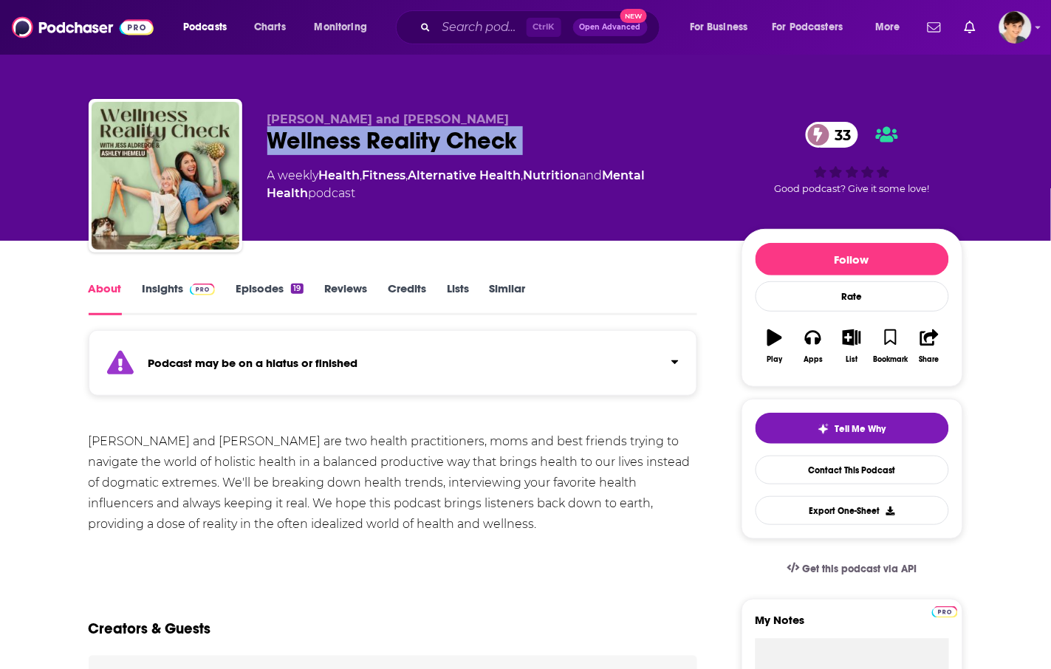
click at [366, 135] on div "Wellness Reality Check 33" at bounding box center [492, 140] width 451 height 29
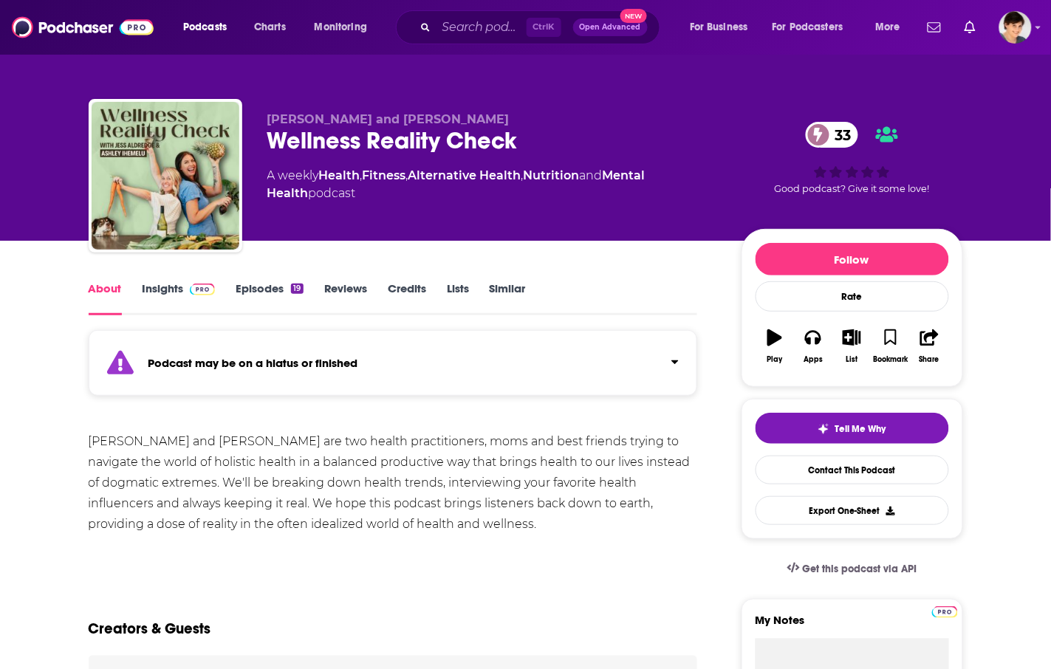
click at [481, 485] on div "[PERSON_NAME] and [PERSON_NAME] are two health practitioners, moms and best fri…" at bounding box center [394, 482] width 610 height 103
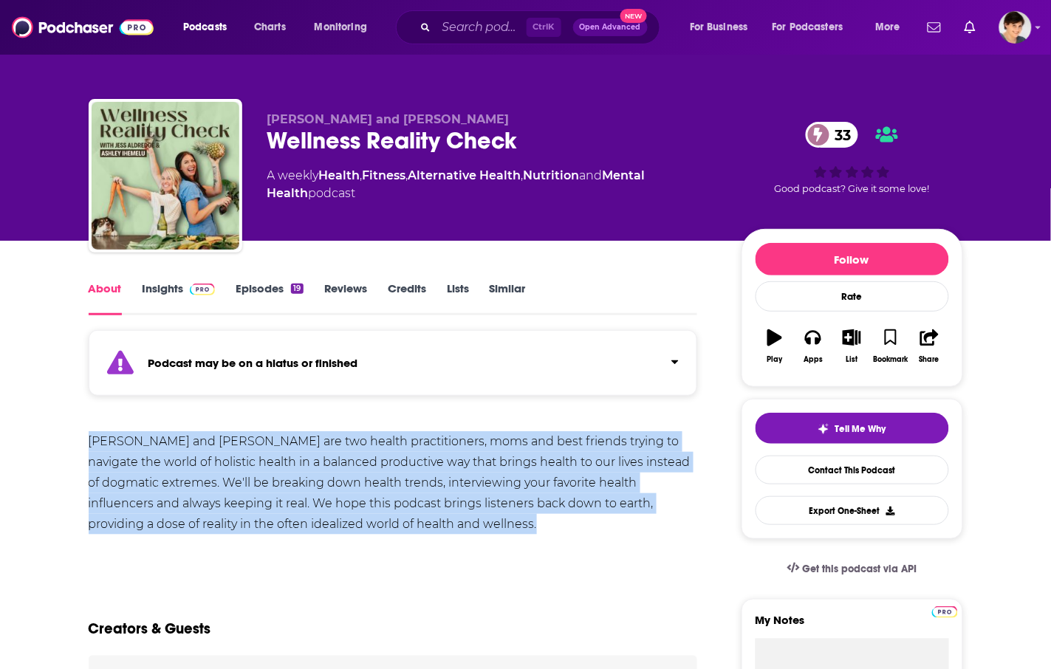
click at [481, 485] on div "[PERSON_NAME] and [PERSON_NAME] are two health practitioners, moms and best fri…" at bounding box center [394, 482] width 610 height 103
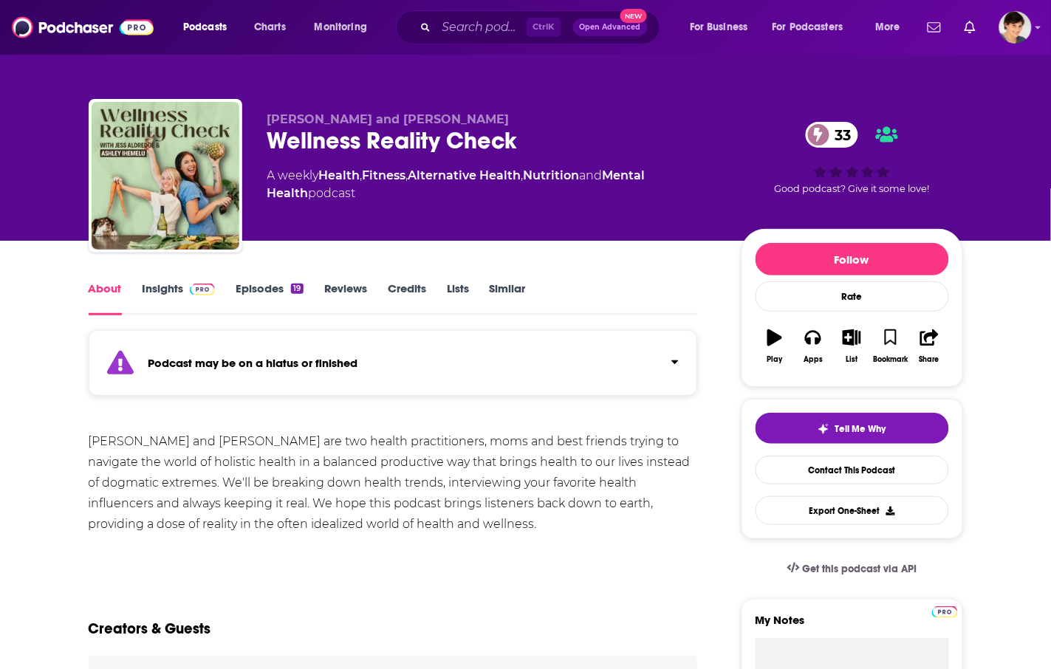
click at [477, 230] on div "[PERSON_NAME] and [PERSON_NAME] Wellness Reality Check 33 A weekly Health , Fit…" at bounding box center [492, 171] width 451 height 118
drag, startPoint x: 507, startPoint y: 116, endPoint x: 267, endPoint y: 112, distance: 240.2
click at [267, 112] on p "[PERSON_NAME] and [PERSON_NAME]" at bounding box center [492, 119] width 451 height 14
drag, startPoint x: 514, startPoint y: 438, endPoint x: 442, endPoint y: 398, distance: 83.0
click at [514, 438] on div "[PERSON_NAME] and [PERSON_NAME] are two health practitioners, moms and best fri…" at bounding box center [394, 482] width 610 height 103
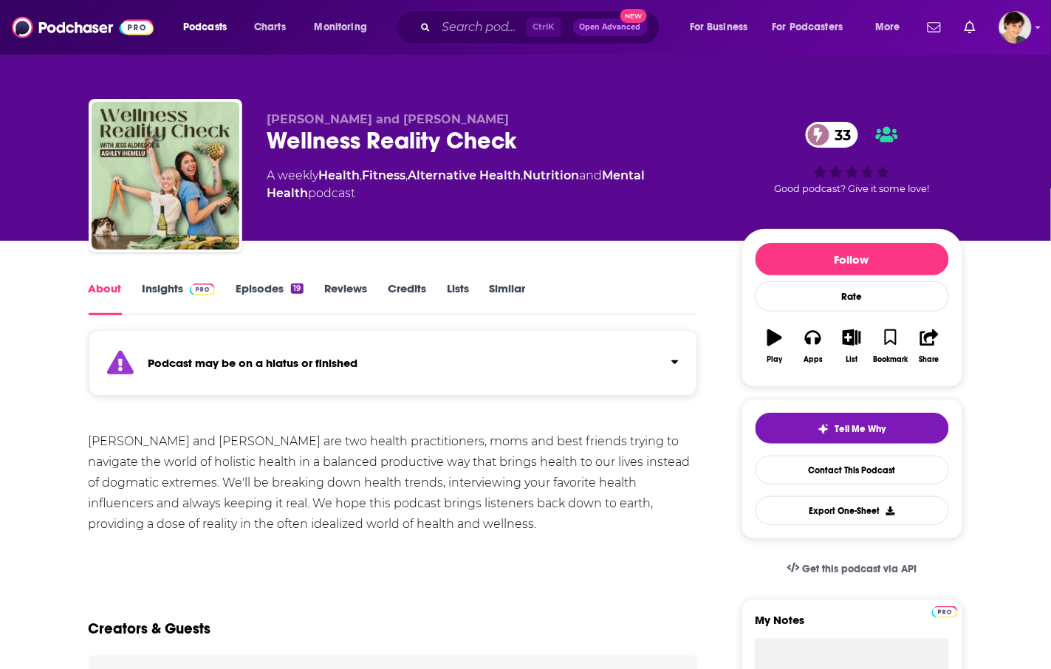
click at [168, 282] on link "Insights" at bounding box center [179, 299] width 73 height 34
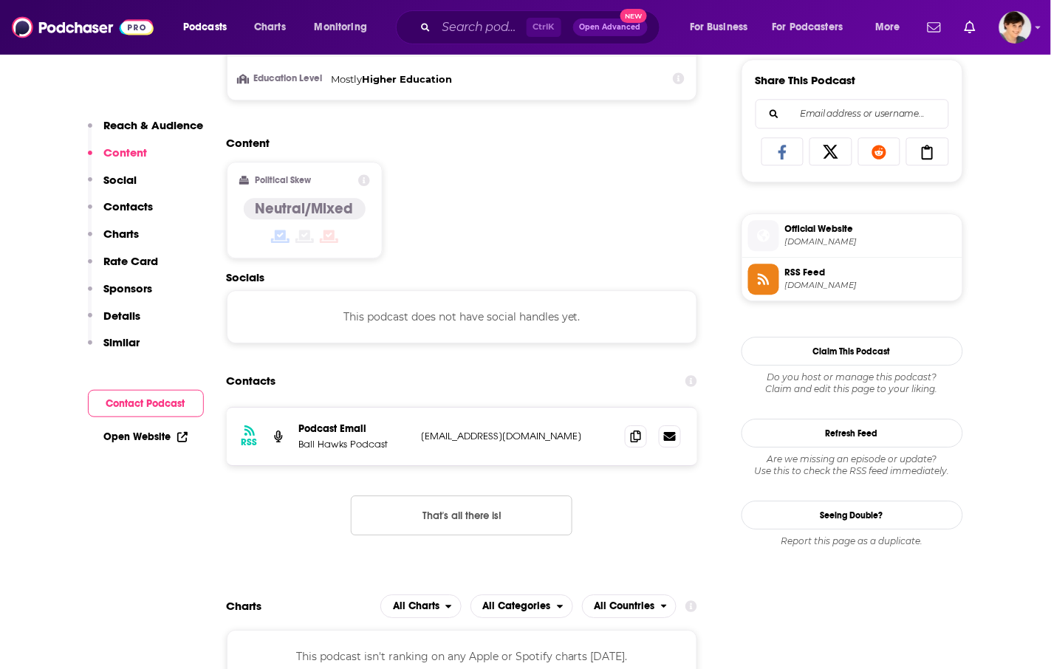
scroll to position [924, 0]
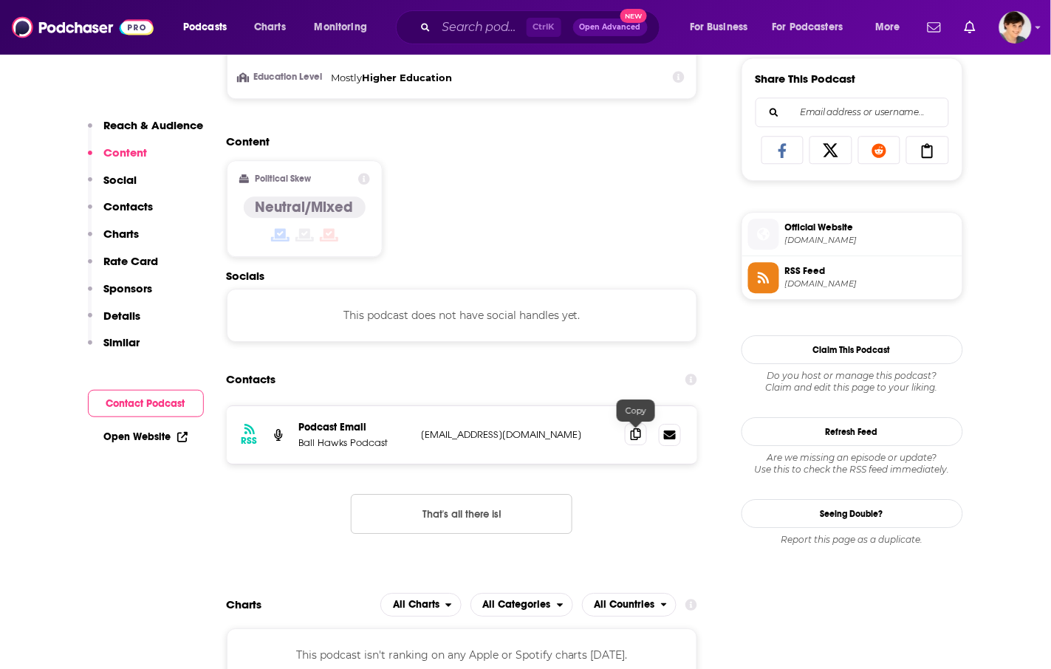
click at [630, 440] on span at bounding box center [636, 434] width 22 height 22
click at [536, 215] on div "Content Political Skew Neutral/Mixed" at bounding box center [462, 201] width 471 height 134
click at [488, 30] on input "Search podcasts, credits, & more..." at bounding box center [482, 28] width 90 height 24
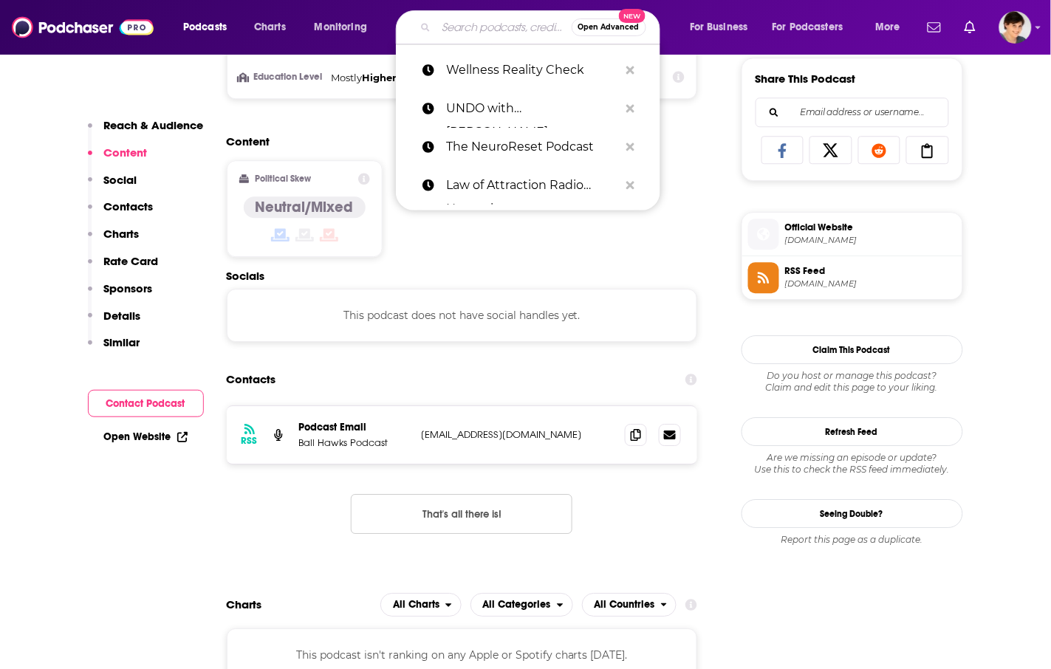
paste input "The MindHealth360 Show"
type input "The MindHealth360 Show"
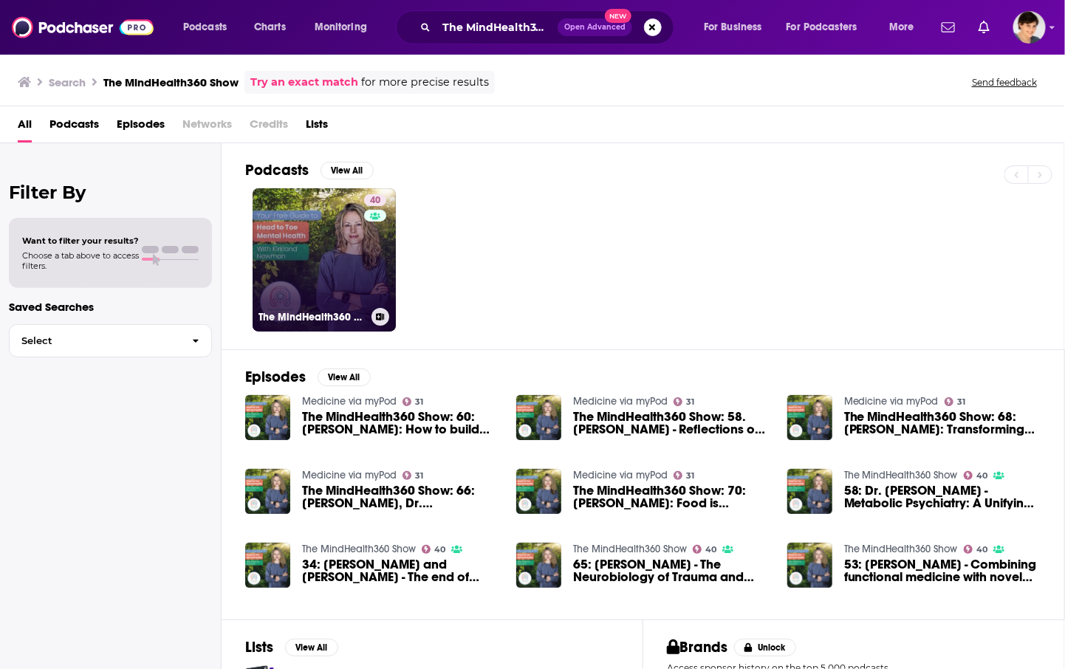
click at [347, 242] on link "40 The MindHealth360 Show" at bounding box center [324, 259] width 143 height 143
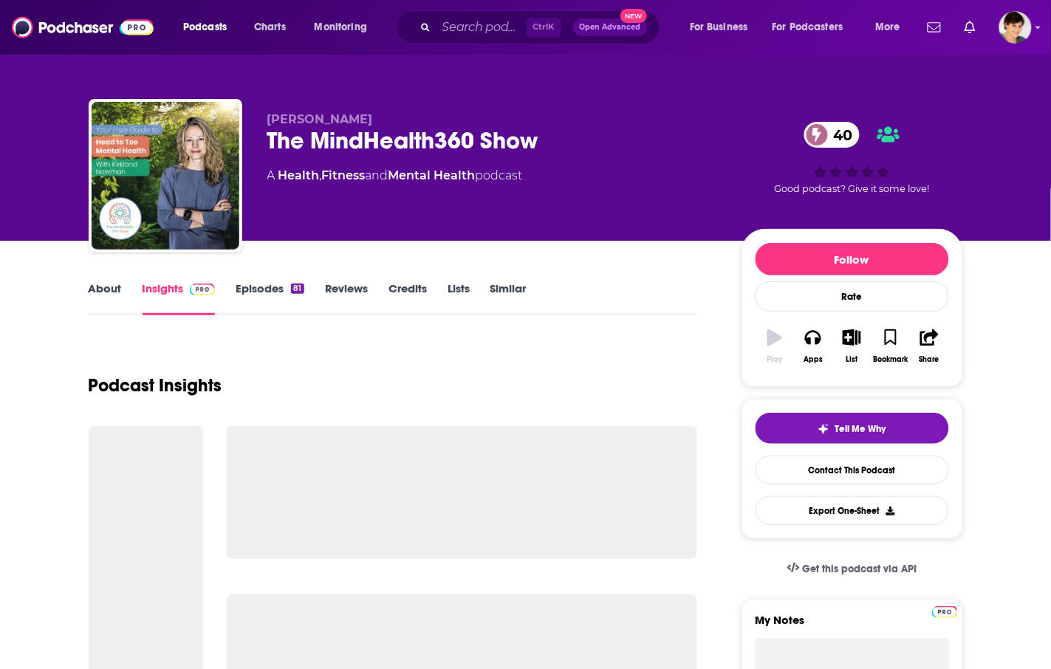
click at [410, 137] on div "The MindHealth360 Show 40" at bounding box center [492, 140] width 451 height 29
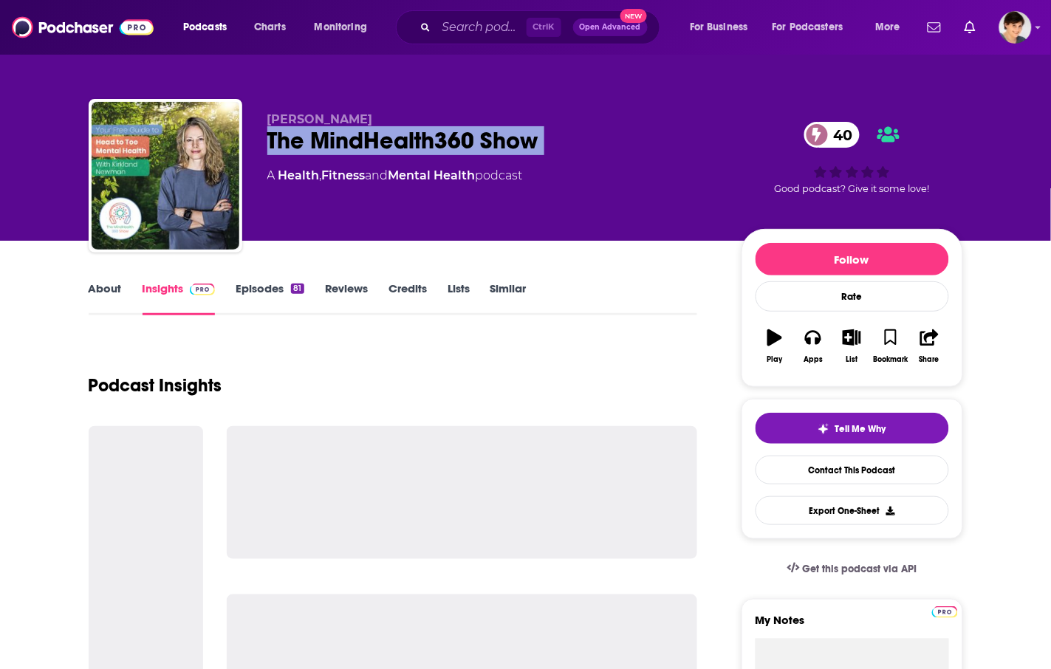
click at [410, 137] on div "The MindHealth360 Show 40" at bounding box center [492, 140] width 451 height 29
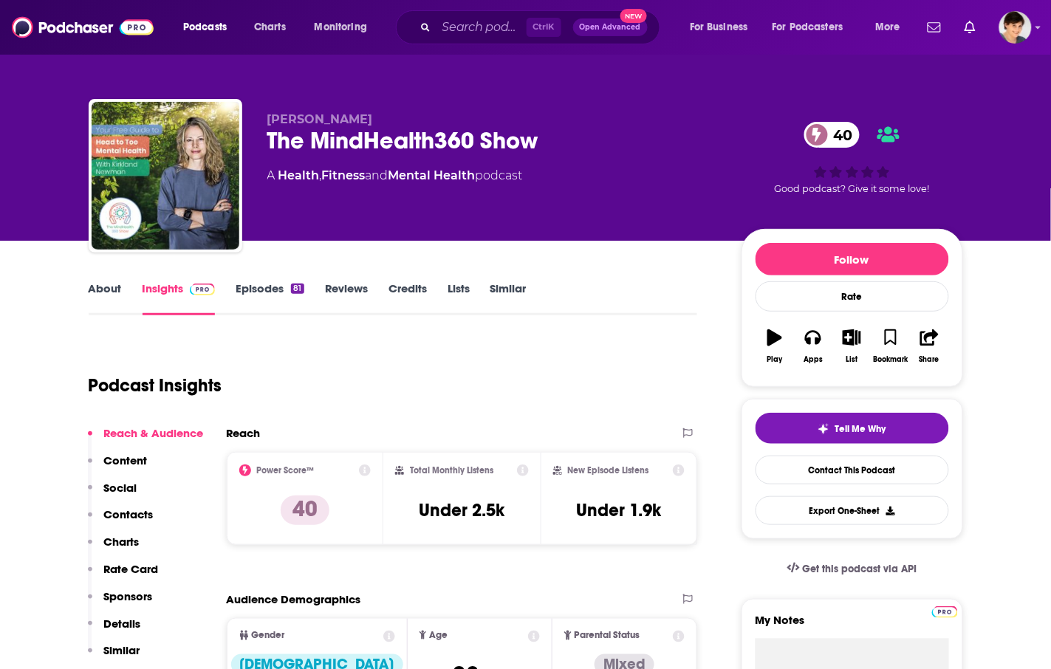
click at [511, 360] on div "Podcast Insights" at bounding box center [388, 376] width 598 height 75
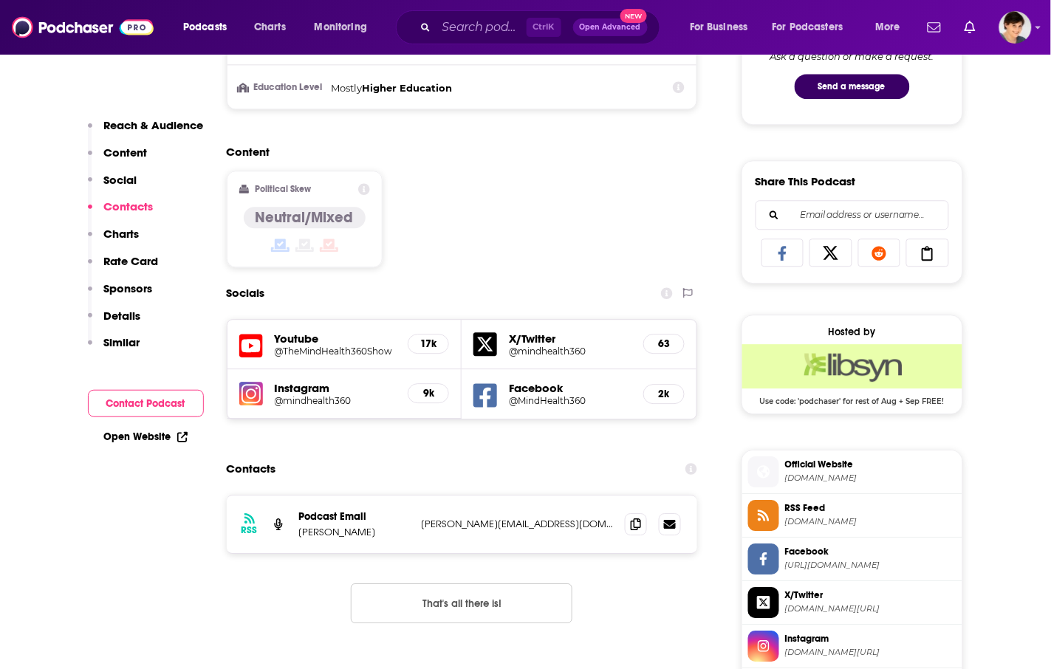
scroll to position [1108, 0]
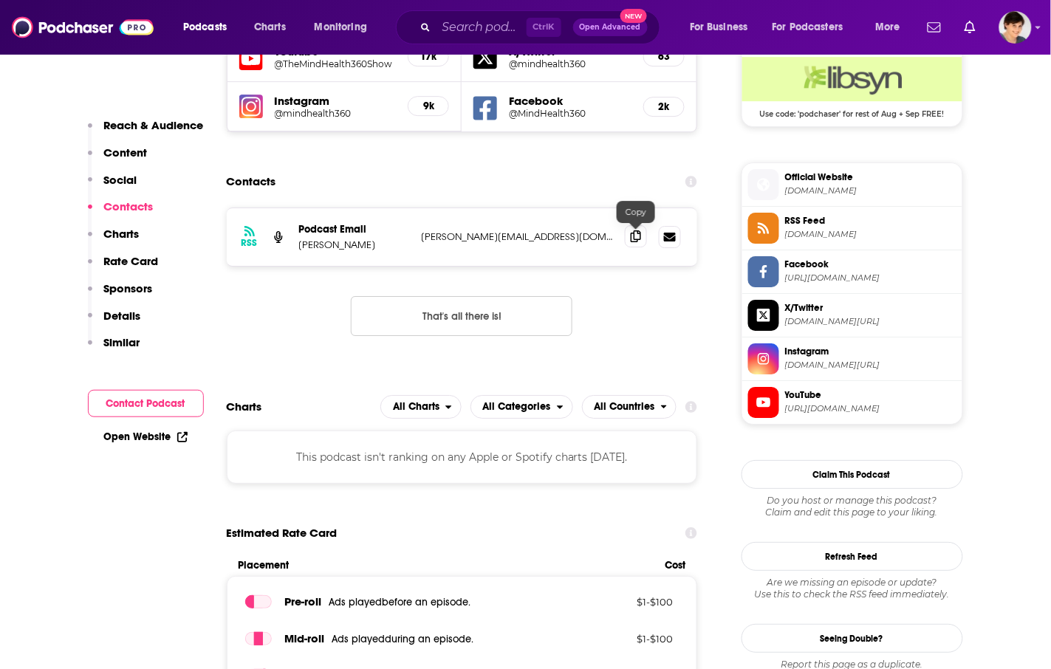
click at [625, 242] on span at bounding box center [636, 236] width 22 height 22
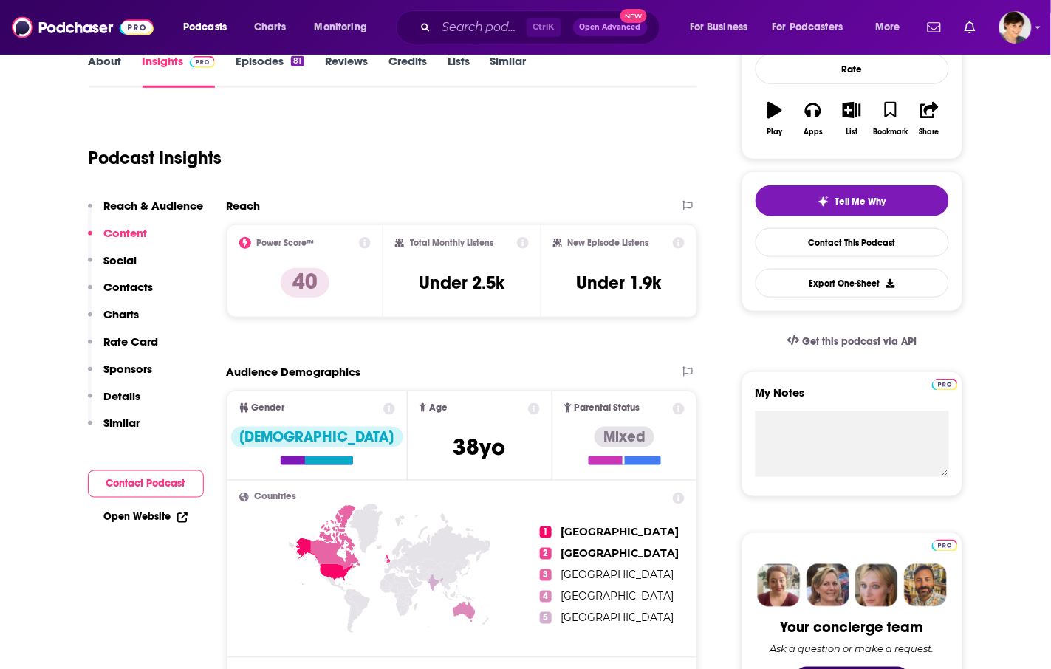
scroll to position [0, 0]
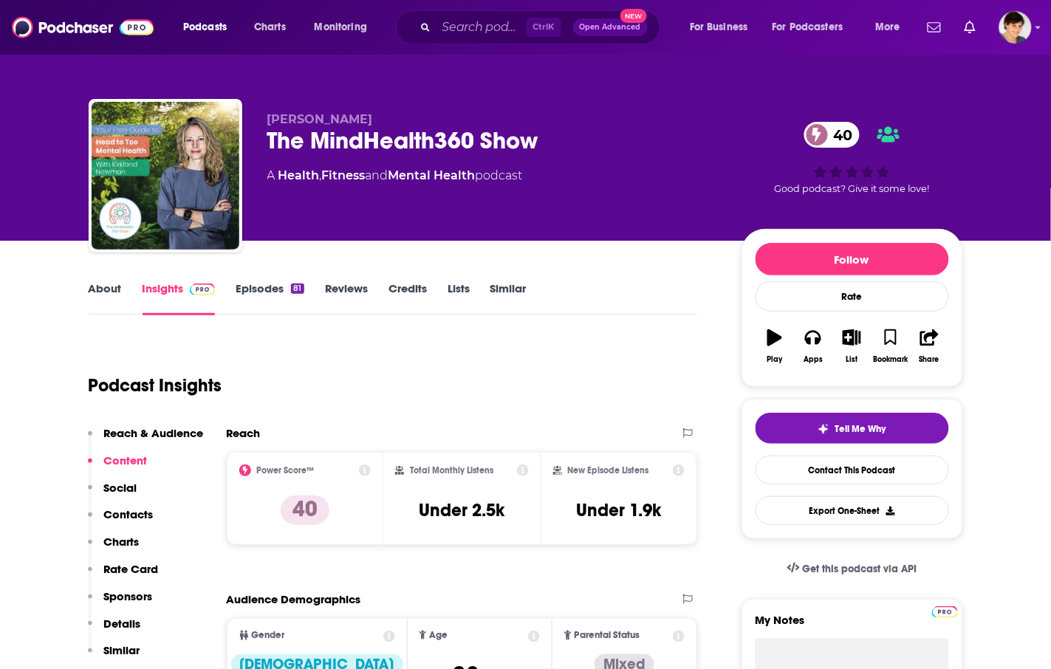
click at [601, 341] on div "Podcast Insights" at bounding box center [388, 376] width 598 height 75
click at [119, 290] on link "About" at bounding box center [105, 299] width 33 height 34
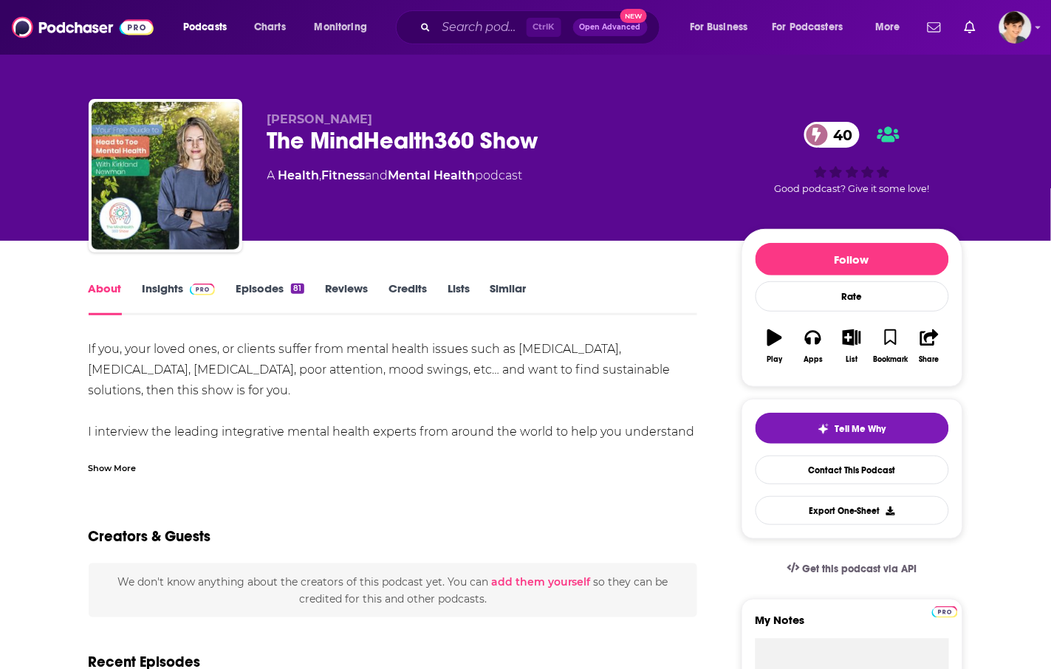
click at [281, 366] on div "If you, your loved ones, or clients suffer from mental health issues such as [M…" at bounding box center [394, 411] width 610 height 145
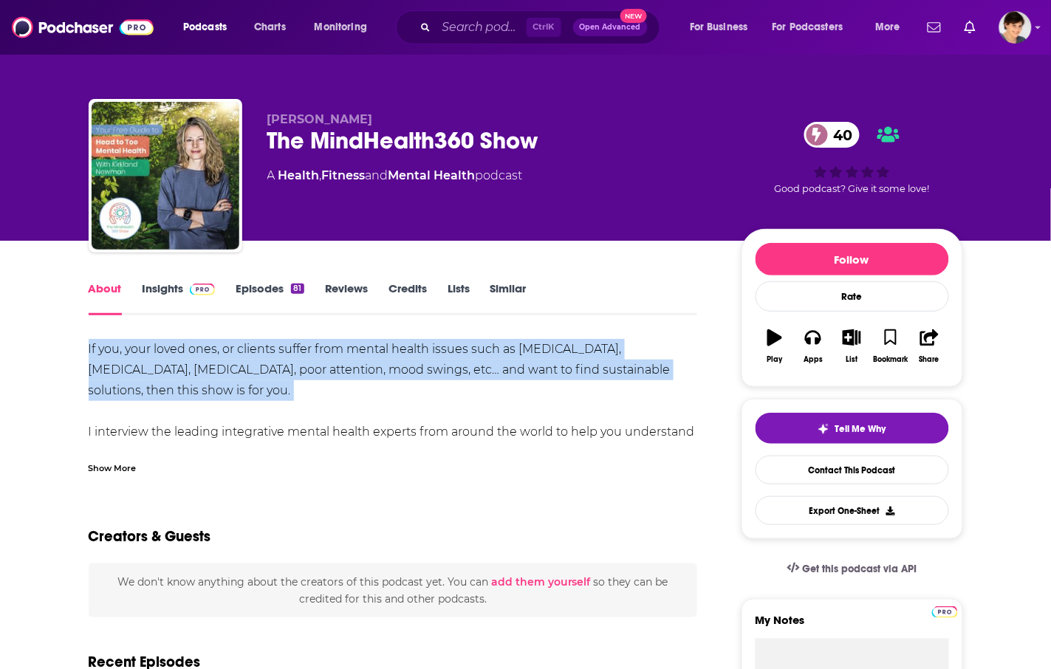
click at [281, 366] on div "If you, your loved ones, or clients suffer from mental health issues such as [M…" at bounding box center [394, 411] width 610 height 145
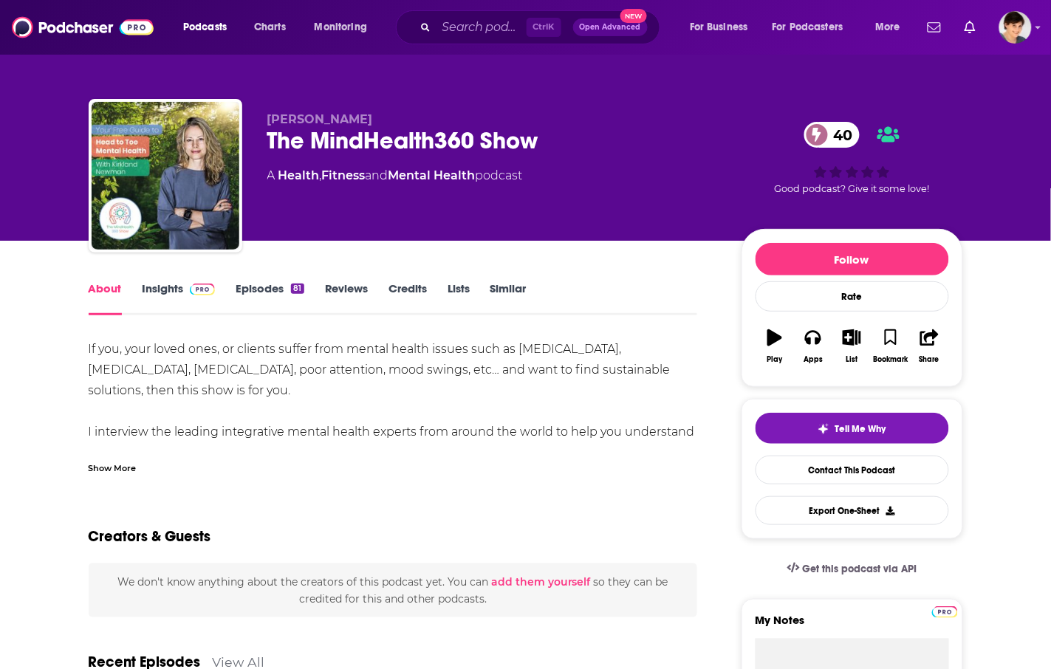
click at [118, 463] on div "Show More" at bounding box center [113, 467] width 48 height 14
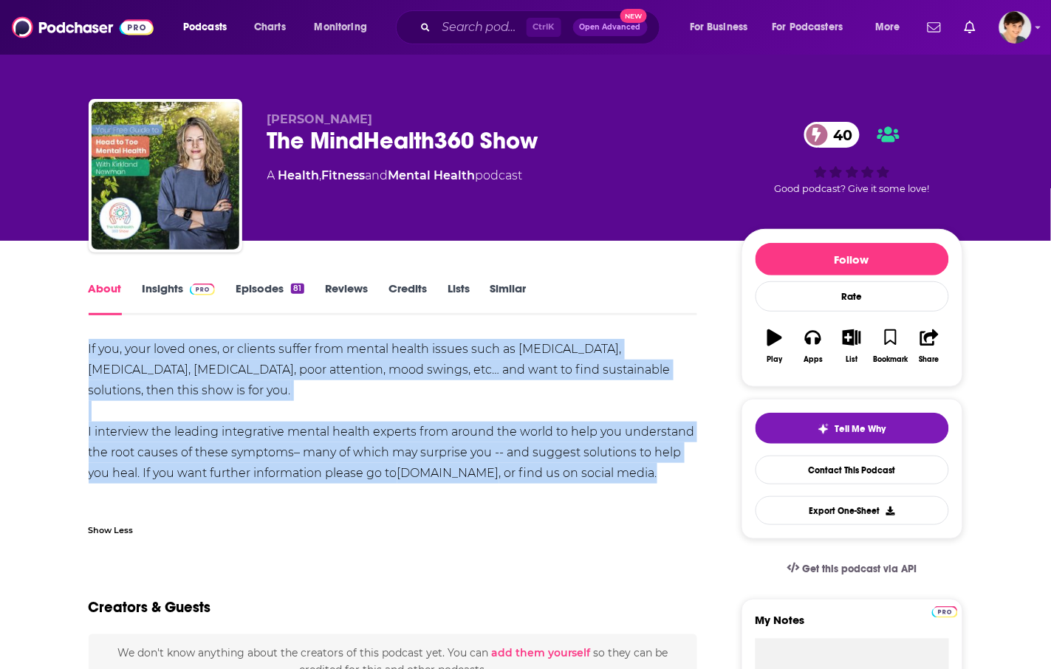
drag, startPoint x: 150, startPoint y: 486, endPoint x: 79, endPoint y: 357, distance: 147.5
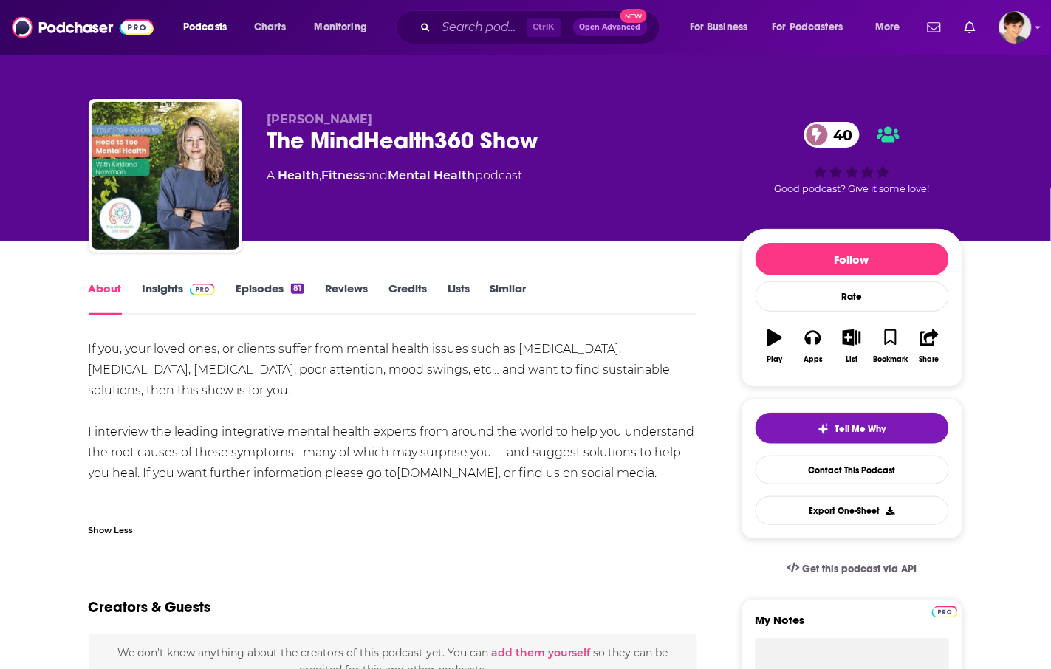
click at [474, 120] on p "[PERSON_NAME]" at bounding box center [492, 119] width 451 height 14
click at [316, 123] on span "[PERSON_NAME]" at bounding box center [320, 119] width 106 height 14
drag, startPoint x: 584, startPoint y: 389, endPoint x: 575, endPoint y: 386, distance: 9.6
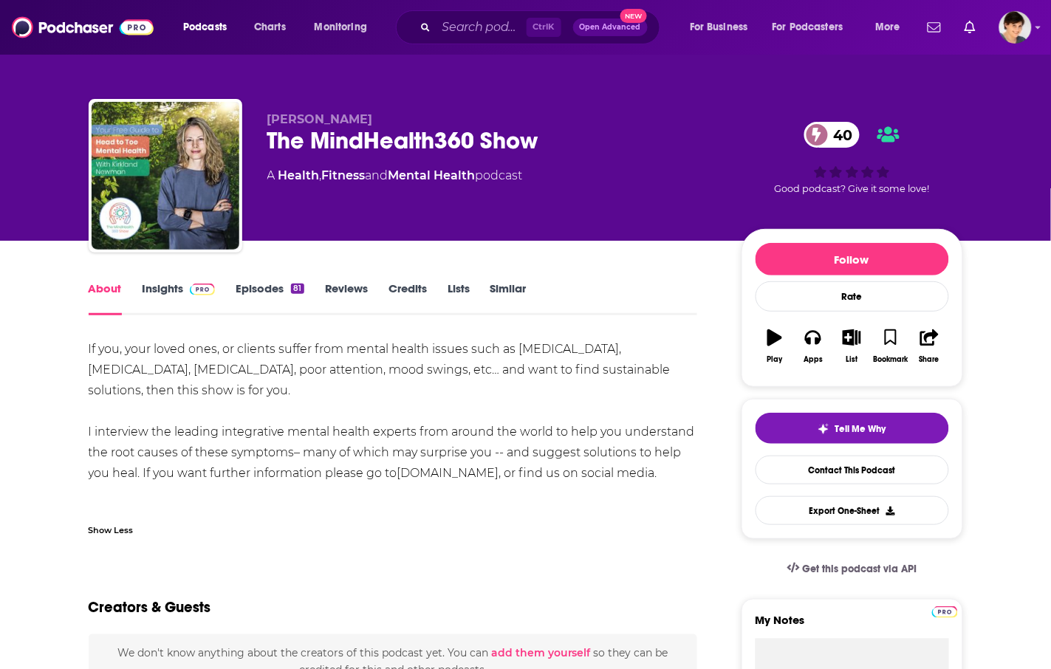
click at [584, 390] on div "If you, your loved ones, or clients suffer from mental health issues such as [M…" at bounding box center [394, 411] width 610 height 145
click at [1026, 183] on div "[PERSON_NAME] The MindHealth360 Show 40 A Health , Fitness and Mental Health po…" at bounding box center [525, 120] width 1051 height 241
click at [484, 27] on input "Search podcasts, credits, & more..." at bounding box center [482, 28] width 90 height 24
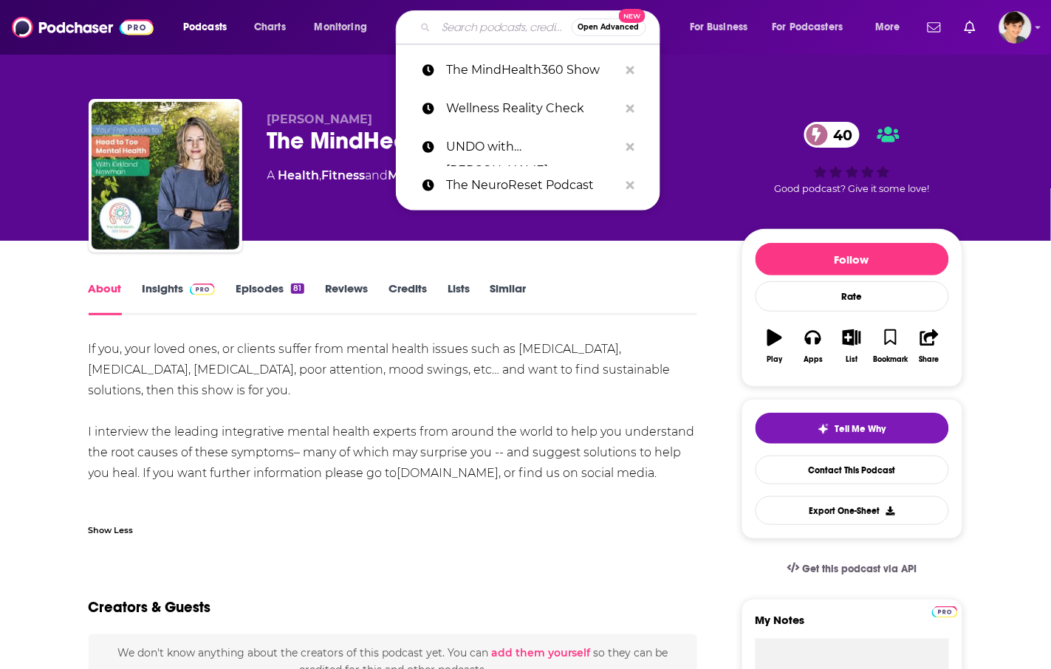
paste input "The Science of Self-Healing"
type input "The Science of Self-Healing"
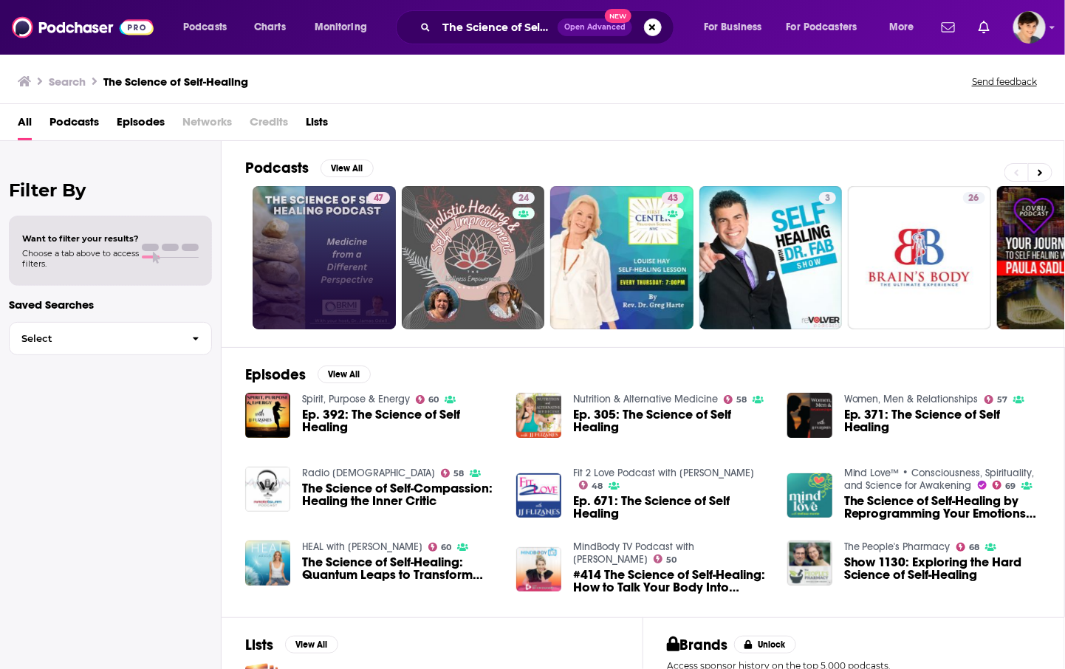
click at [336, 238] on link "47" at bounding box center [324, 257] width 143 height 143
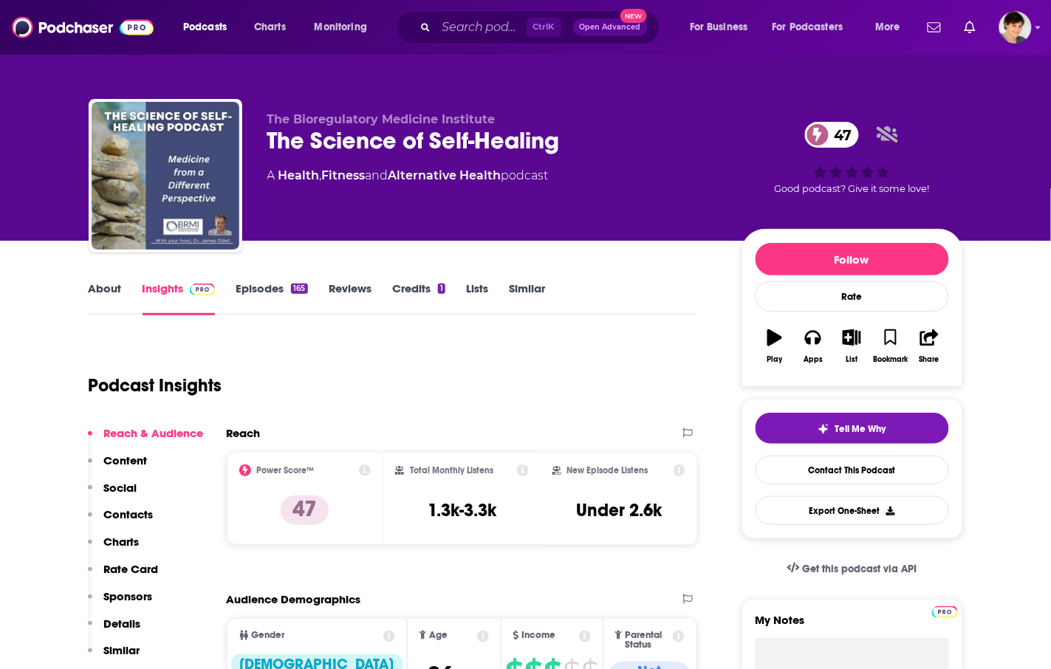
click at [720, 142] on div "The Bioregulatory Medicine Institute The Science of Self-Healing 47 A Health , …" at bounding box center [615, 178] width 696 height 133
click at [489, 24] on input "Search podcasts, credits, & more..." at bounding box center [482, 28] width 90 height 24
paste input "Brain Regen Lab Podcast"
type input "Brain Regen Lab Podcast"
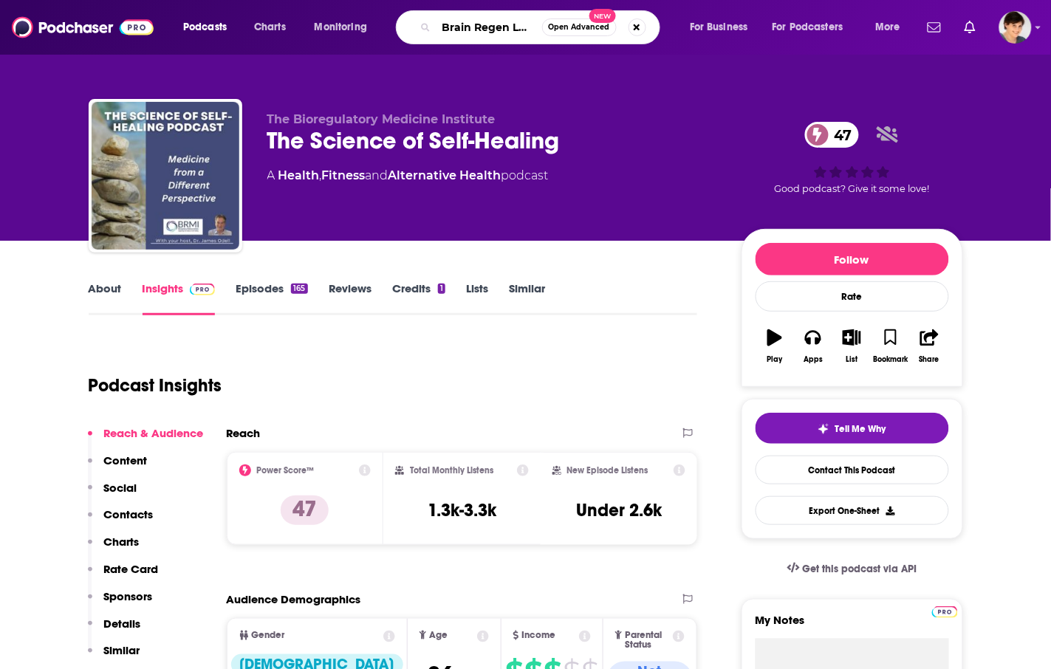
scroll to position [0, 44]
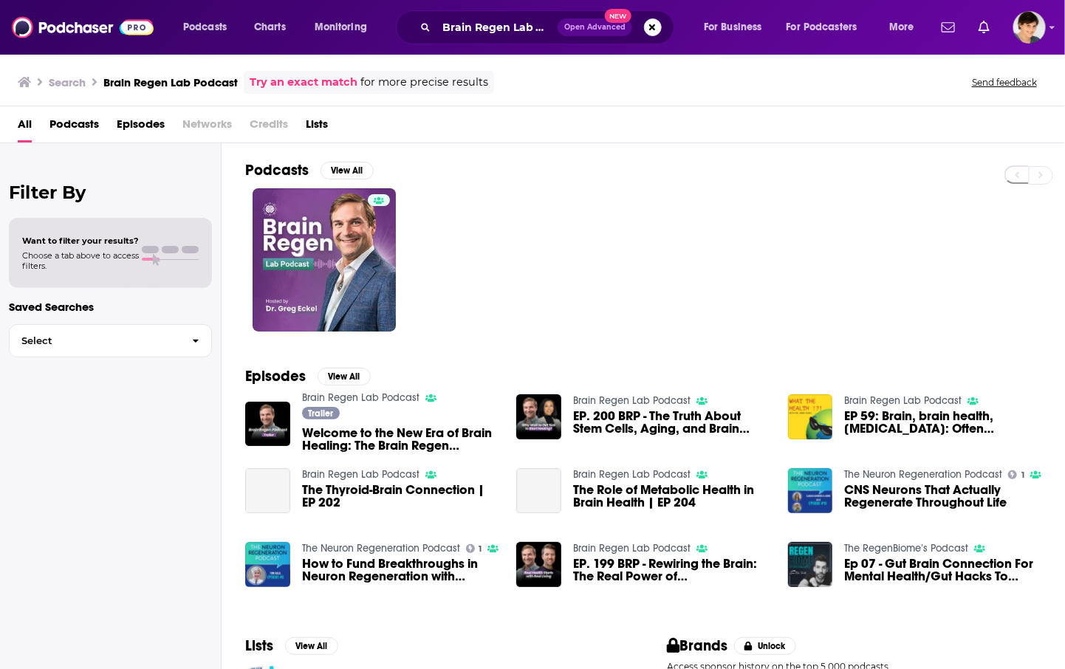
click at [743, 290] on div at bounding box center [655, 259] width 820 height 143
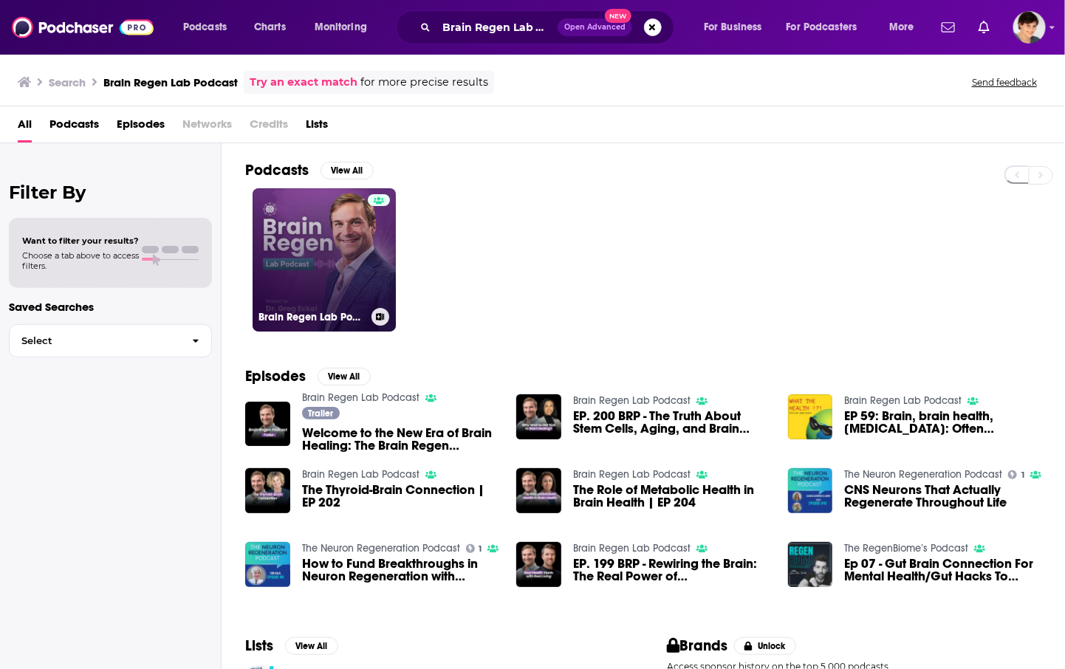
click at [316, 270] on link "Brain Regen Lab Podcast" at bounding box center [324, 259] width 143 height 143
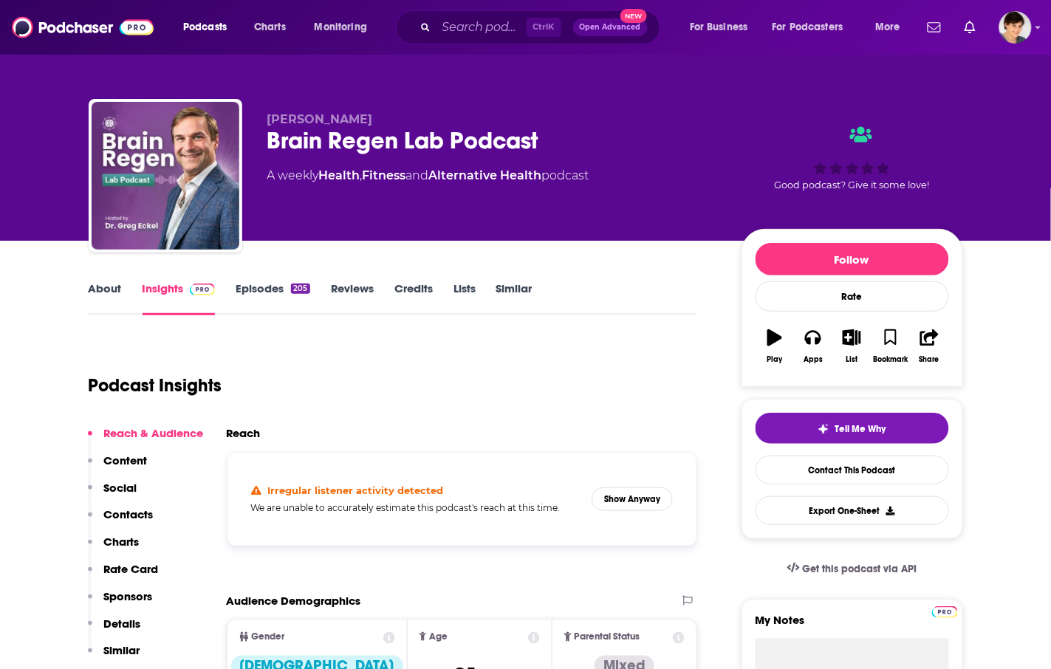
click at [270, 296] on link "Episodes 205" at bounding box center [273, 299] width 74 height 34
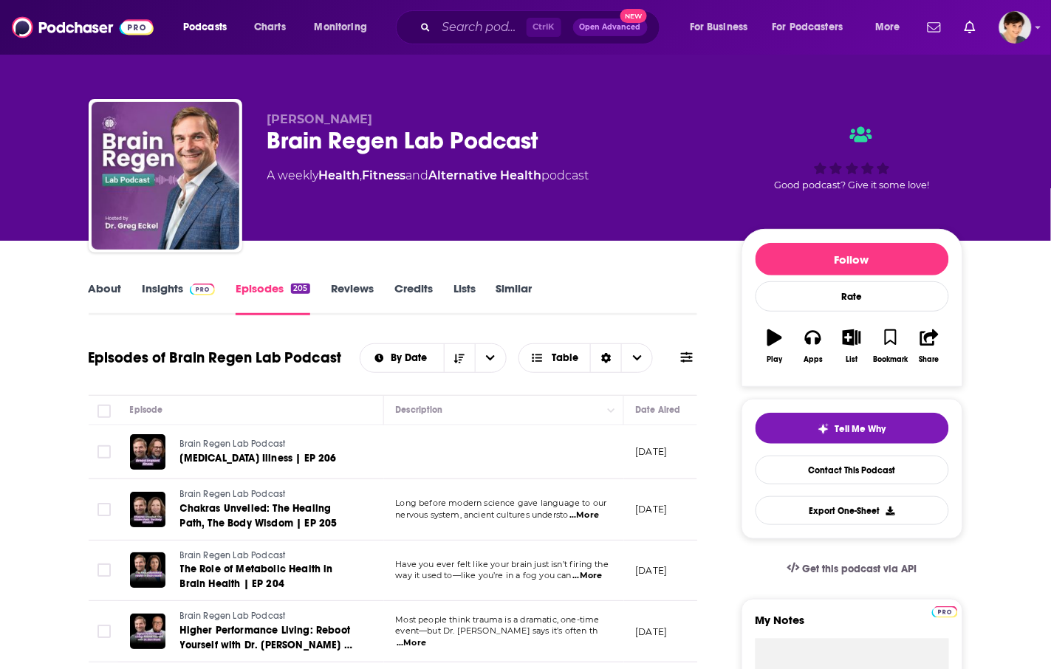
scroll to position [92, 0]
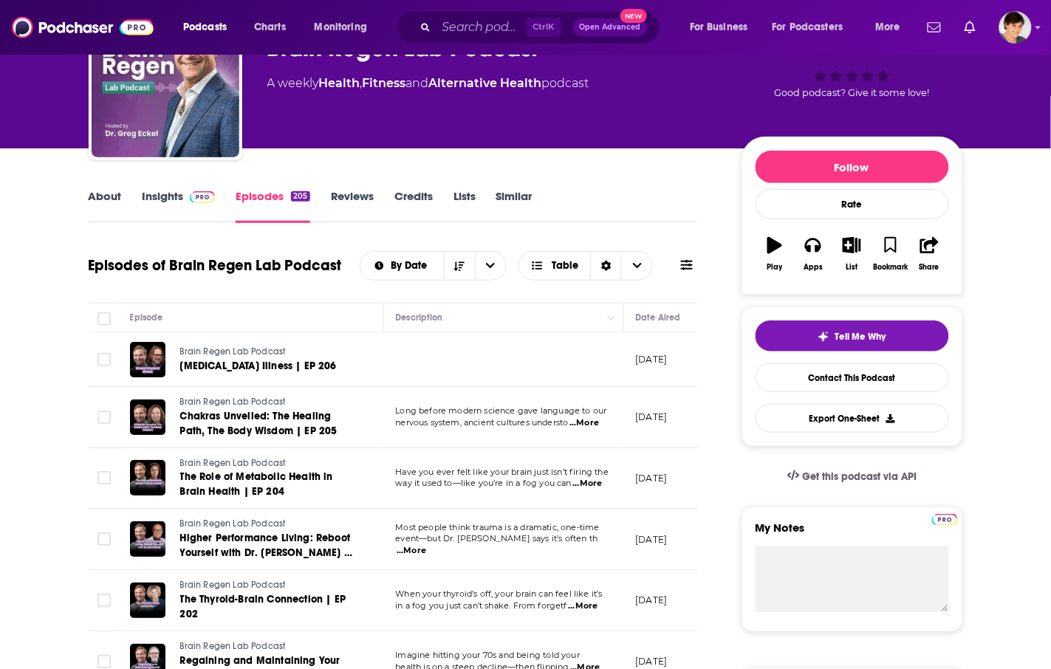
click at [709, 135] on div "Greg Eckel Brain Regen Lab Podcast A weekly Health , Fitness and Alternative He…" at bounding box center [492, 79] width 451 height 118
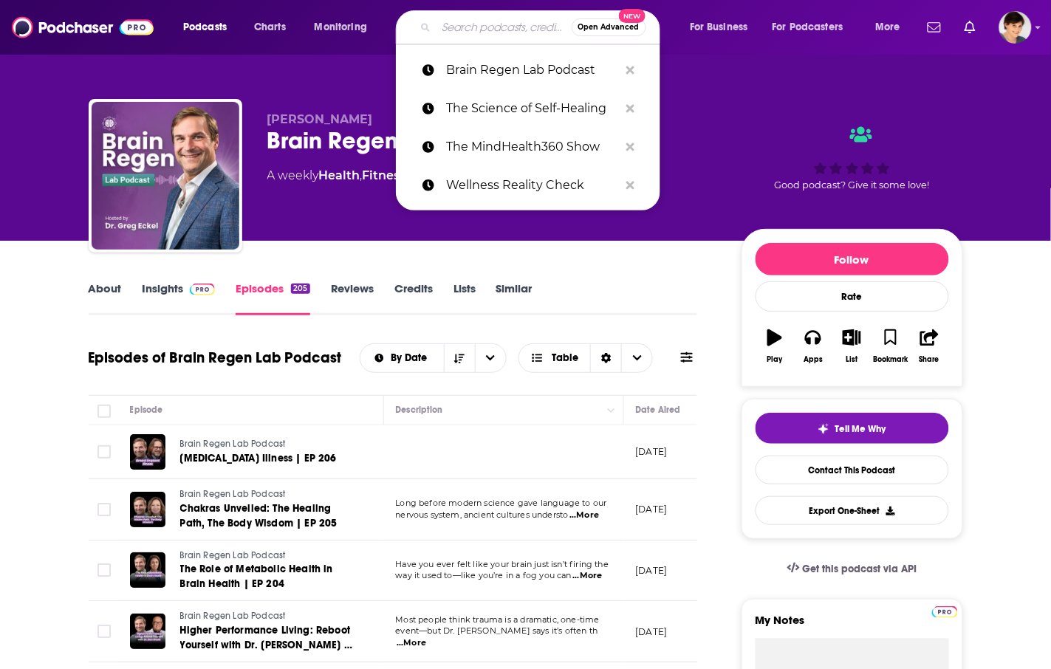
click at [486, 22] on input "Search podcasts, credits, & more..." at bounding box center [504, 28] width 135 height 24
paste input "Free Your Soma with Aimee Takaya"
type input "Free Your Soma with Aimee Takaya"
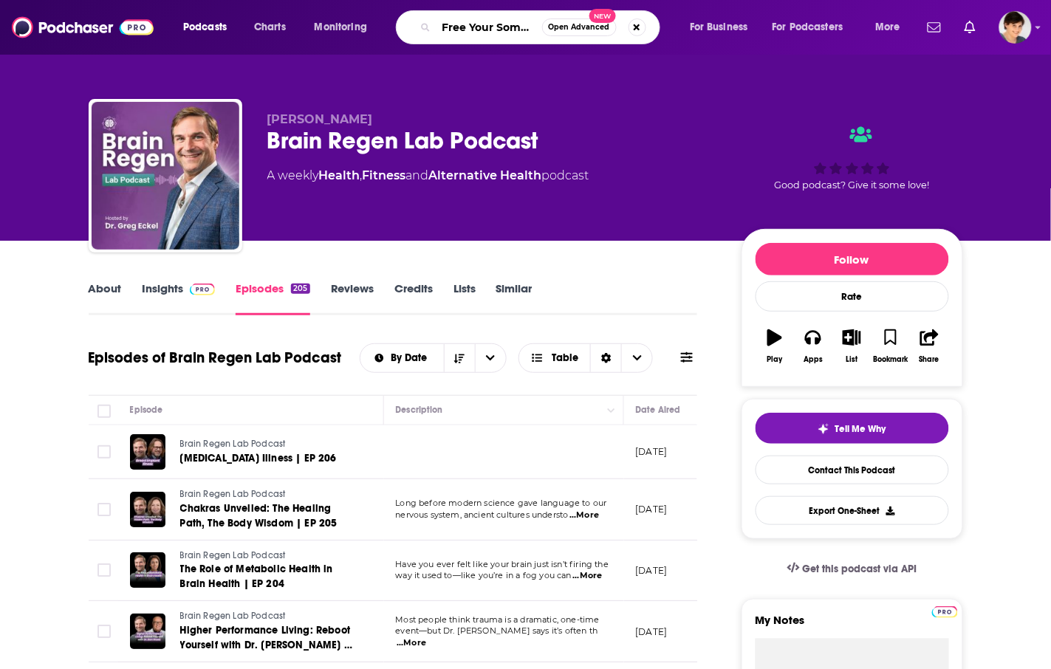
scroll to position [0, 98]
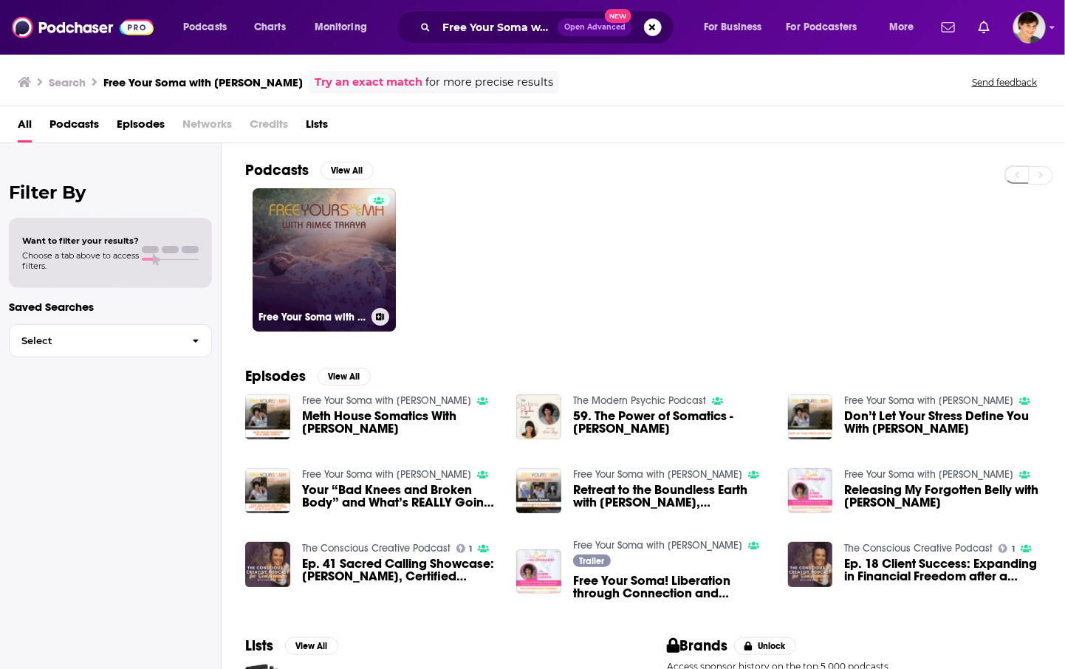
click at [256, 260] on link "Free Your Soma with Aimee Takaya" at bounding box center [324, 259] width 143 height 143
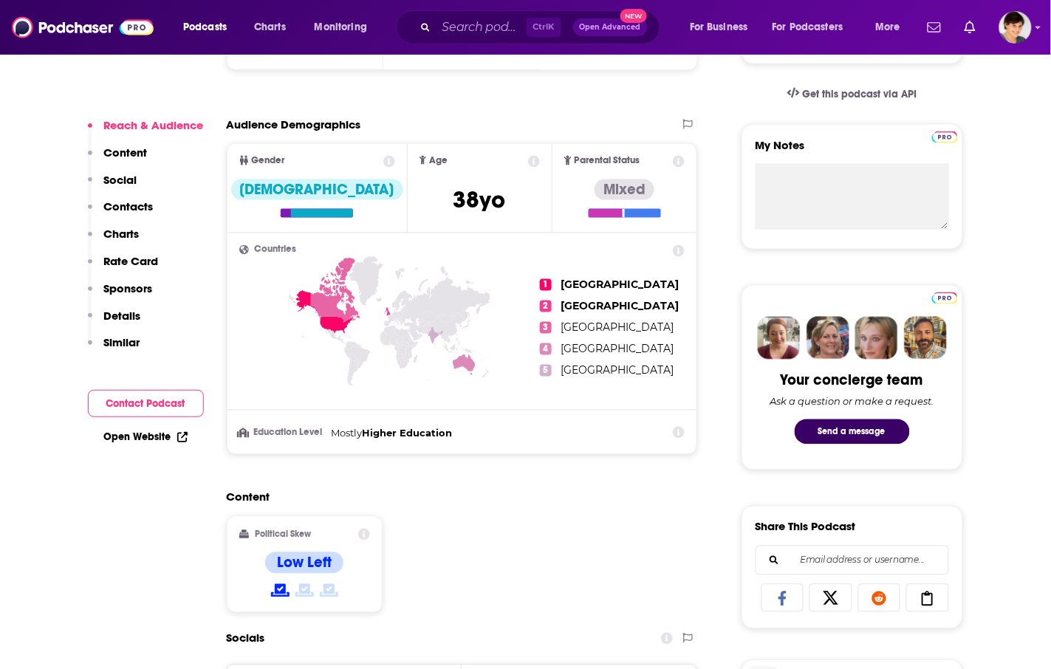
scroll to position [554, 0]
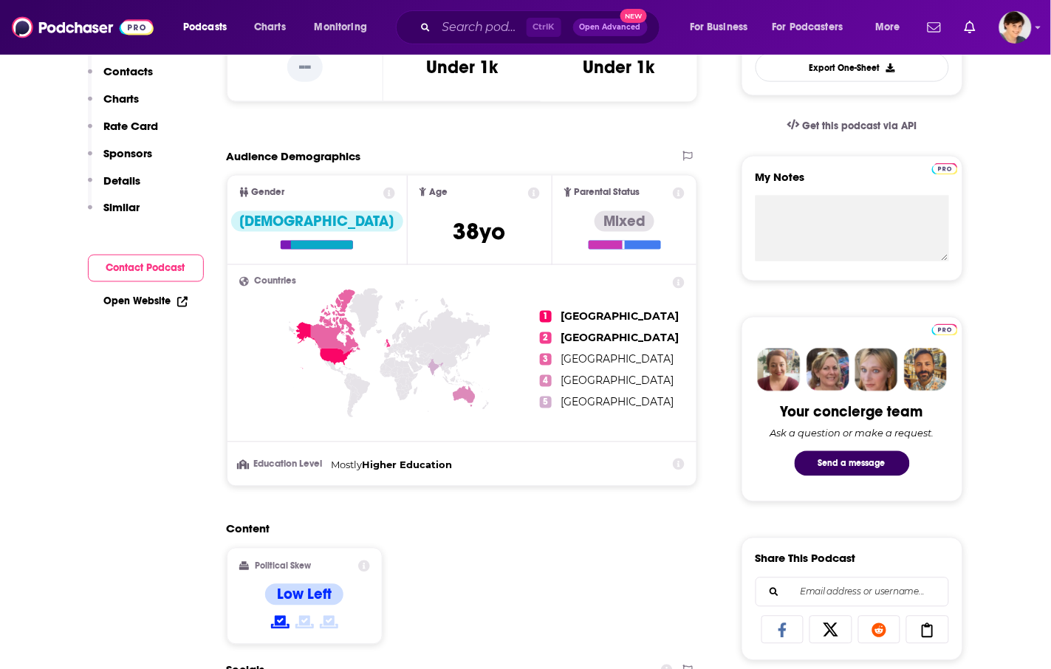
scroll to position [739, 0]
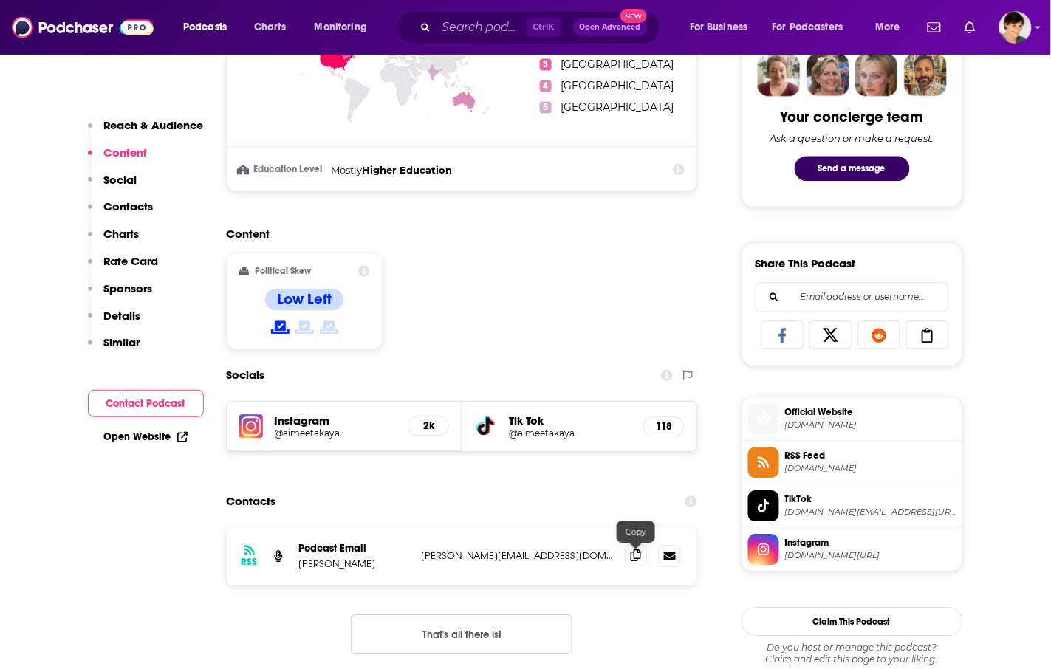
click at [636, 551] on span at bounding box center [636, 556] width 22 height 22
click at [530, 335] on div "Content Political Skew Low Left" at bounding box center [462, 294] width 471 height 134
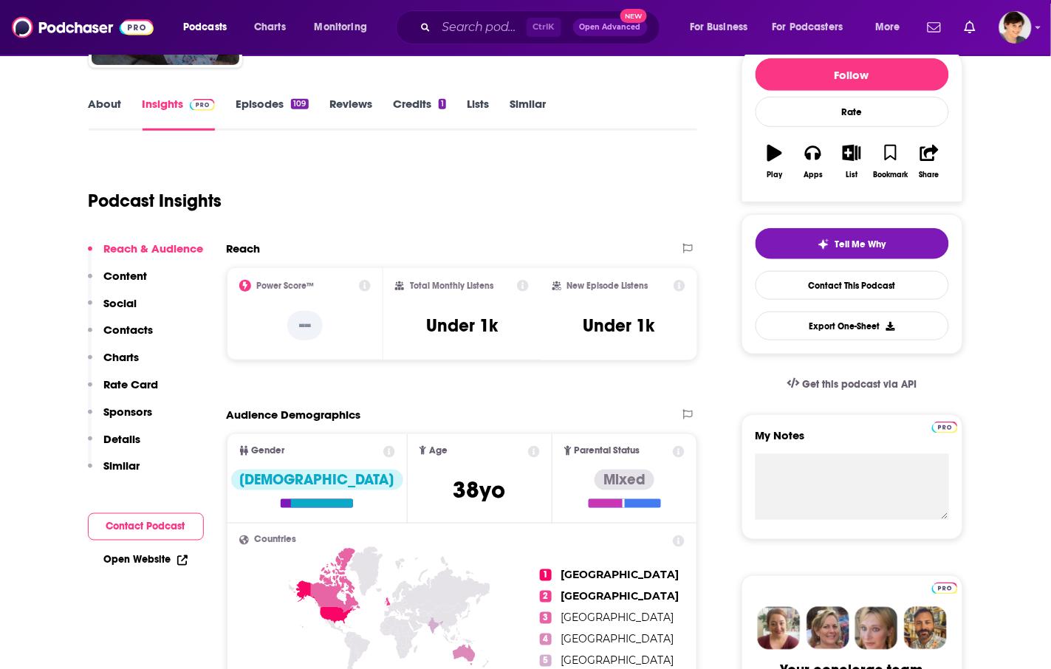
scroll to position [0, 0]
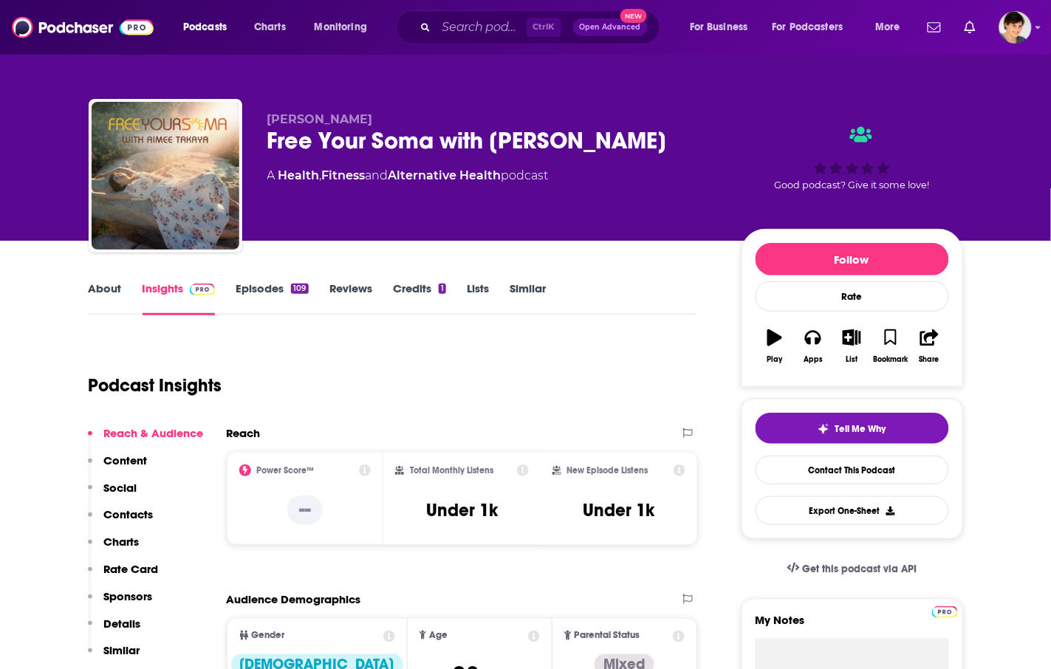
click at [363, 139] on div "Free Your Soma with Aimee Takaya" at bounding box center [492, 140] width 451 height 29
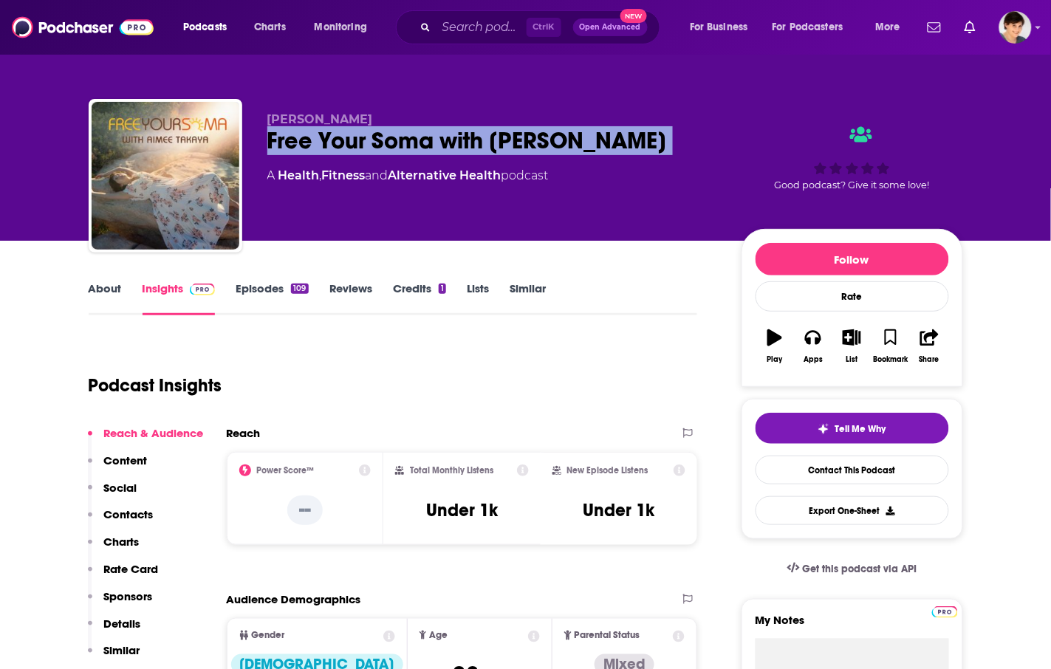
click at [363, 139] on div "Free Your Soma with Aimee Takaya" at bounding box center [492, 140] width 451 height 29
copy div "Free Your Soma with Aimee Takaya"
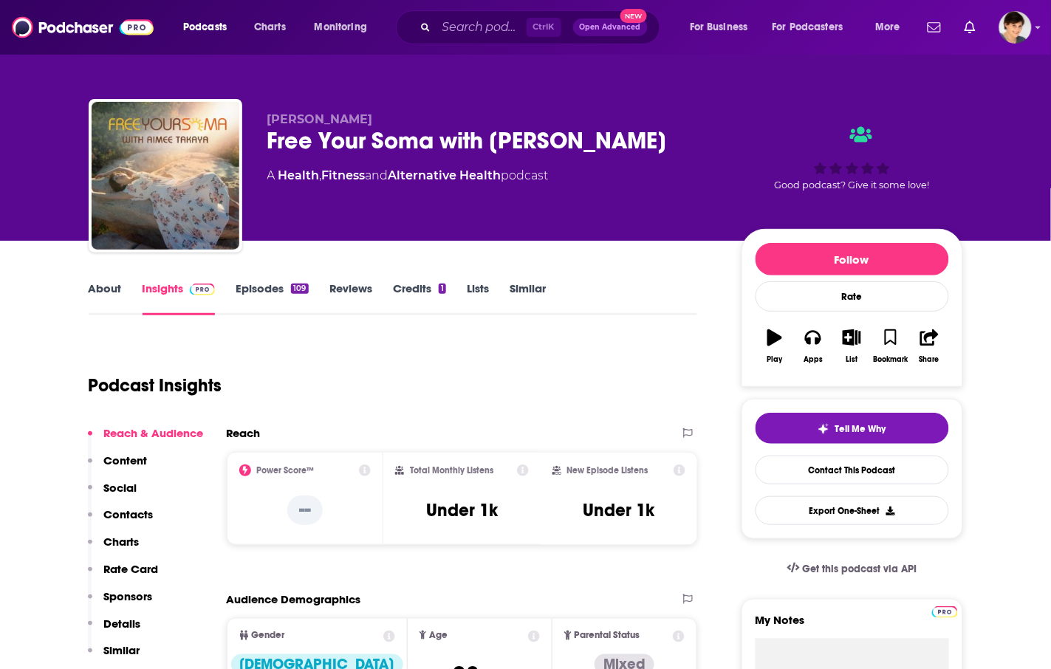
click at [536, 370] on div "Podcast Insights" at bounding box center [388, 376] width 598 height 75
click at [105, 287] on link "About" at bounding box center [105, 299] width 33 height 34
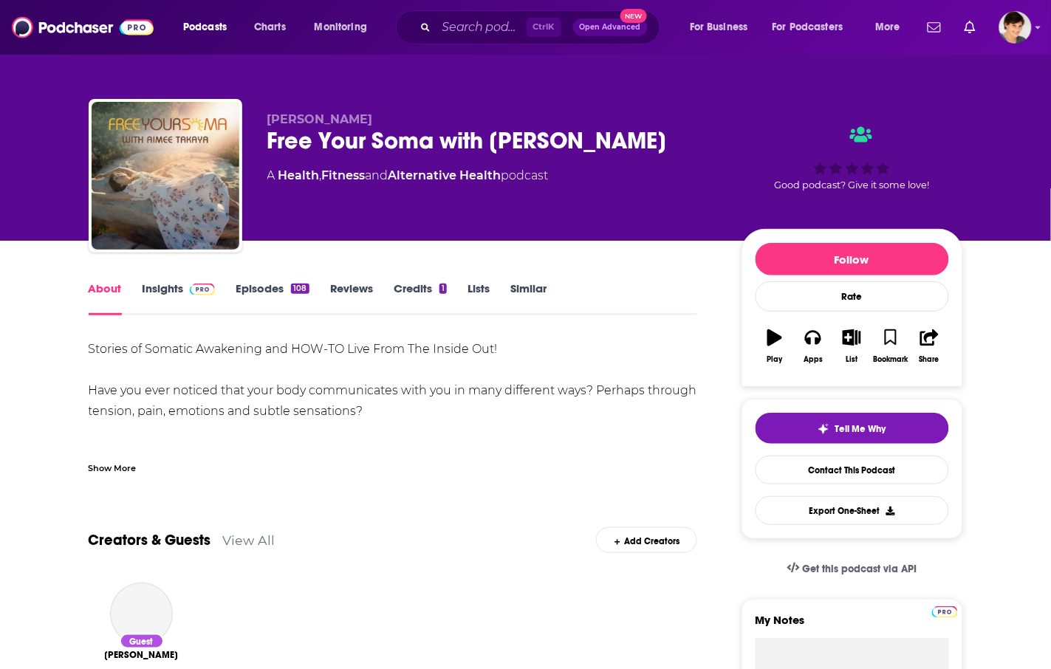
click at [105, 463] on div "Show More" at bounding box center [113, 467] width 48 height 14
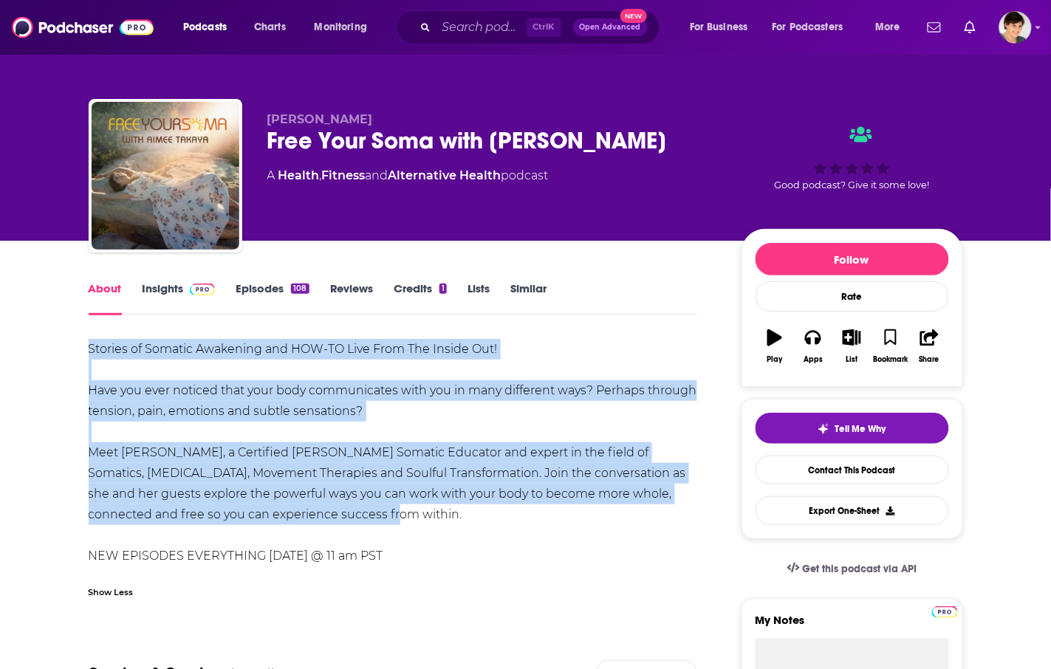
drag, startPoint x: 349, startPoint y: 521, endPoint x: 83, endPoint y: 345, distance: 318.2
copy div "Stories of Somatic Awakening and HOW-TO Live From The Inside Out! Have you ever…"
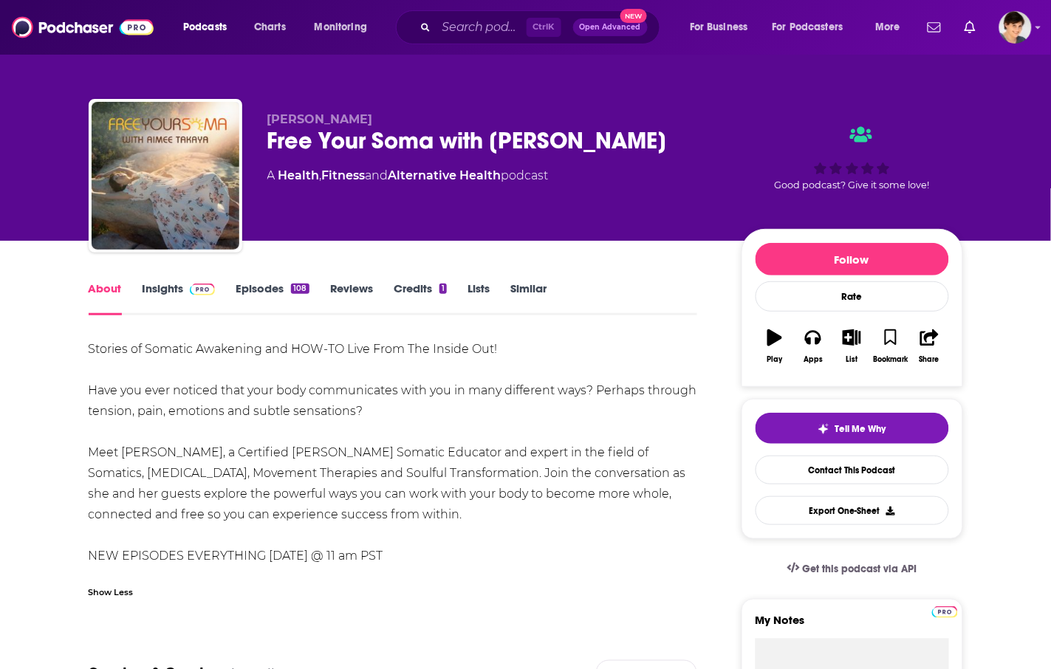
click at [519, 213] on div "Aimee Takaya Free Your Soma with Aimee Takaya A Health , Fitness and Alternativ…" at bounding box center [492, 171] width 451 height 118
click at [330, 118] on span "Aimee Takaya" at bounding box center [320, 119] width 106 height 14
copy p "Aimee Takaya"
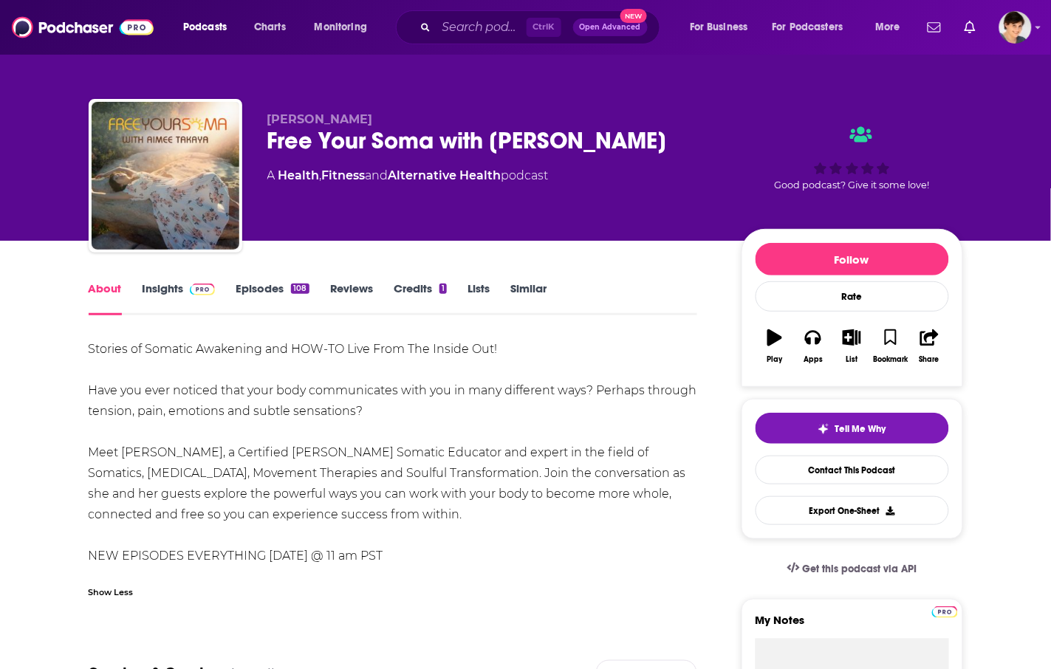
click at [584, 373] on div "Stories of Somatic Awakening and HOW-TO Live From The Inside Out! Have you ever…" at bounding box center [394, 453] width 610 height 228
click at [167, 296] on link "Insights" at bounding box center [179, 299] width 73 height 34
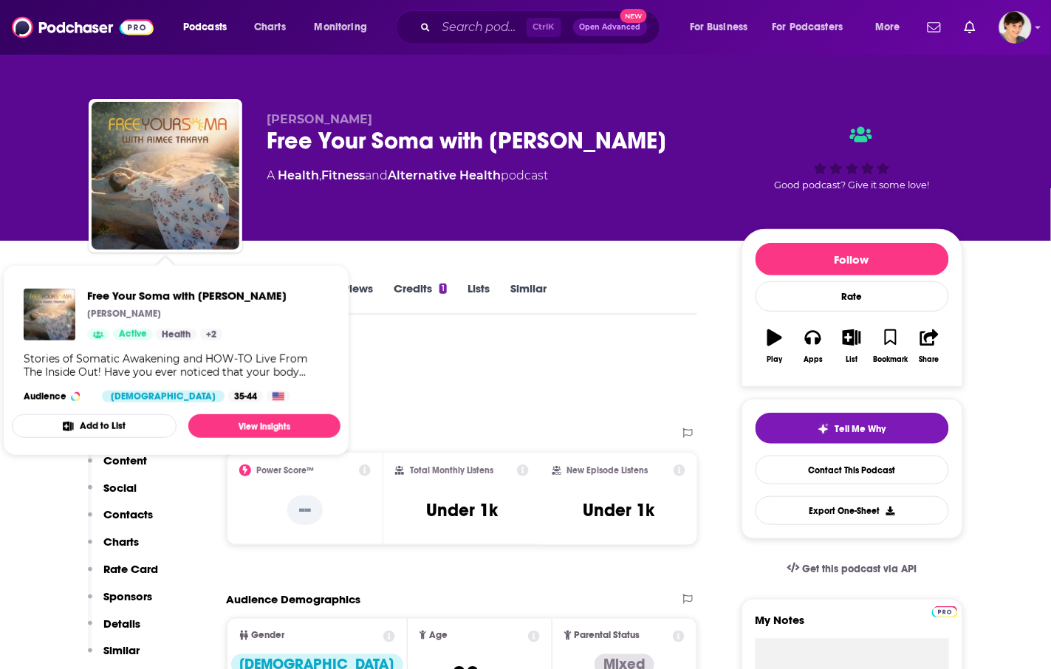
click at [519, 360] on div "Podcast Insights" at bounding box center [388, 376] width 598 height 75
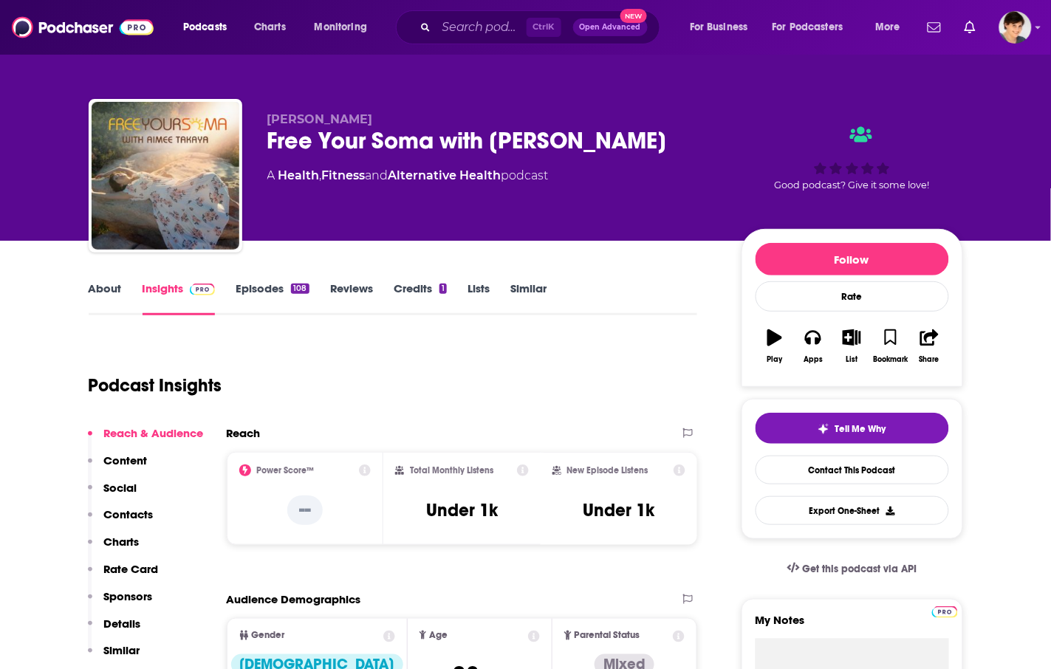
click at [724, 159] on div "Aimee Takaya Free Your Soma with Aimee Takaya A Health , Fitness and Alternativ…" at bounding box center [615, 178] width 696 height 133
click at [449, 26] on input "Search podcasts, credits, & more..." at bounding box center [482, 28] width 90 height 24
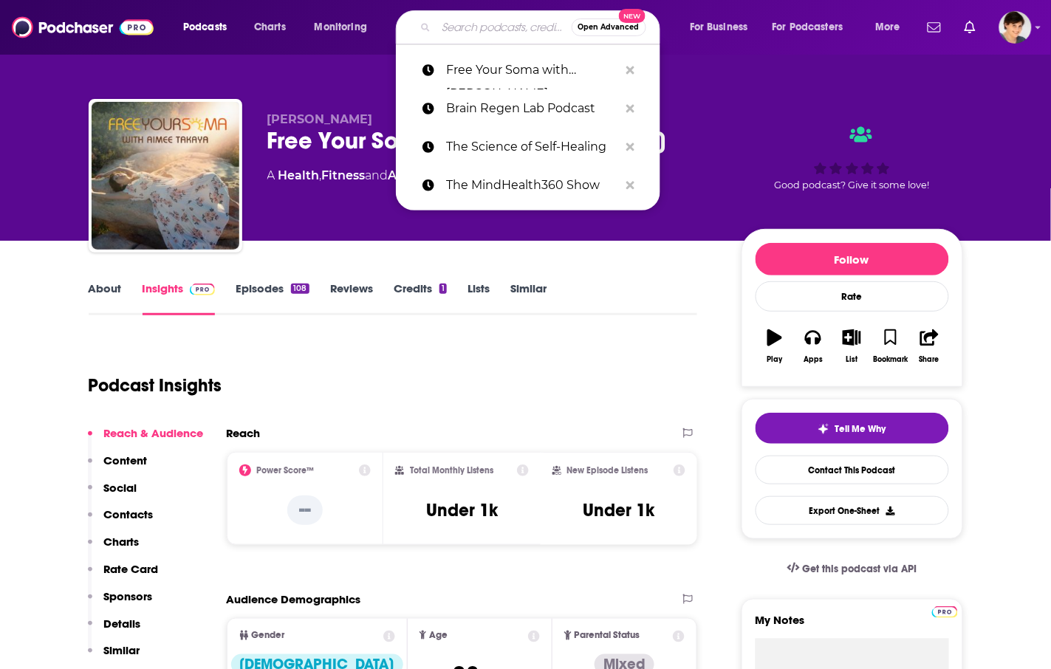
paste input "The Art of Awakening"
type input "The Art of Awakening"
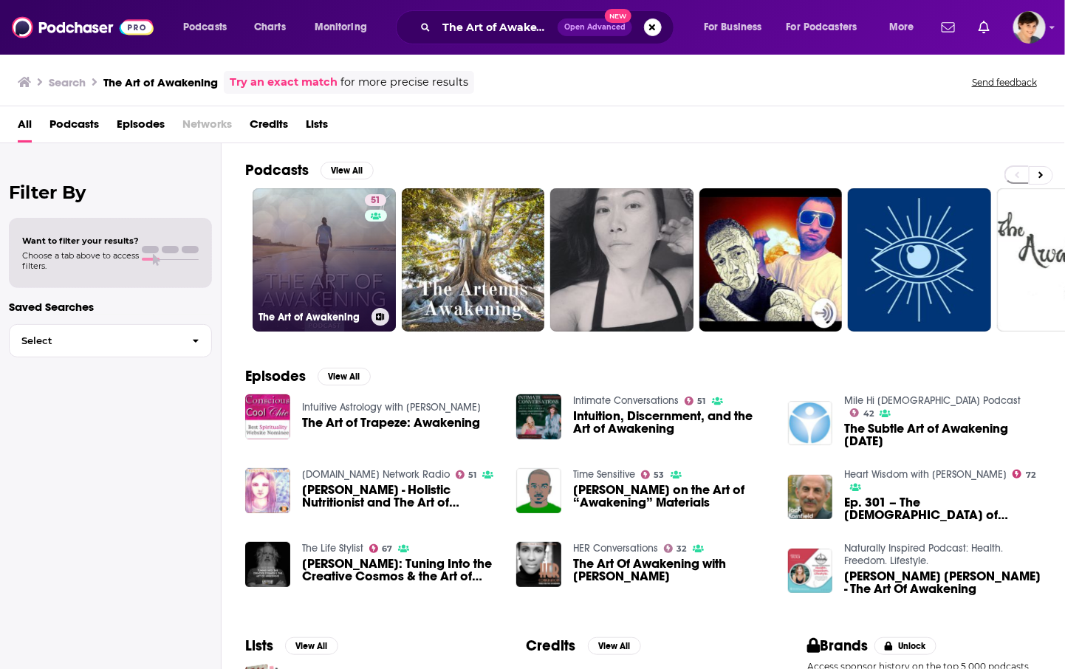
click at [355, 246] on link "51 The Art of Awakening" at bounding box center [324, 259] width 143 height 143
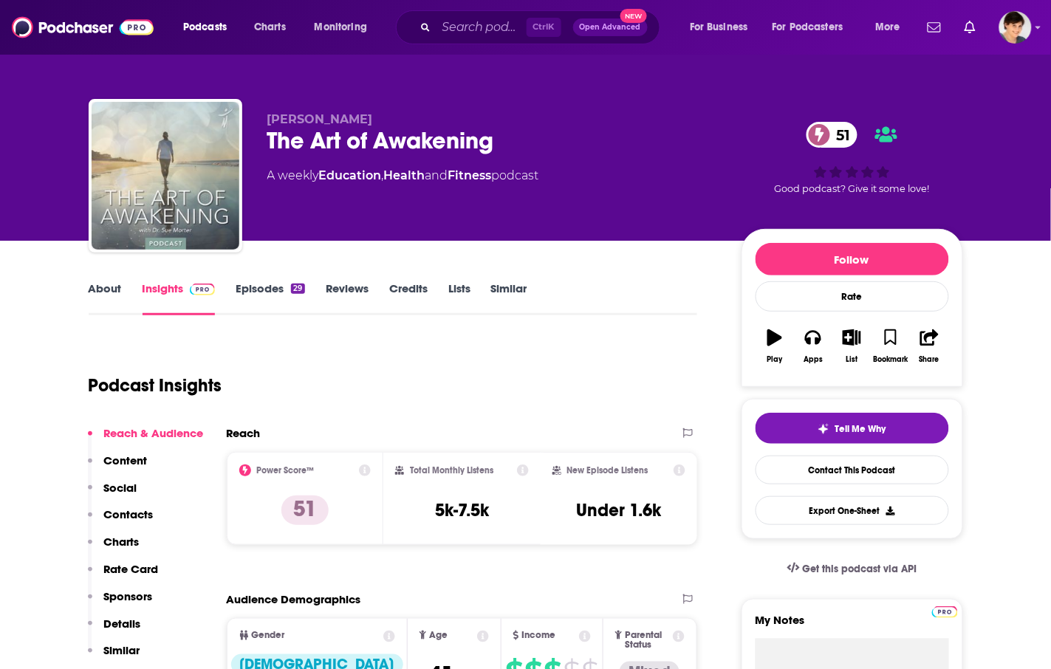
click at [389, 140] on div "The Art of Awakening 51" at bounding box center [492, 140] width 451 height 29
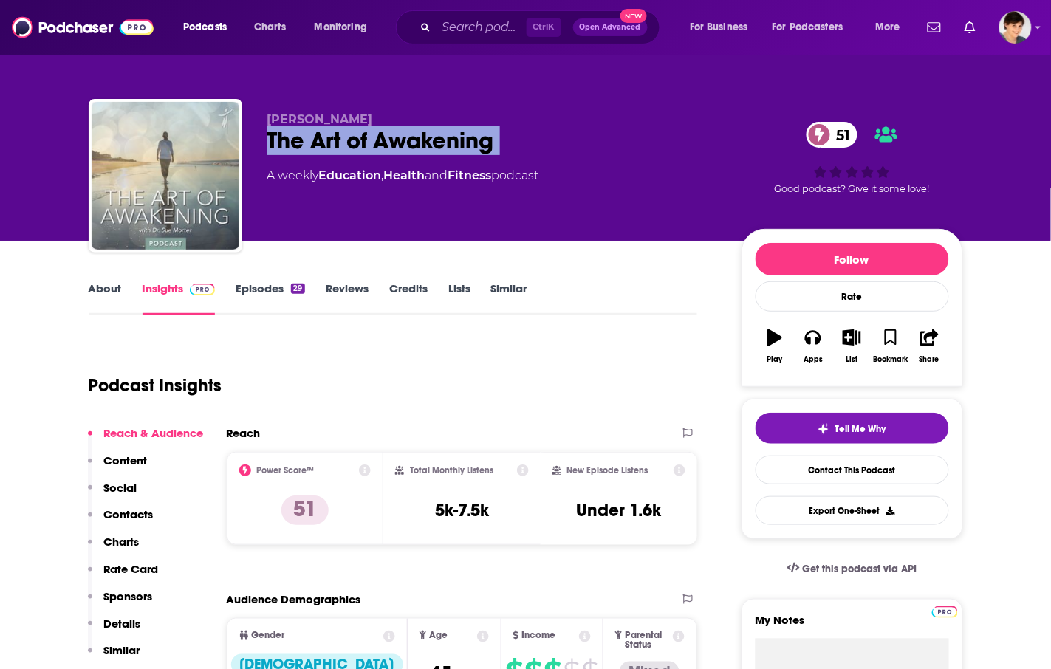
click at [389, 140] on div "The Art of Awakening 51" at bounding box center [492, 140] width 451 height 29
copy div "The Art of Awakening 51"
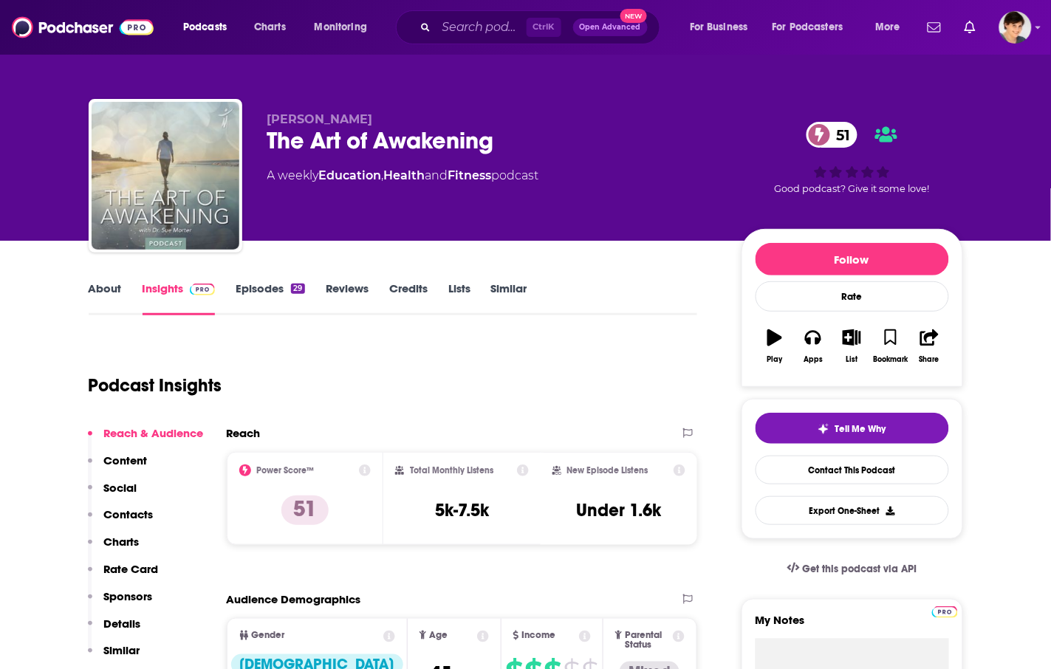
click at [514, 390] on div "Podcast Insights" at bounding box center [388, 376] width 598 height 75
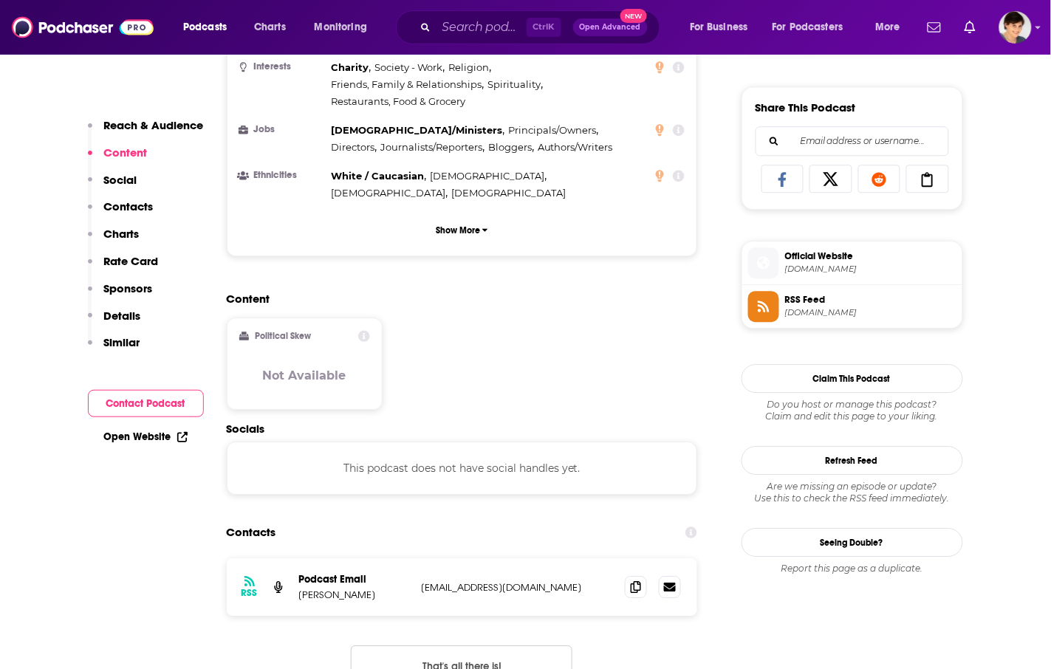
scroll to position [924, 0]
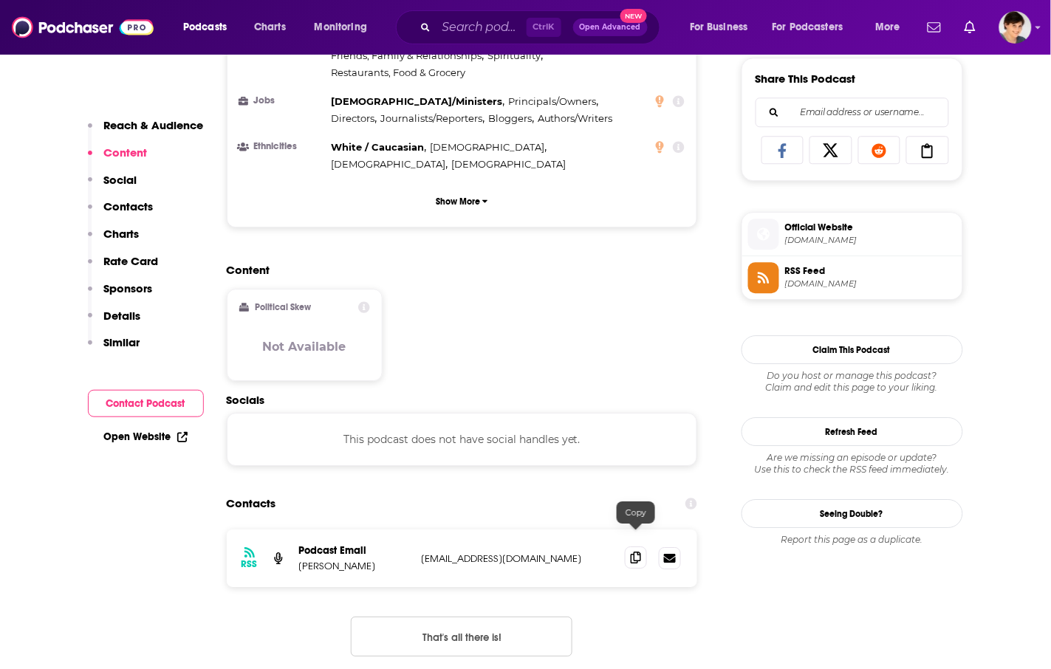
click at [629, 547] on span at bounding box center [636, 558] width 22 height 22
click at [584, 327] on div "Content Political Skew Not Available" at bounding box center [462, 328] width 471 height 131
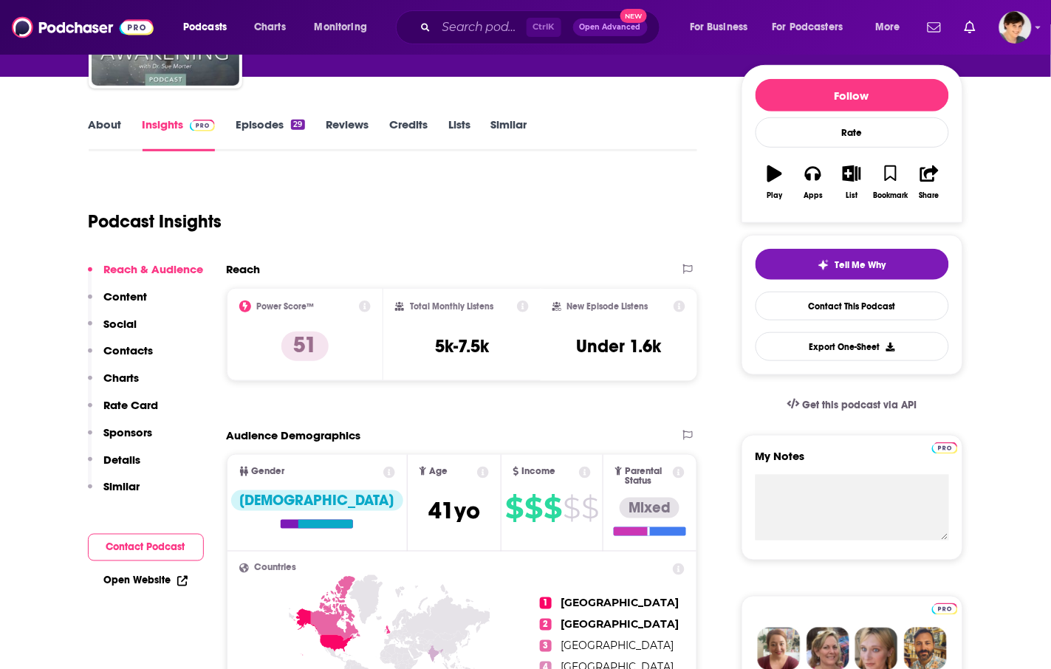
scroll to position [0, 0]
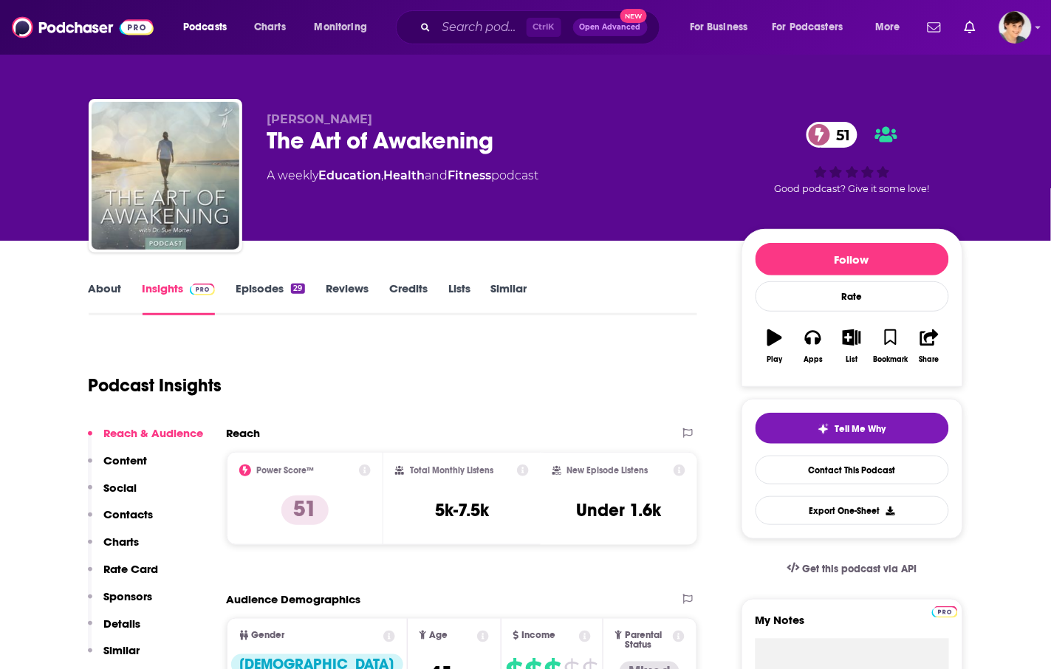
click at [108, 288] on link "About" at bounding box center [105, 299] width 33 height 34
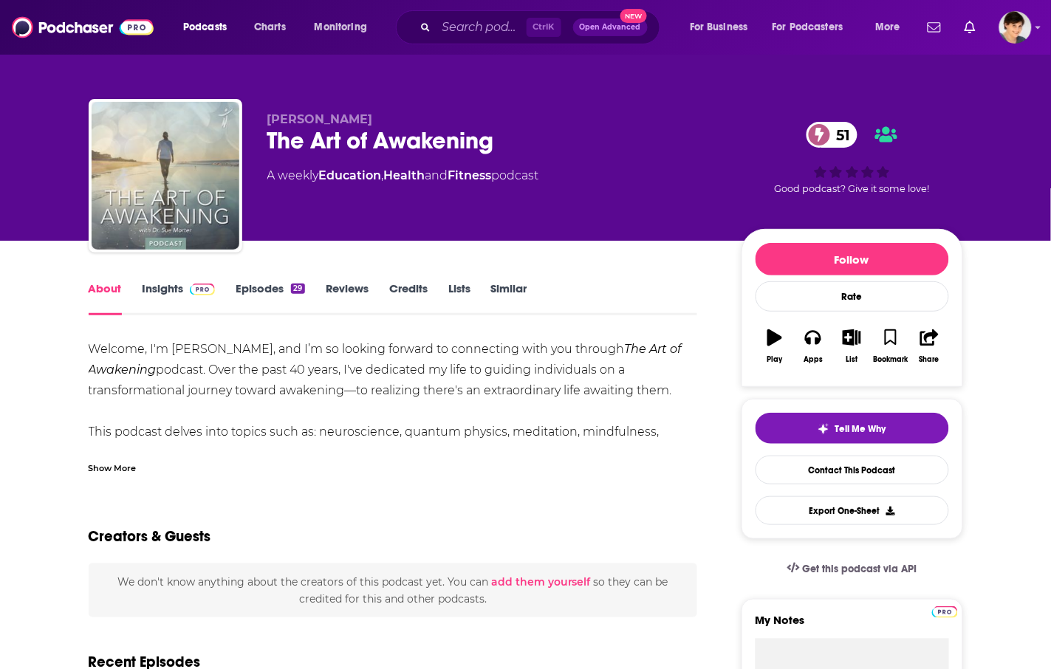
click at [117, 467] on div "Show More" at bounding box center [113, 467] width 48 height 14
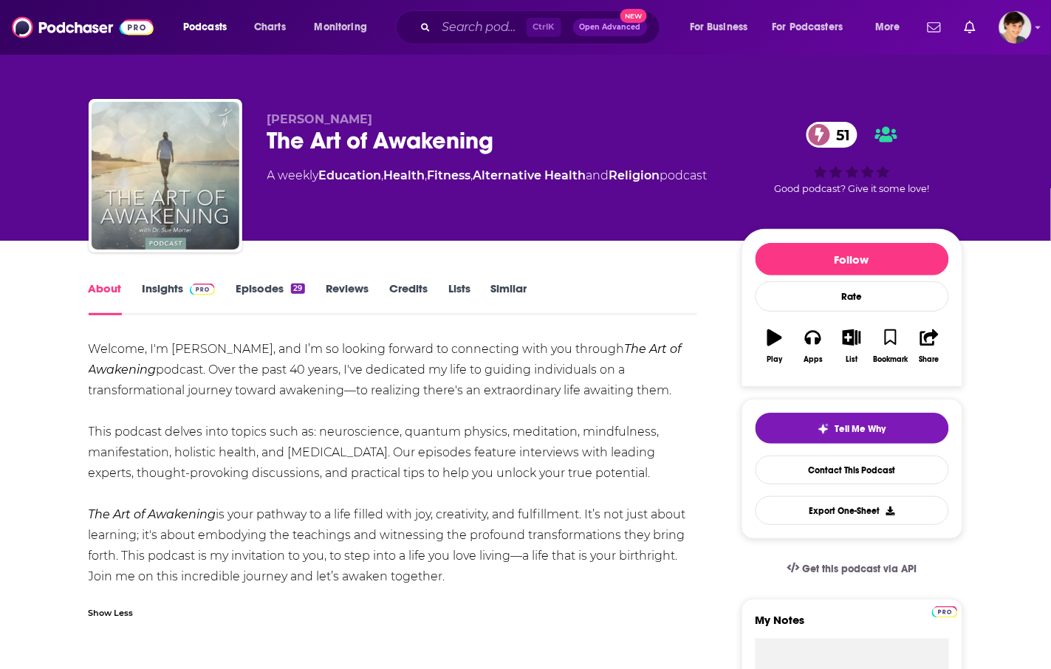
drag, startPoint x: 676, startPoint y: 474, endPoint x: 86, endPoint y: 338, distance: 605.6
copy div "Welcome, I'm Dr. Sue Morter, and I’m so looking forward to connecting with you …"
click at [485, 218] on div "Dr. Sue Morter The Art of Awakening 51 A weekly Education , Health , Fitness , …" at bounding box center [492, 171] width 451 height 118
click at [288, 115] on span "Dr. Sue Morter" at bounding box center [320, 119] width 106 height 14
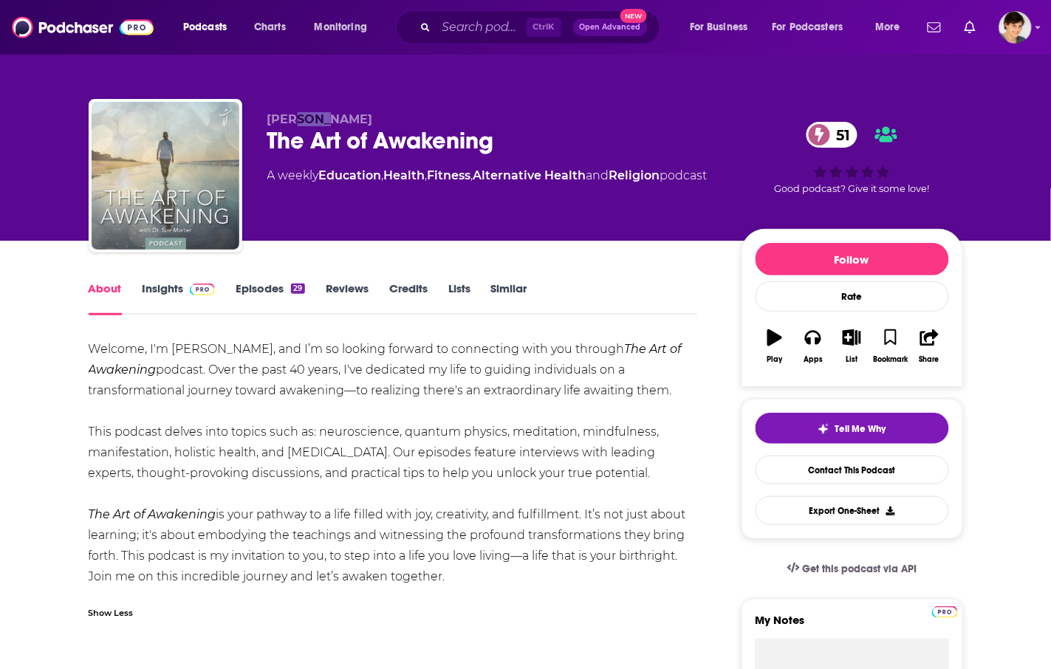
click at [288, 115] on span "Dr. Sue Morter" at bounding box center [320, 119] width 106 height 14
copy p "Dr. Sue Morter"
click at [488, 361] on div "Welcome, I'm Dr. Sue Morter, and I’m so looking forward to connecting with you …" at bounding box center [394, 463] width 610 height 248
click at [708, 185] on div "A weekly Education , Health , Fitness , Alternative Health and Religion podcast" at bounding box center [487, 176] width 440 height 18
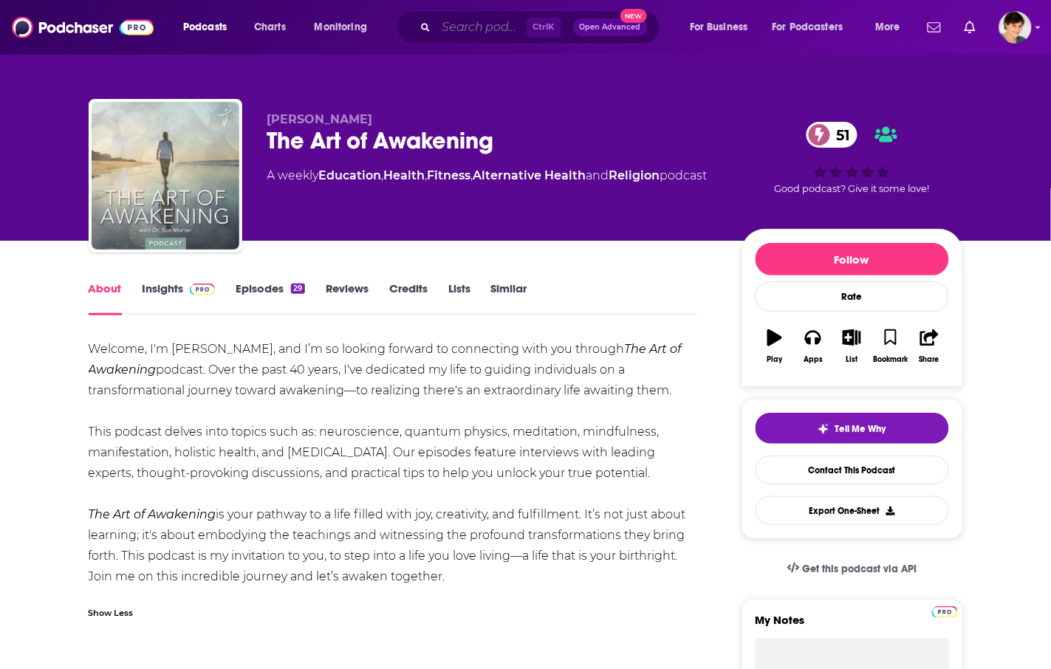
click at [455, 35] on input "Search podcasts, credits, & more..." at bounding box center [482, 28] width 90 height 24
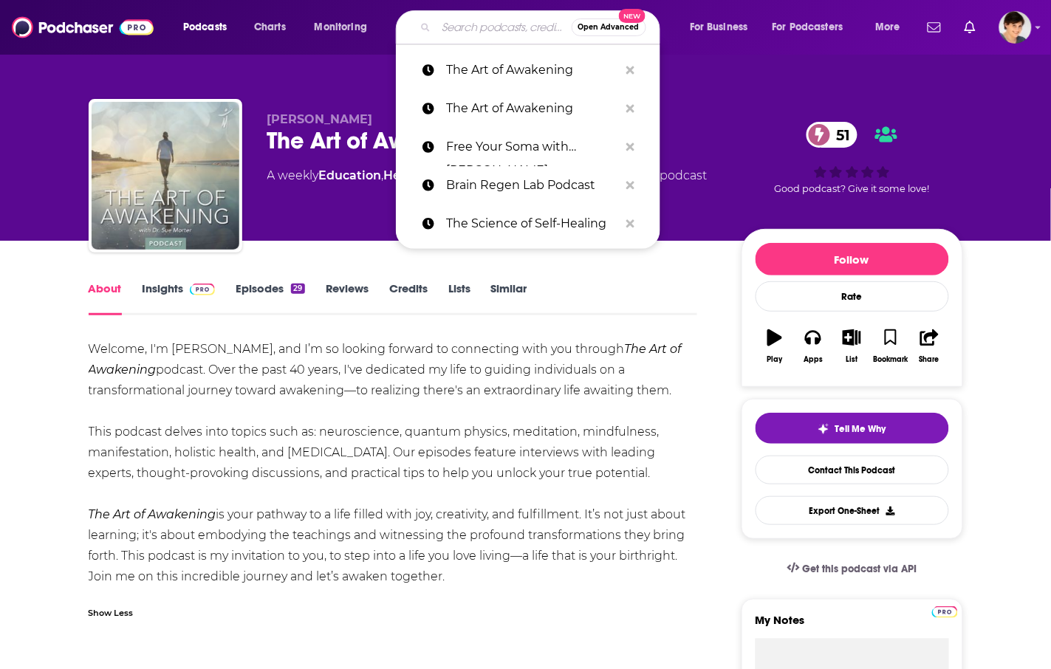
paste input "Happy Whole You"
type input "Happy Whole You"
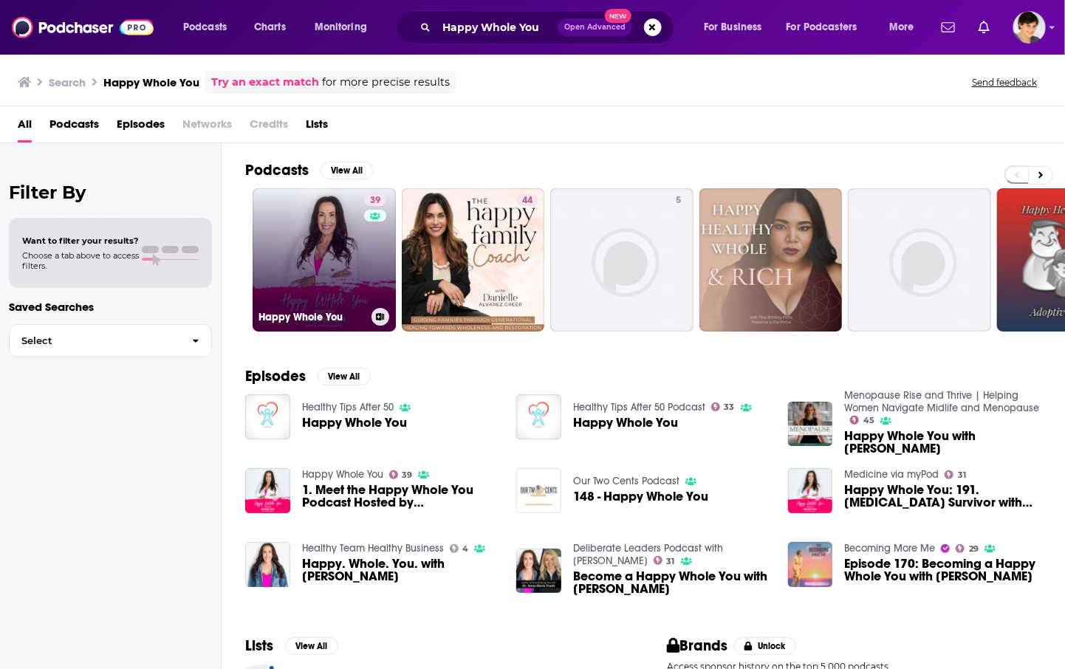
click at [322, 251] on link "39 Happy Whole You" at bounding box center [324, 259] width 143 height 143
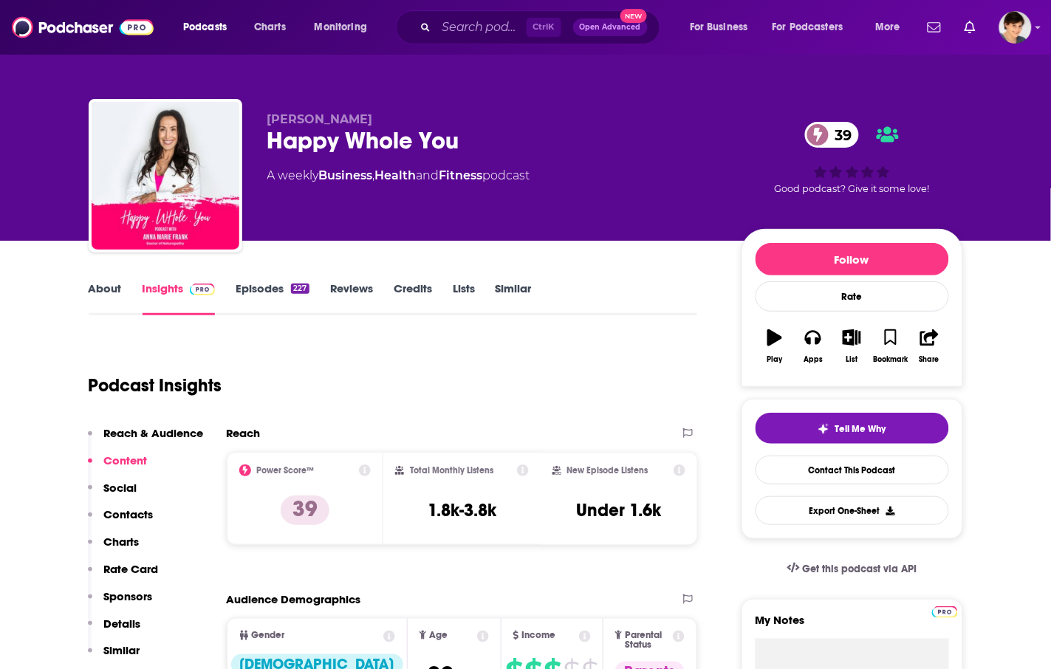
click at [115, 290] on link "About" at bounding box center [105, 299] width 33 height 34
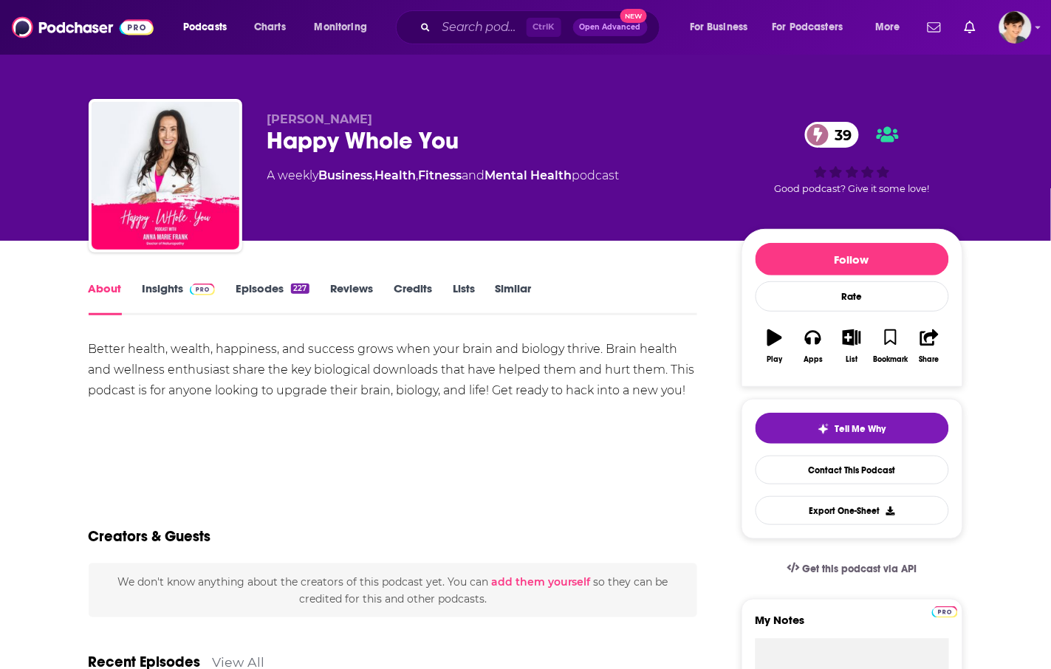
click at [330, 155] on div "Anna Marie Frank Happy Whole You 39 A weekly Business , Health , Fitness and Me…" at bounding box center [492, 171] width 451 height 118
click at [333, 146] on div "Happy Whole You 39" at bounding box center [492, 140] width 451 height 29
copy div "Happy Whole You 39"
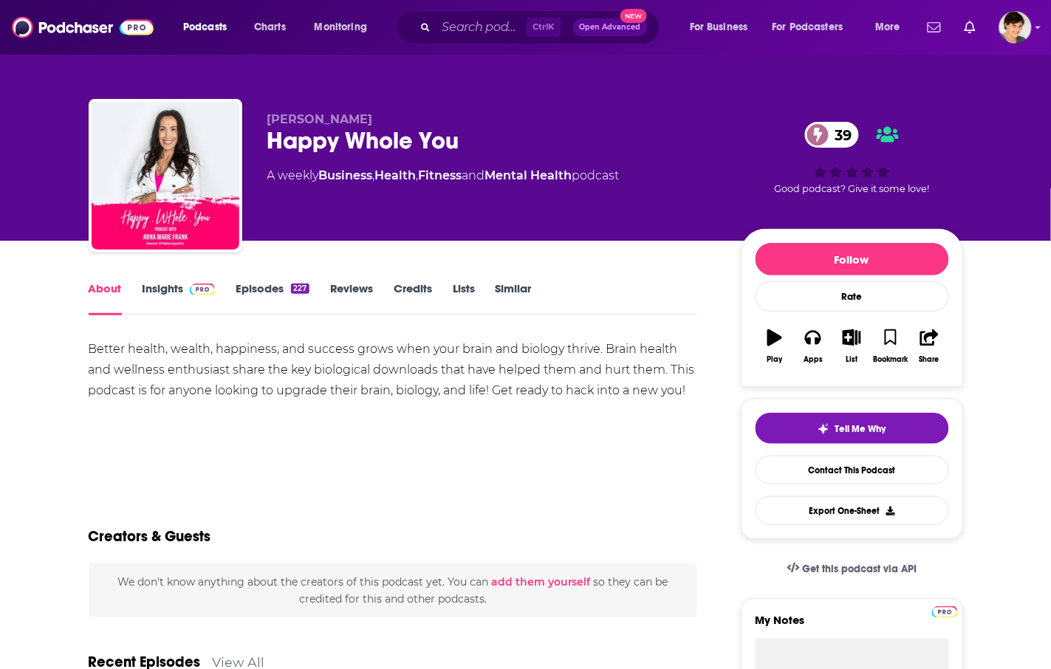
click at [437, 371] on div "Better health, wealth, happiness, and success grows when your brain and biology…" at bounding box center [394, 370] width 610 height 62
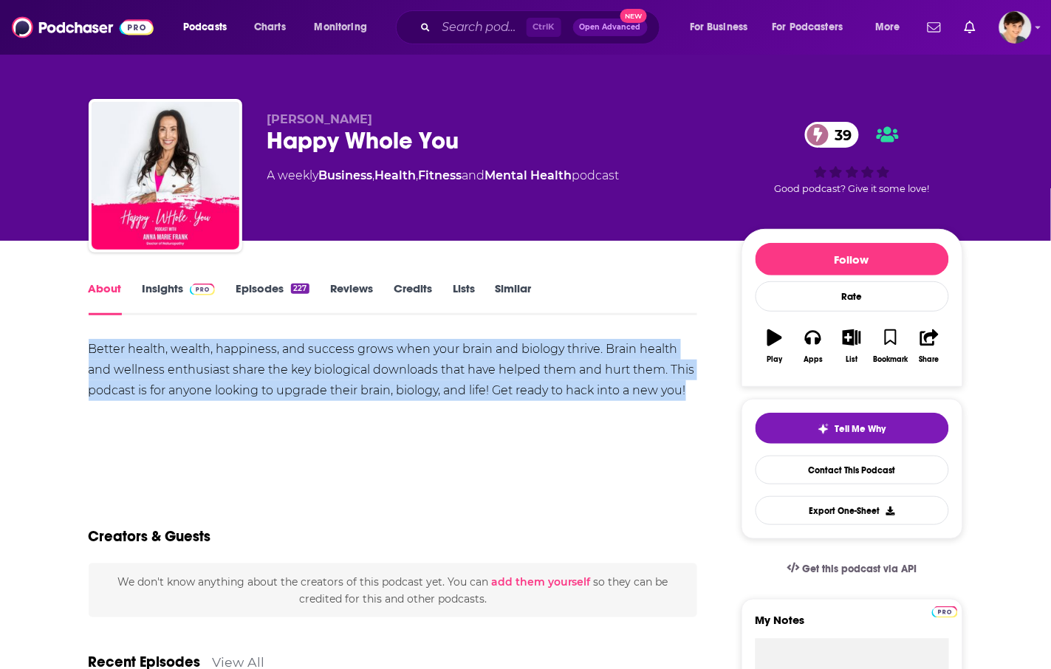
click at [437, 371] on div "Better health, wealth, happiness, and success grows when your brain and biology…" at bounding box center [394, 370] width 610 height 62
copy div "Better health, wealth, happiness, and success grows when your brain and biology…"
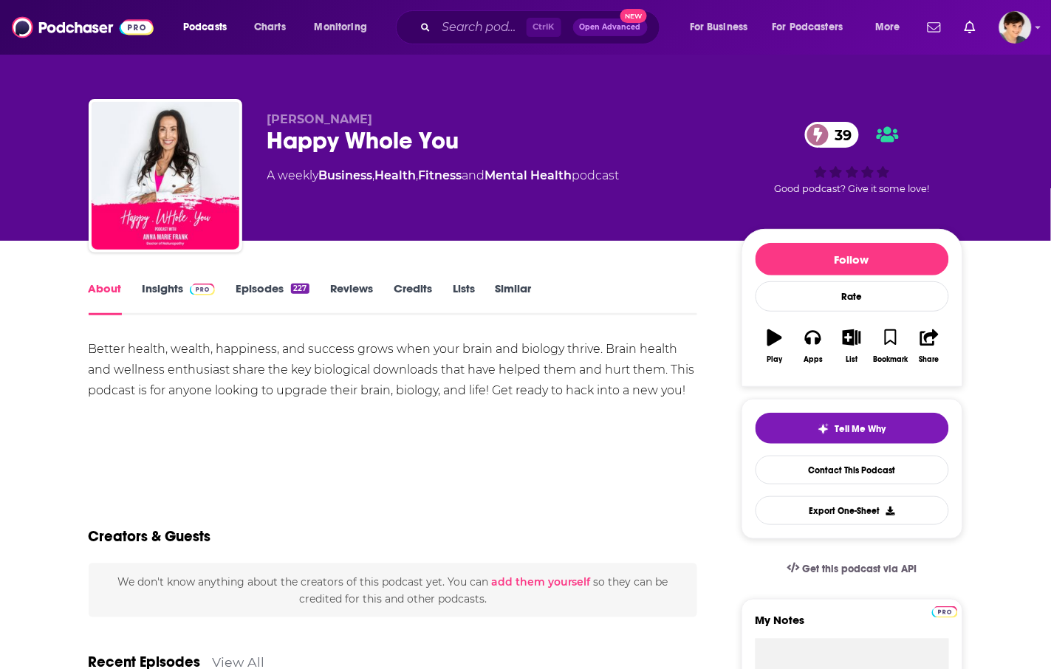
click at [312, 111] on div "Anna Marie Frank Happy Whole You 39 A weekly Business , Health , Fitness and Me…" at bounding box center [526, 179] width 875 height 160
copy p "Anna Marie Frank"
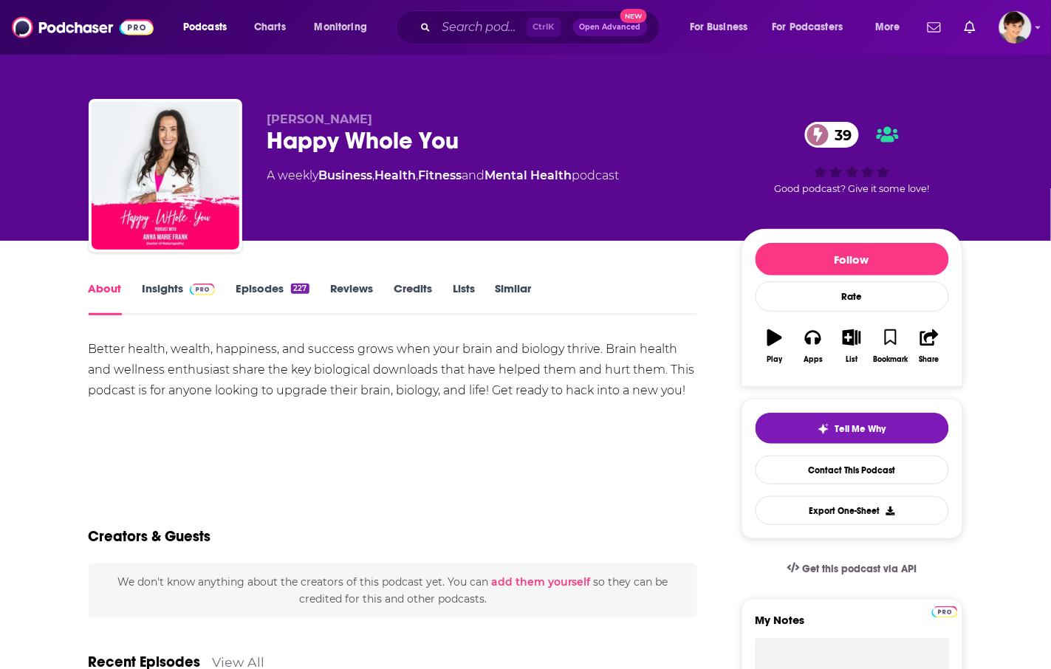
click at [161, 293] on link "Insights" at bounding box center [179, 299] width 73 height 34
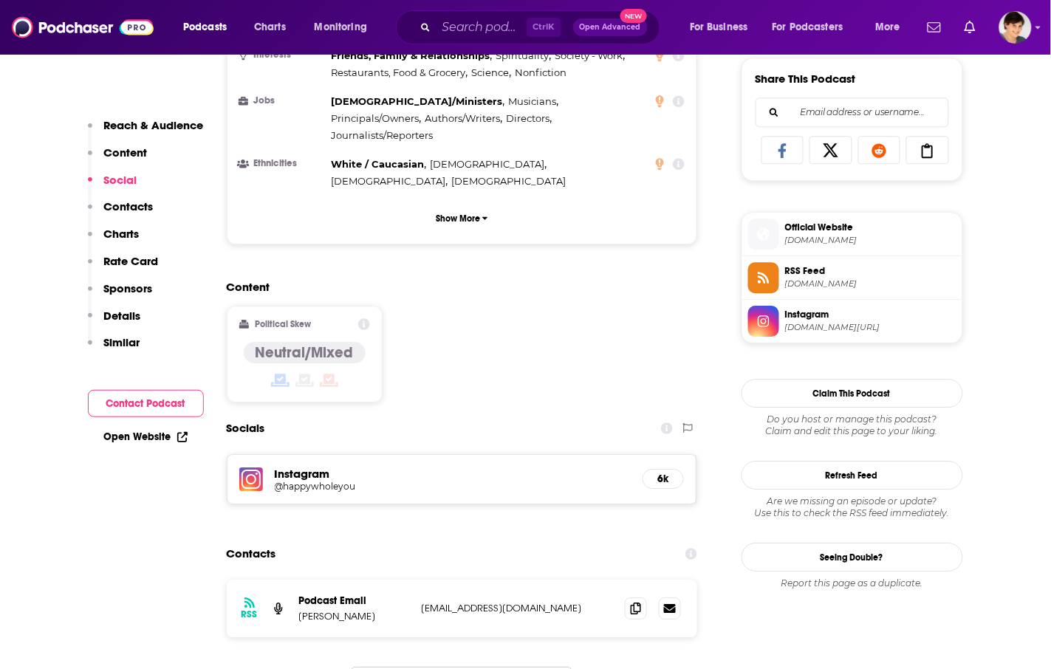
scroll to position [1293, 0]
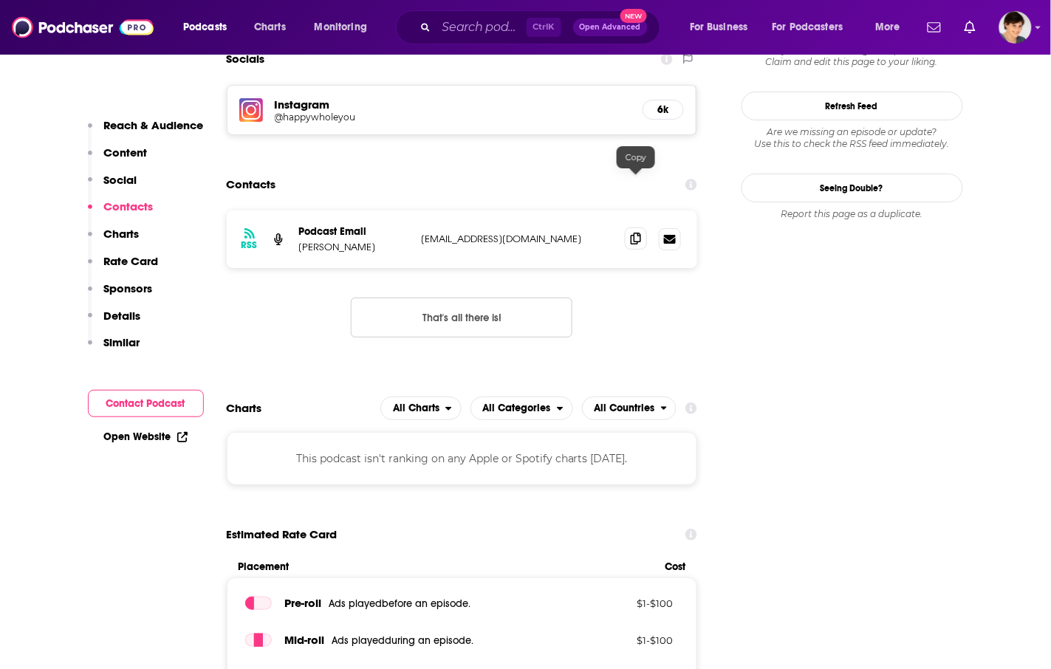
click at [640, 233] on icon at bounding box center [636, 239] width 10 height 12
click at [585, 521] on div "Estimated Rate Card" at bounding box center [462, 535] width 471 height 28
